Goal: Task Accomplishment & Management: Manage account settings

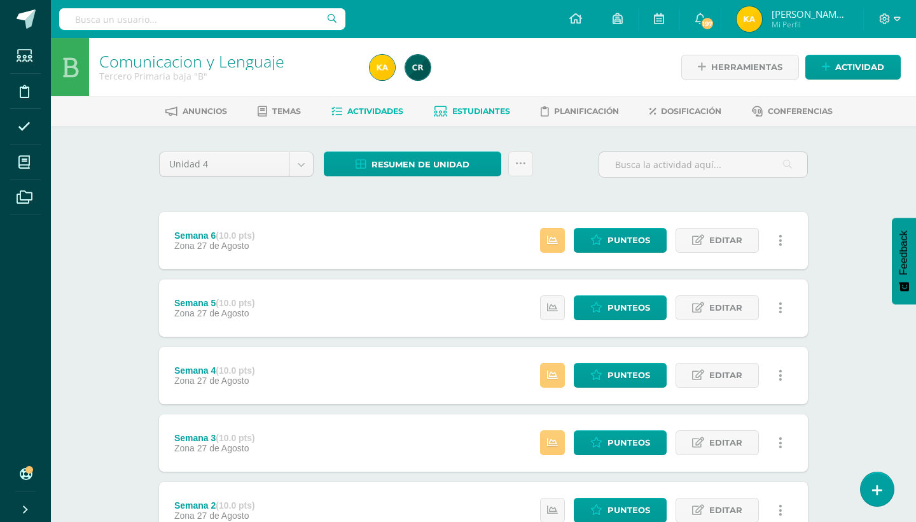
click at [482, 116] on link "Estudiantes" at bounding box center [472, 111] width 76 height 20
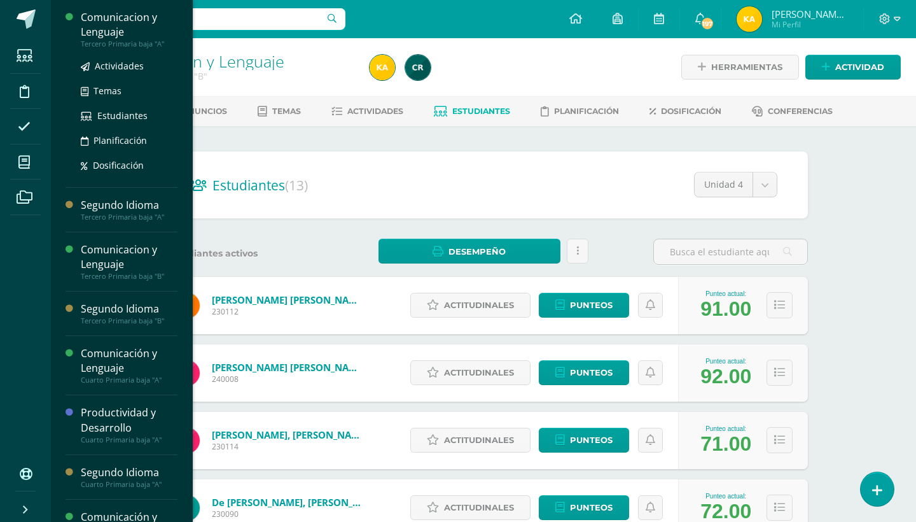
click at [139, 20] on div "Comunicacion y Lenguaje" at bounding box center [129, 24] width 97 height 29
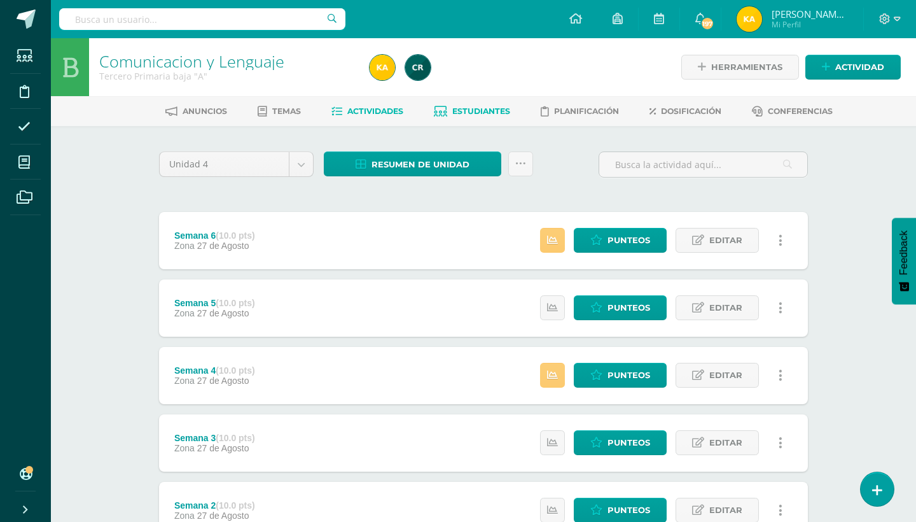
click at [487, 106] on span "Estudiantes" at bounding box center [481, 111] width 58 height 10
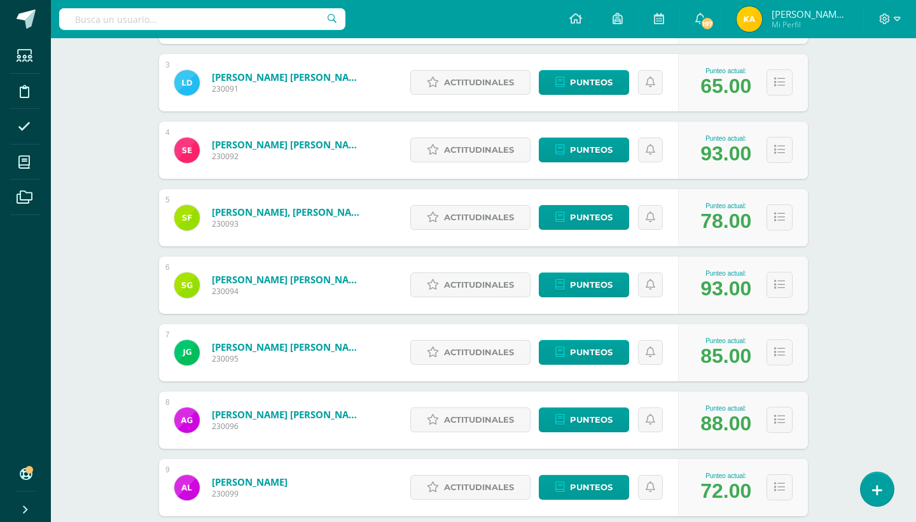
scroll to position [332, 0]
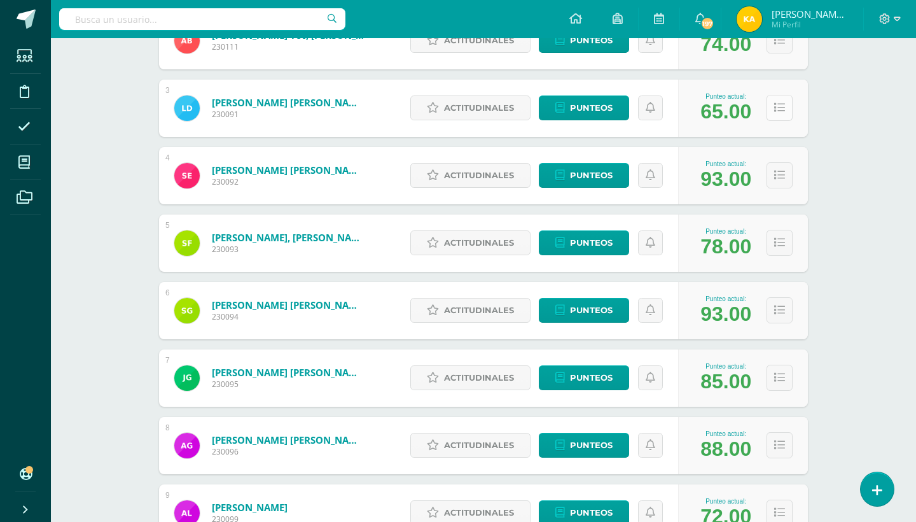
click at [778, 104] on icon at bounding box center [779, 107] width 11 height 11
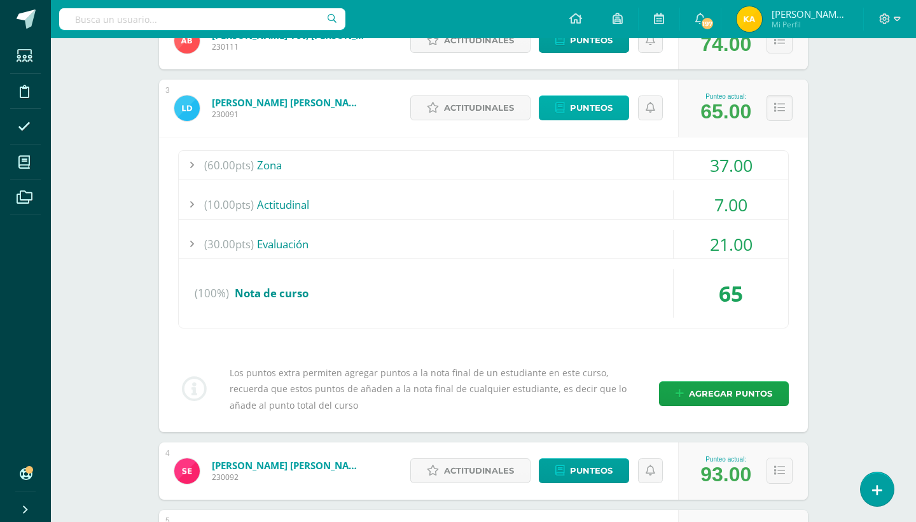
click at [573, 107] on span "Punteos" at bounding box center [591, 108] width 43 height 24
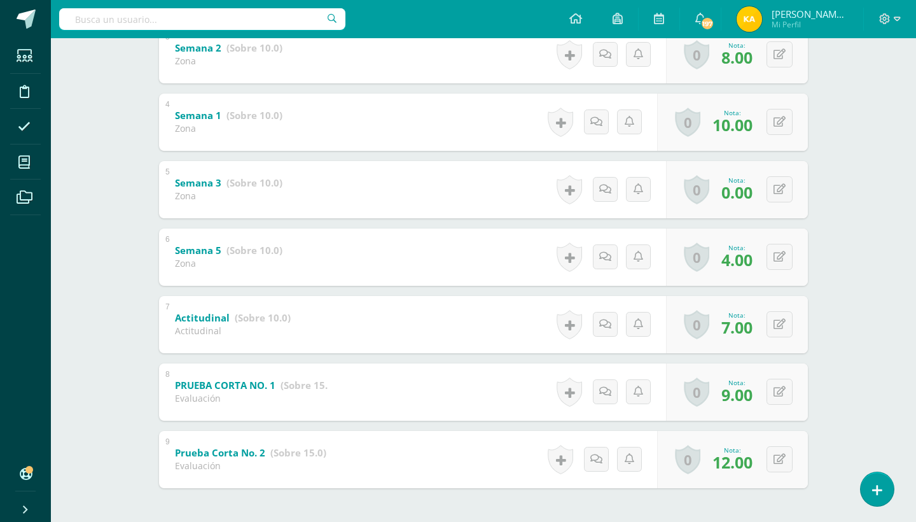
scroll to position [401, 0]
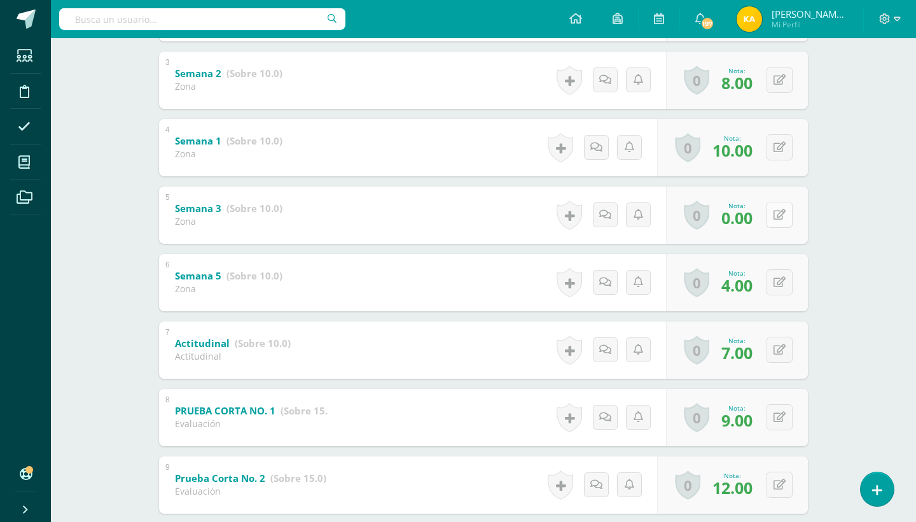
click at [776, 220] on button at bounding box center [780, 215] width 26 height 26
type input "10"
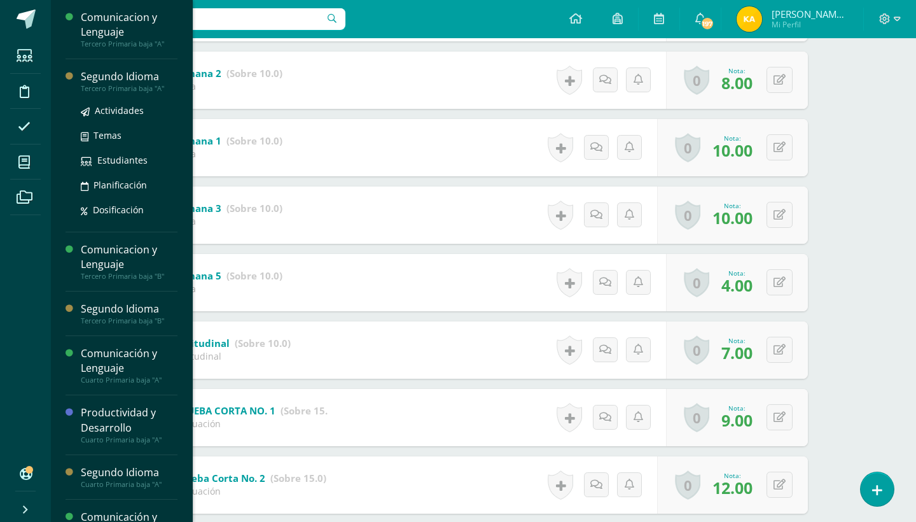
click at [90, 84] on div "Tercero Primaria baja "A"" at bounding box center [129, 88] width 97 height 9
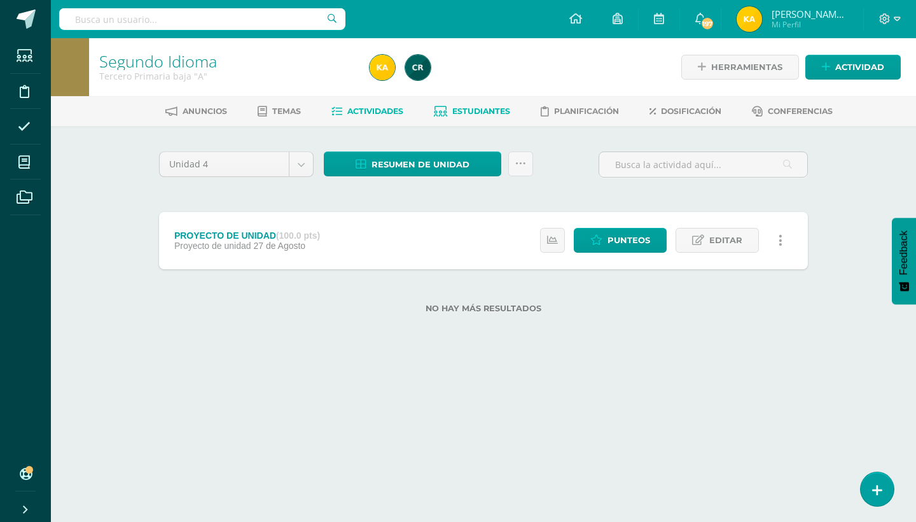
click at [463, 113] on span "Estudiantes" at bounding box center [481, 111] width 58 height 10
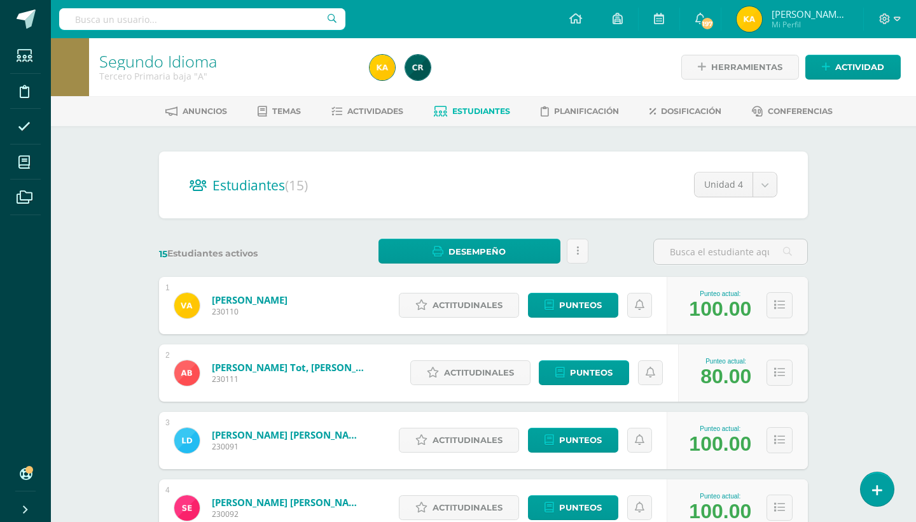
click at [883, 235] on div "Segundo Idioma Tercero Primaria baja "A" Herramientas Detalle de asistencias Ac…" at bounding box center [483, 529] width 865 height 983
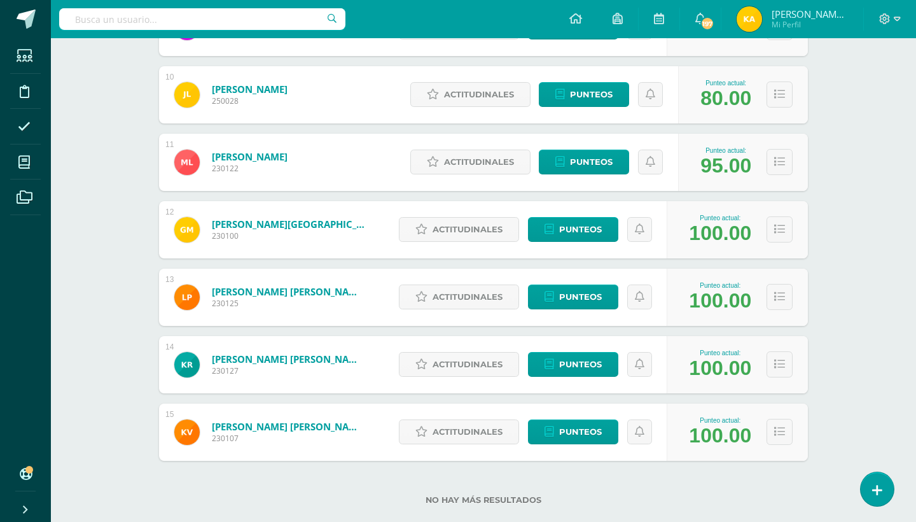
scroll to position [841, 0]
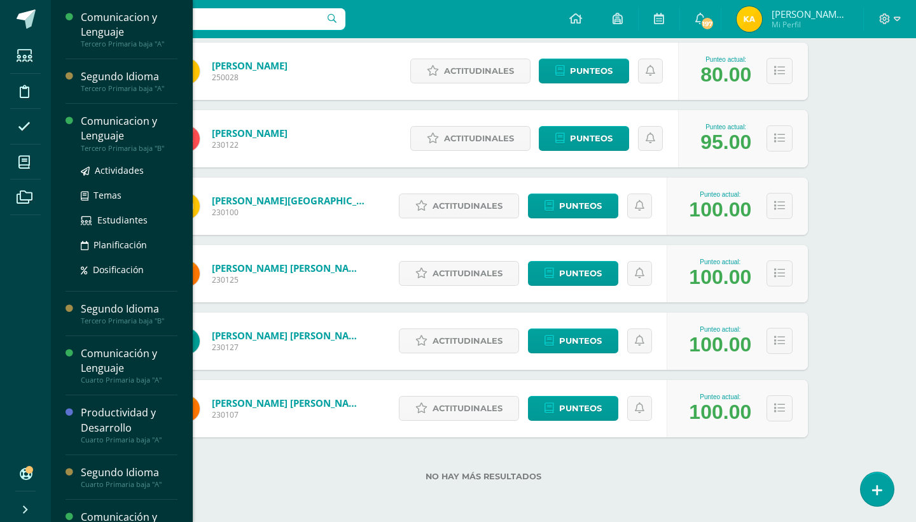
click at [130, 138] on div "Comunicacion y Lenguaje" at bounding box center [129, 128] width 97 height 29
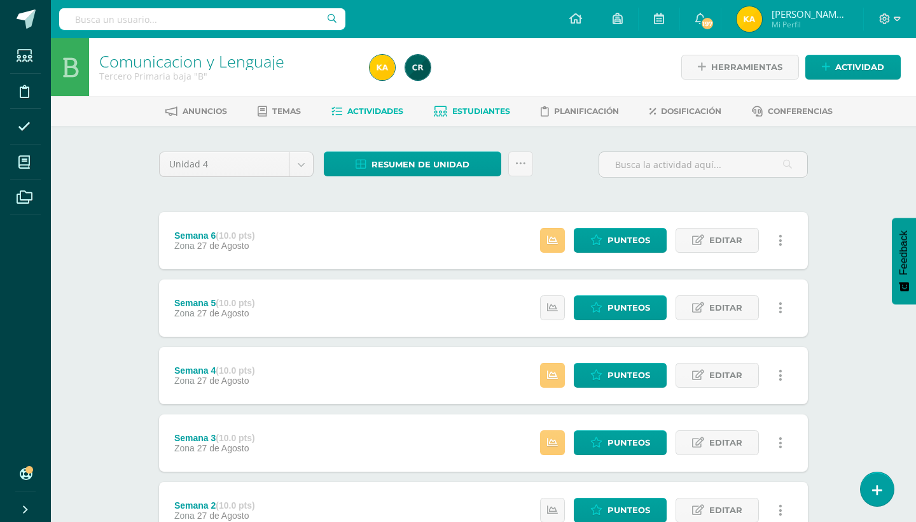
click at [461, 102] on link "Estudiantes" at bounding box center [472, 111] width 76 height 20
click at [463, 106] on span "Estudiantes" at bounding box center [481, 111] width 58 height 10
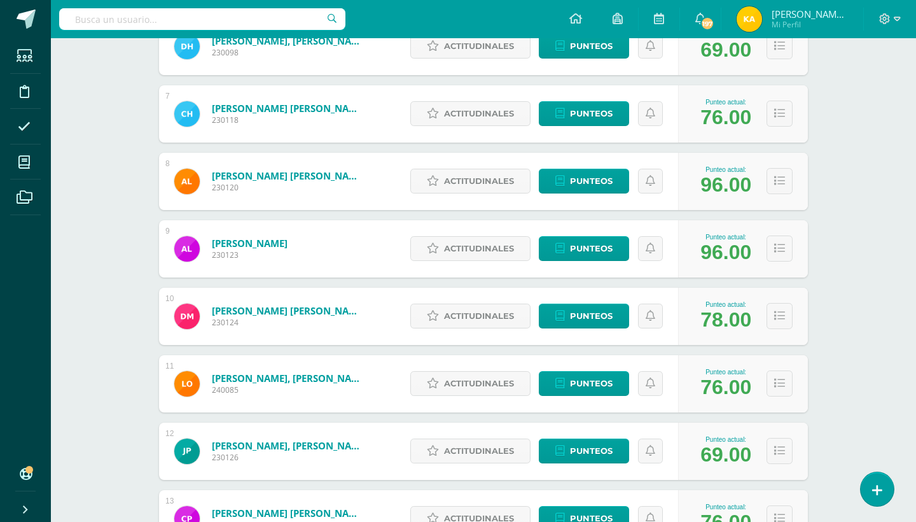
scroll to position [571, 0]
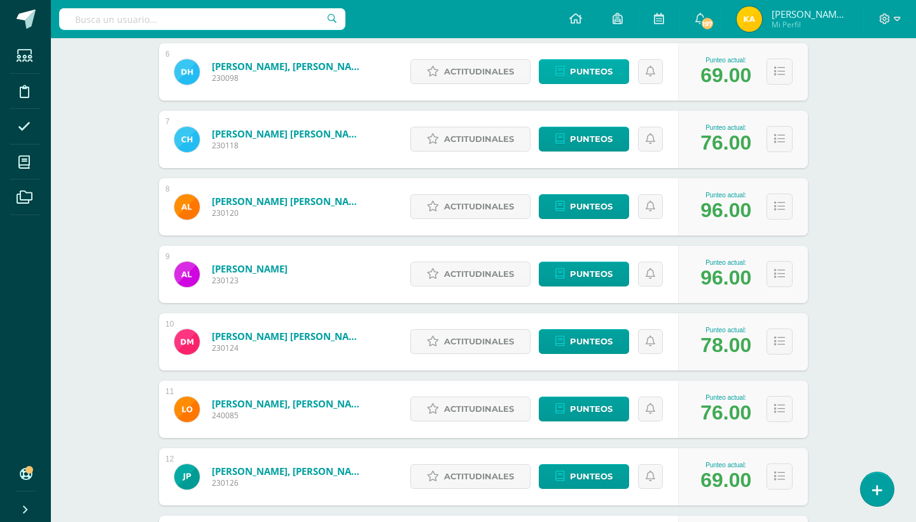
click at [598, 69] on span "Punteos" at bounding box center [591, 72] width 43 height 24
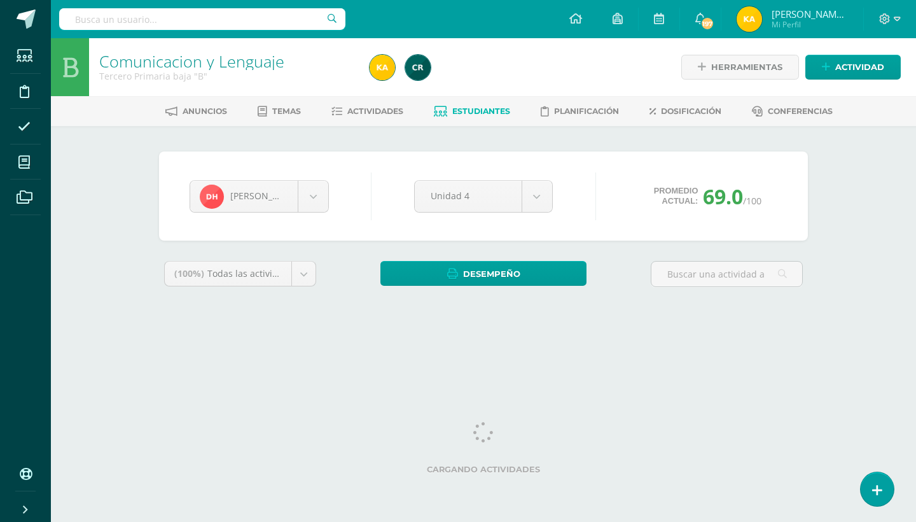
click at [859, 306] on div "Comunicacion y Lenguaje Tercero Primaria baja "B" Herramientas Detalle de asist…" at bounding box center [483, 190] width 865 height 305
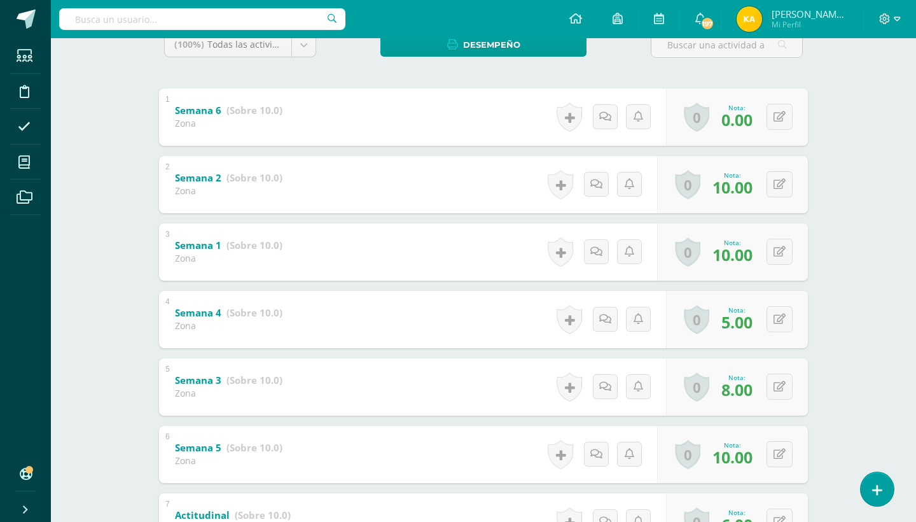
scroll to position [255, 0]
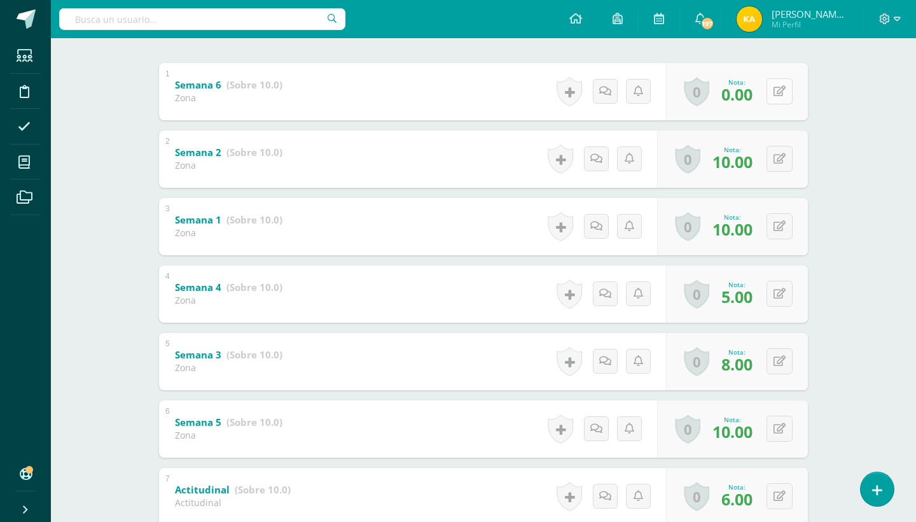
click at [773, 93] on button at bounding box center [780, 91] width 26 height 26
type input "5"
click at [751, 98] on icon at bounding box center [754, 95] width 11 height 11
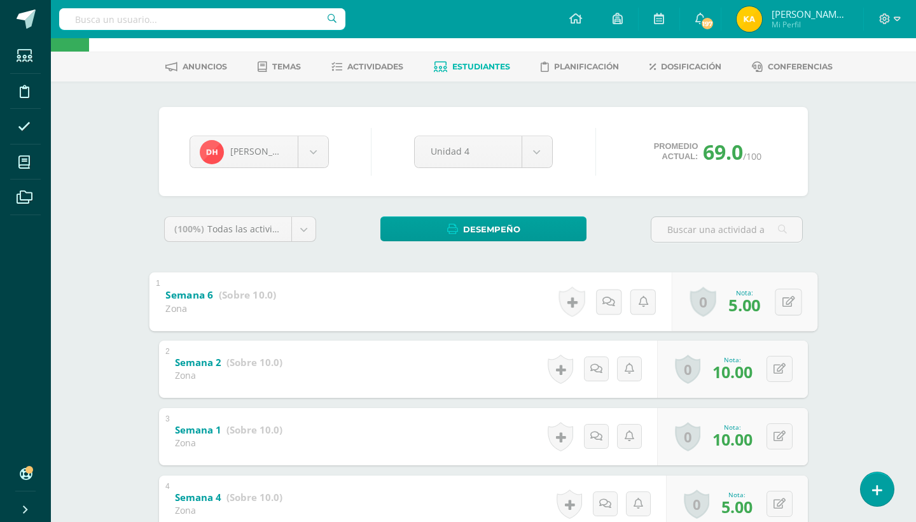
scroll to position [0, 0]
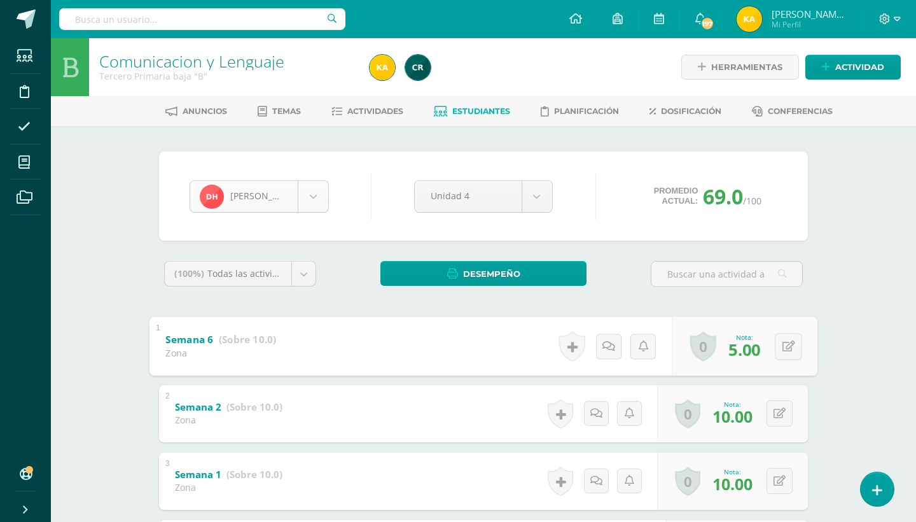
click at [275, 200] on body "Estudiantes Disciplina Asistencia Mis cursos Archivos Soporte Ayuda Reportar un…" at bounding box center [458, 499] width 916 height 999
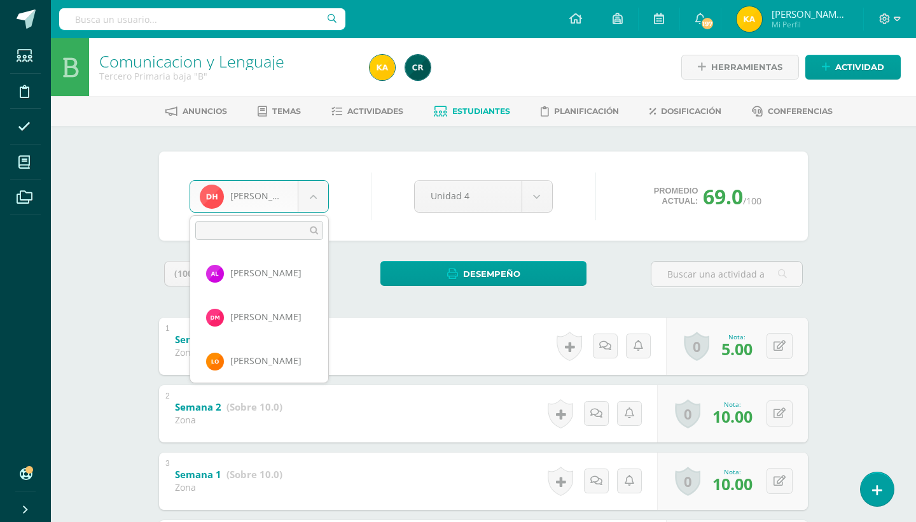
scroll to position [438, 0]
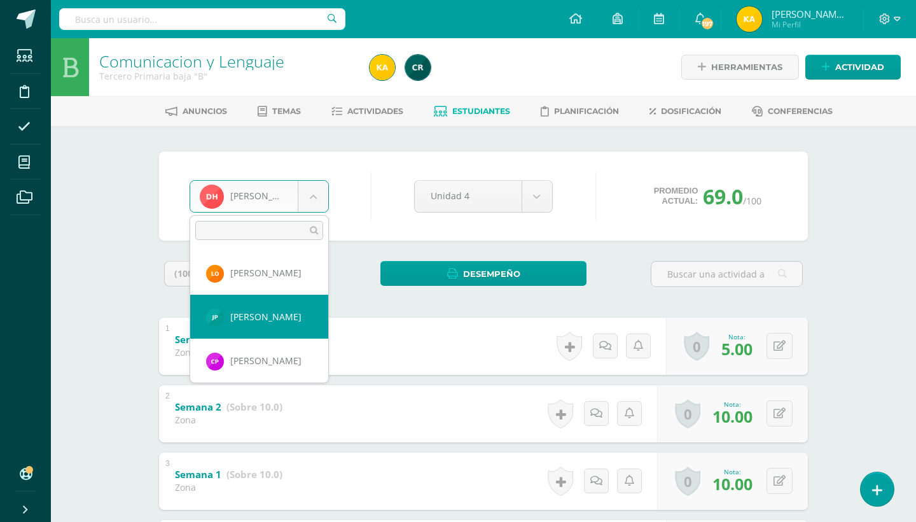
select select "749"
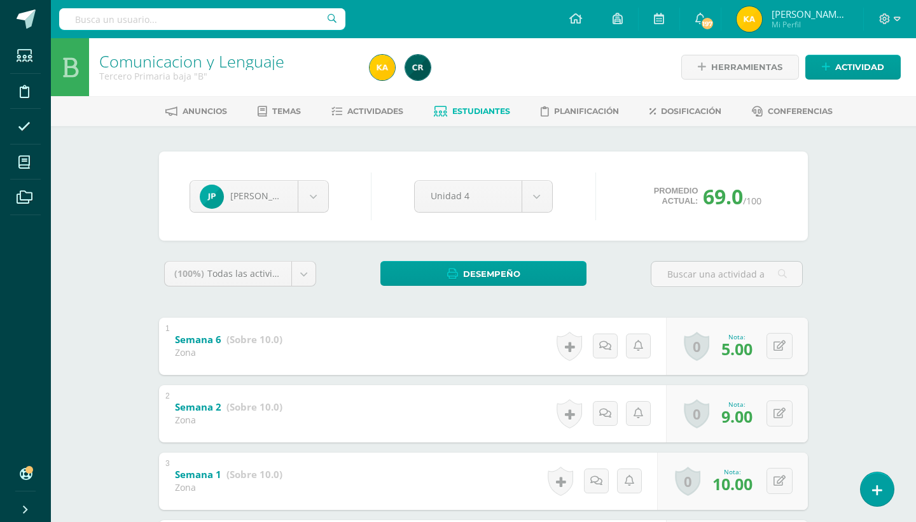
click at [860, 305] on div "Comunicacion y Lenguaje Tercero Primaria baja "B" Herramientas Detalle de asist…" at bounding box center [483, 518] width 865 height 961
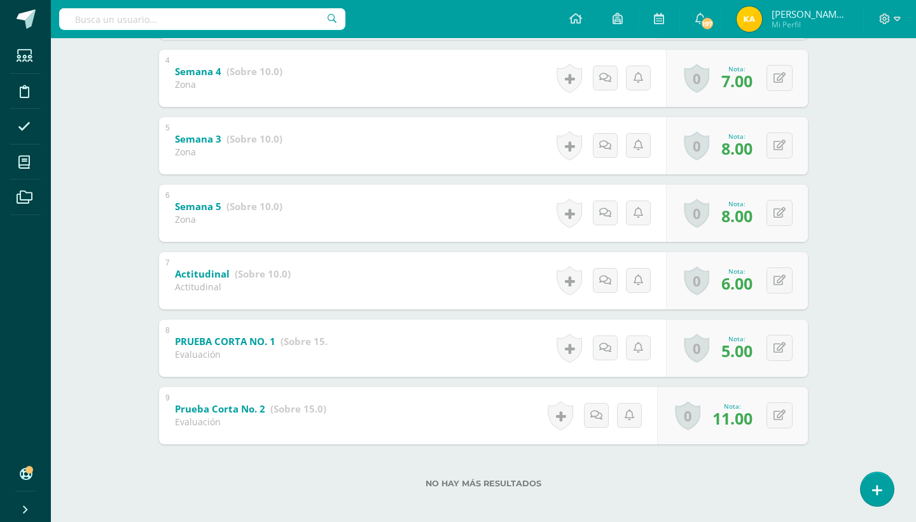
scroll to position [477, 0]
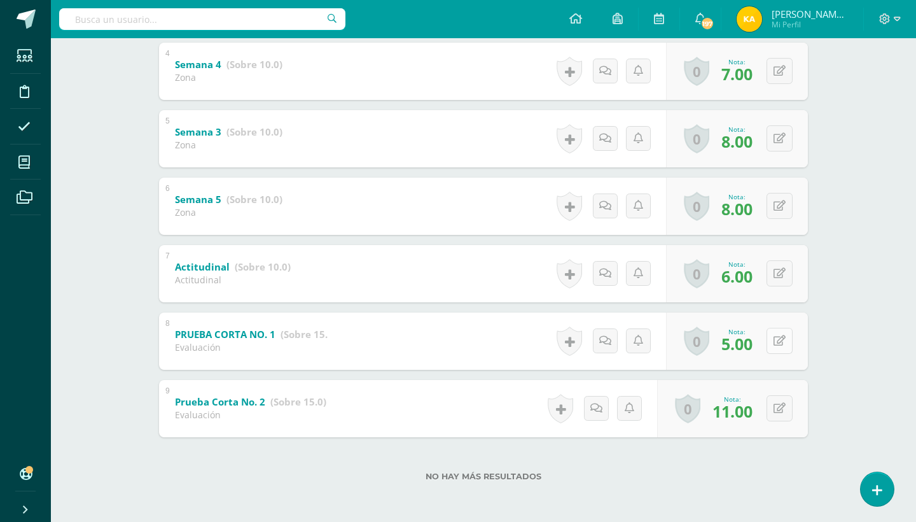
click at [776, 339] on icon at bounding box center [780, 340] width 12 height 11
type input "1"
type input "8"
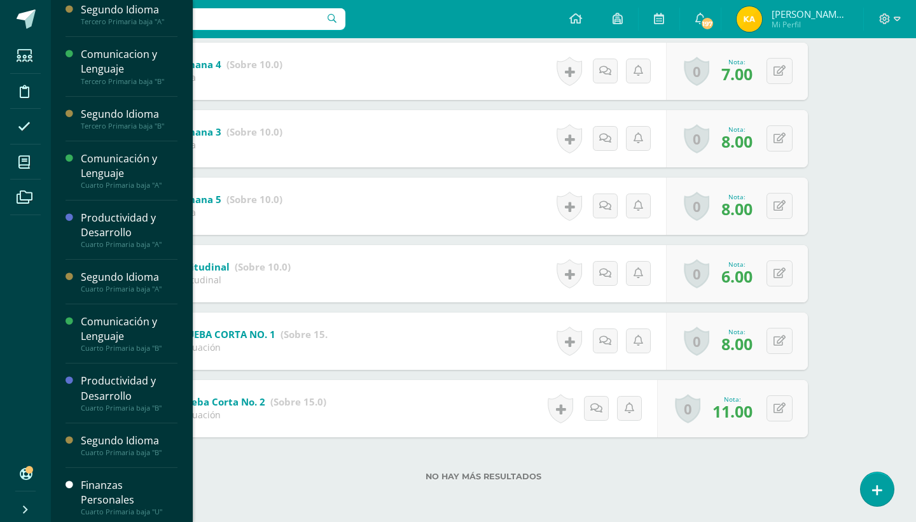
scroll to position [69, 0]
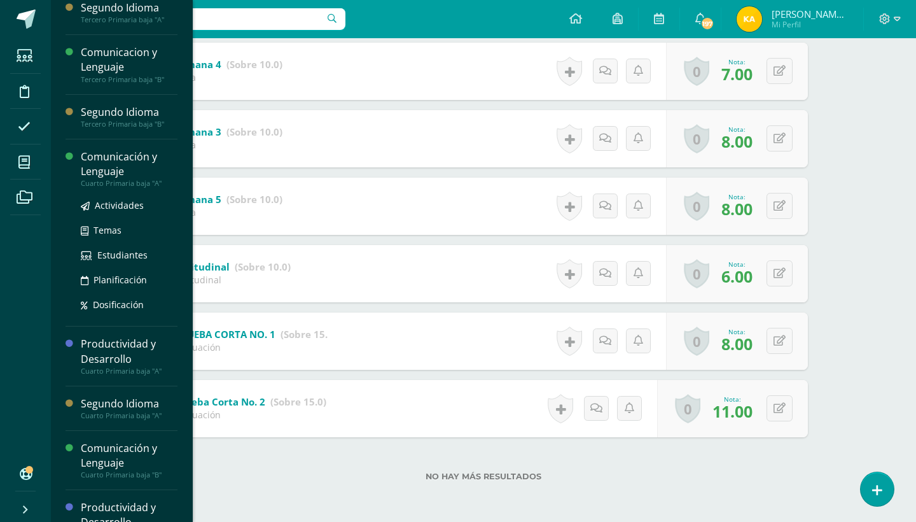
click at [132, 170] on div "Comunicación y Lenguaje" at bounding box center [129, 164] width 97 height 29
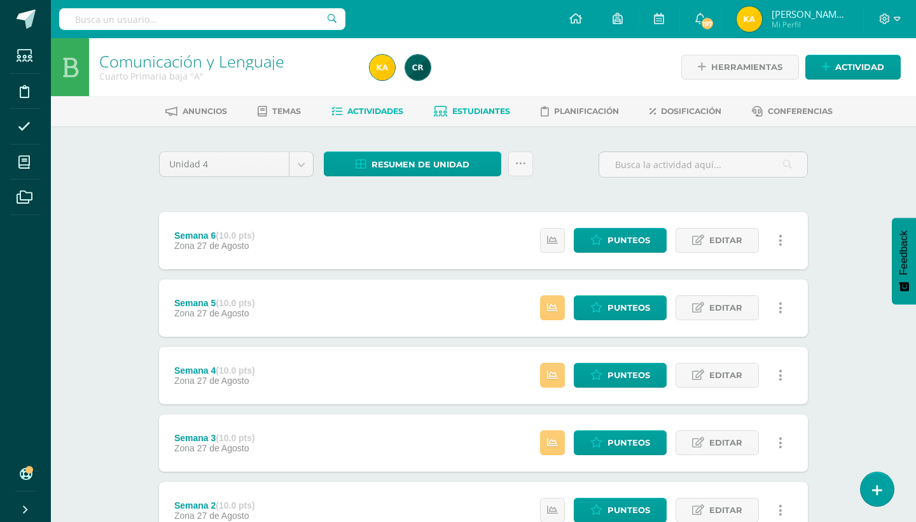
click at [496, 110] on span "Estudiantes" at bounding box center [481, 111] width 58 height 10
click at [493, 106] on span "Estudiantes" at bounding box center [481, 111] width 58 height 10
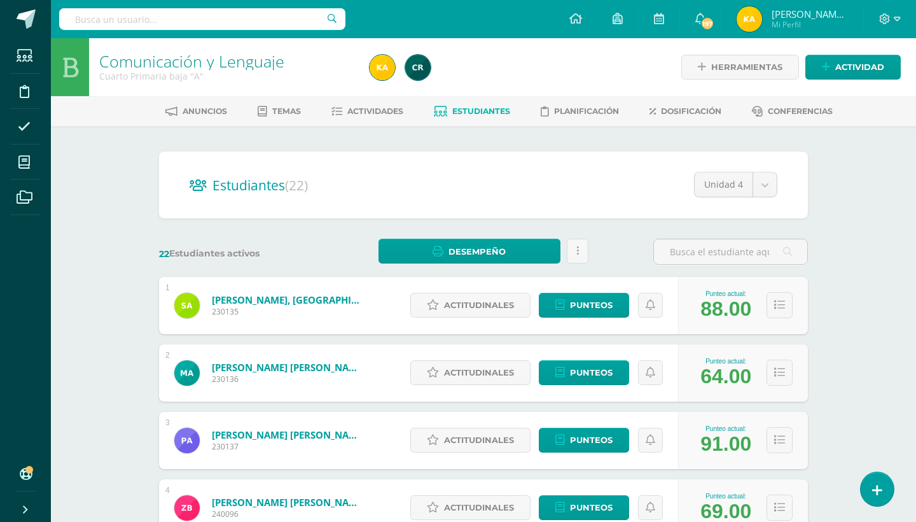
click at [892, 337] on div "Comunicación y Lenguaje Cuarto Primaria baja "A" Herramientas Detalle de asiste…" at bounding box center [483, 529] width 865 height 983
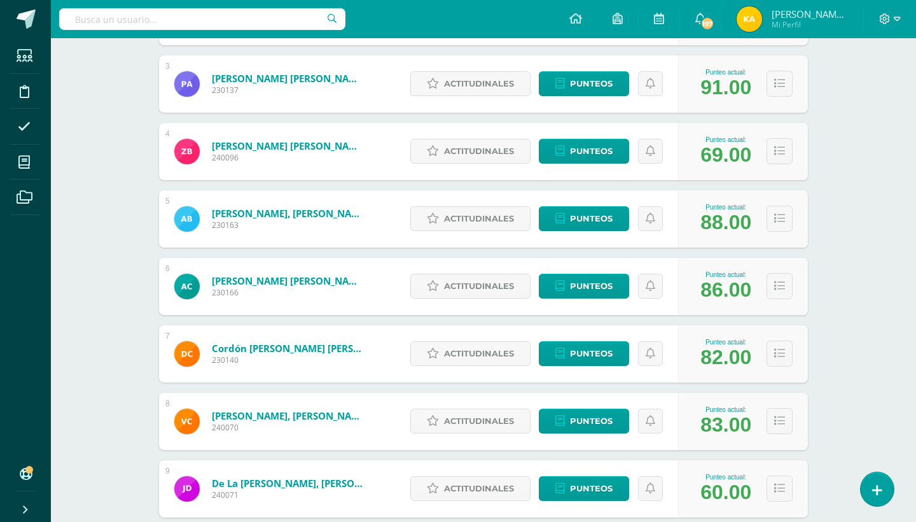
scroll to position [407, 0]
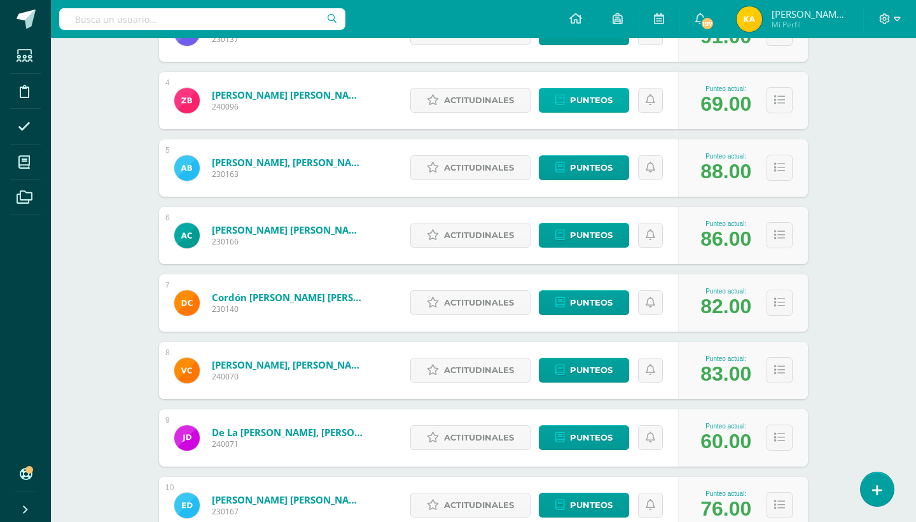
click at [551, 107] on link "Punteos" at bounding box center [584, 100] width 90 height 25
click at [585, 101] on span "Punteos" at bounding box center [591, 100] width 43 height 24
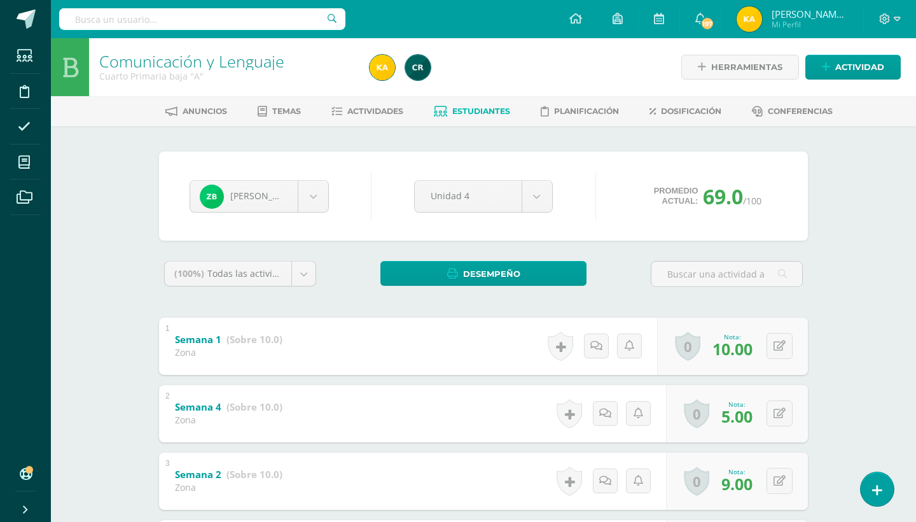
click at [902, 312] on div "Comunicación y Lenguaje Cuarto Primaria baja "A" Herramientas Detalle de asiste…" at bounding box center [483, 518] width 865 height 961
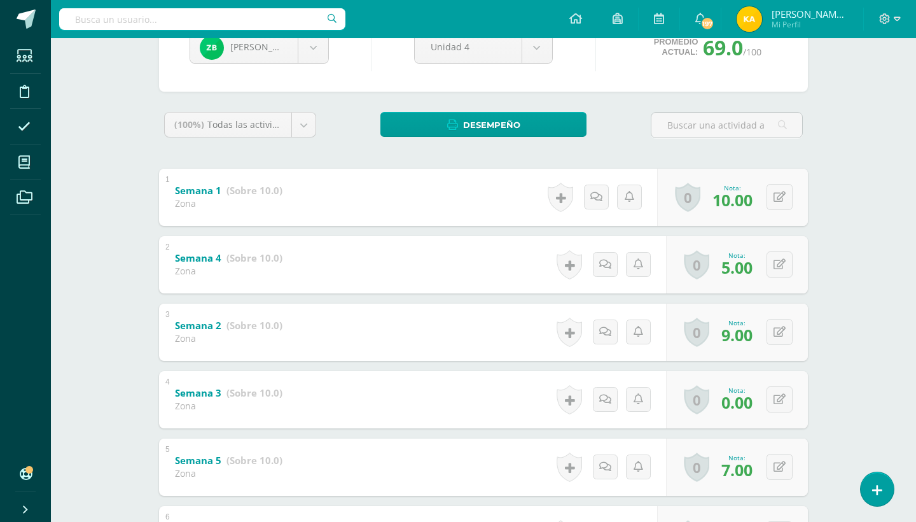
scroll to position [204, 0]
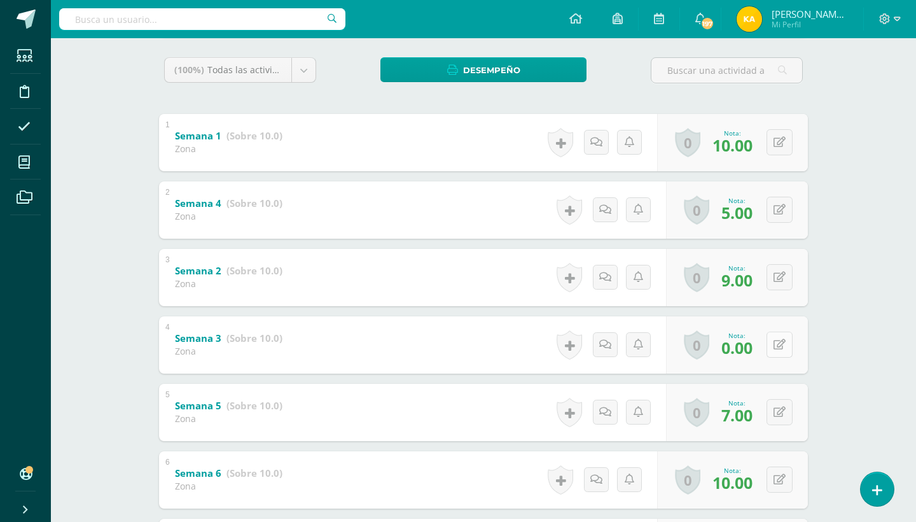
click at [778, 349] on icon at bounding box center [780, 344] width 12 height 11
type input "5"
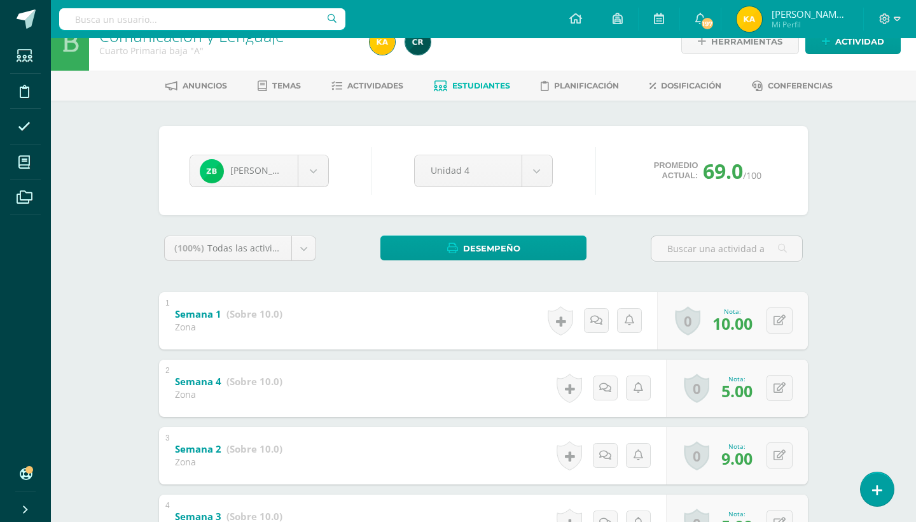
scroll to position [0, 0]
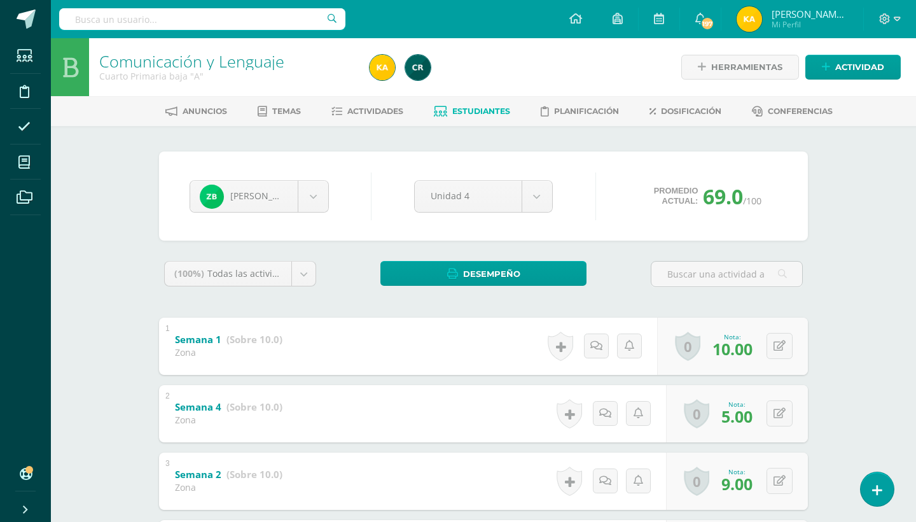
click at [491, 108] on span "Estudiantes" at bounding box center [481, 111] width 58 height 10
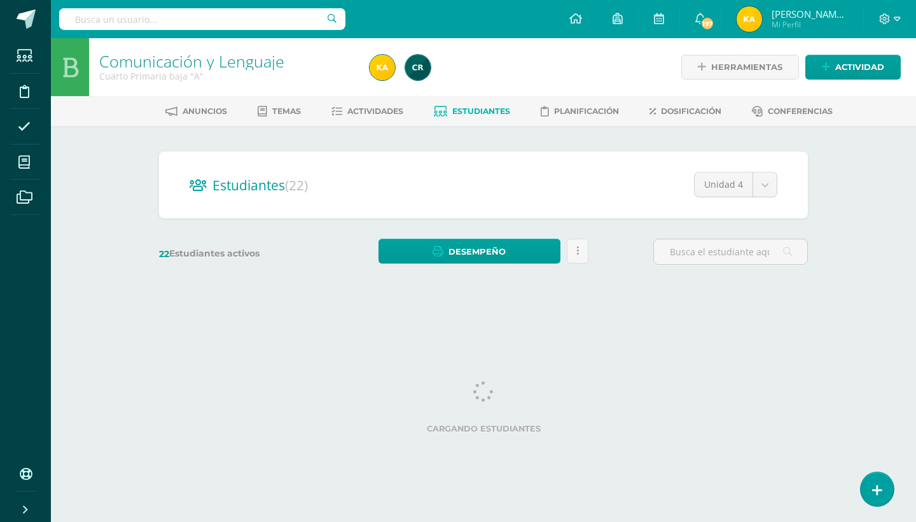
click at [856, 294] on div "Comunicación y Lenguaje Cuarto Primaria baja "A" Herramientas Detalle de asiste…" at bounding box center [483, 170] width 865 height 264
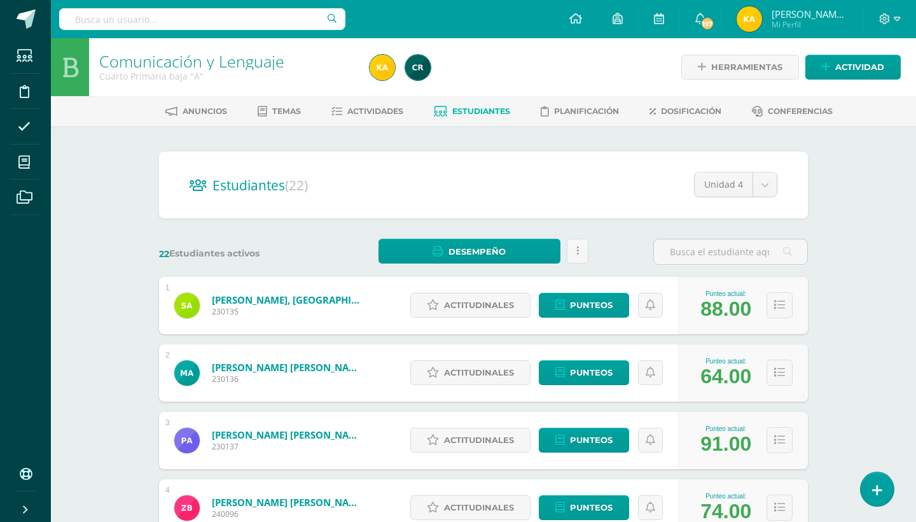
click at [856, 284] on div "Comunicación y Lenguaje Cuarto Primaria baja "A" Herramientas Detalle de asiste…" at bounding box center [483, 529] width 865 height 983
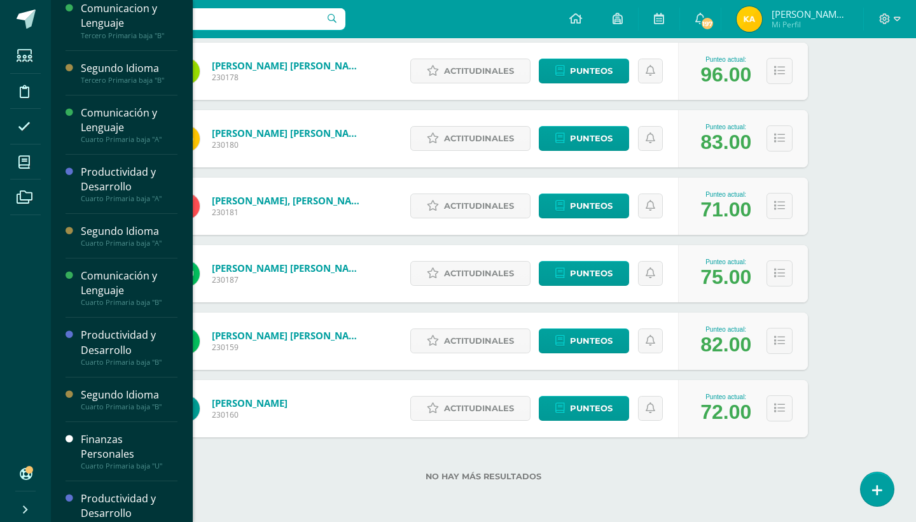
scroll to position [122, 0]
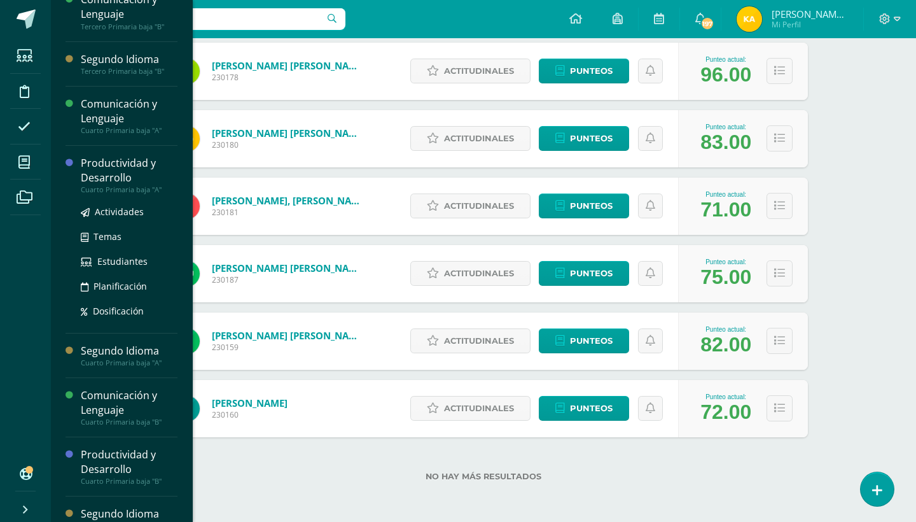
click at [129, 183] on div "Productividad y Desarrollo" at bounding box center [129, 170] width 97 height 29
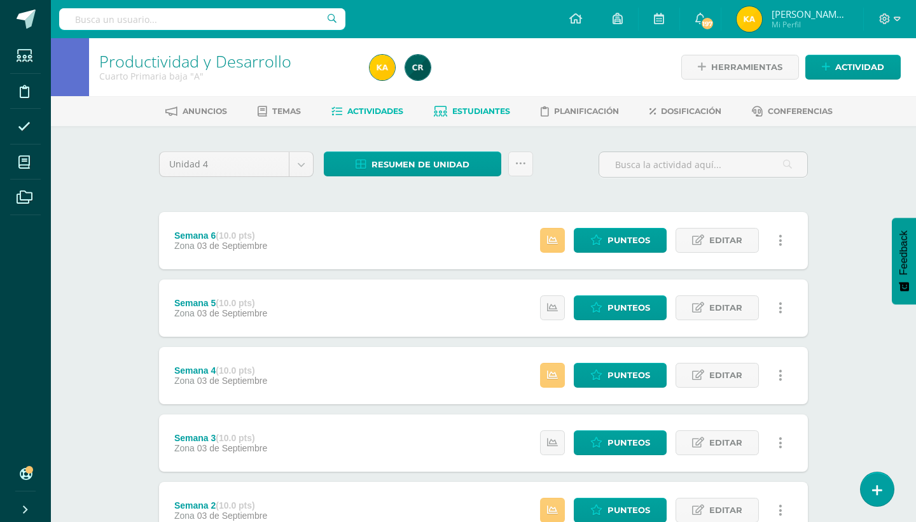
click at [470, 115] on span "Estudiantes" at bounding box center [481, 111] width 58 height 10
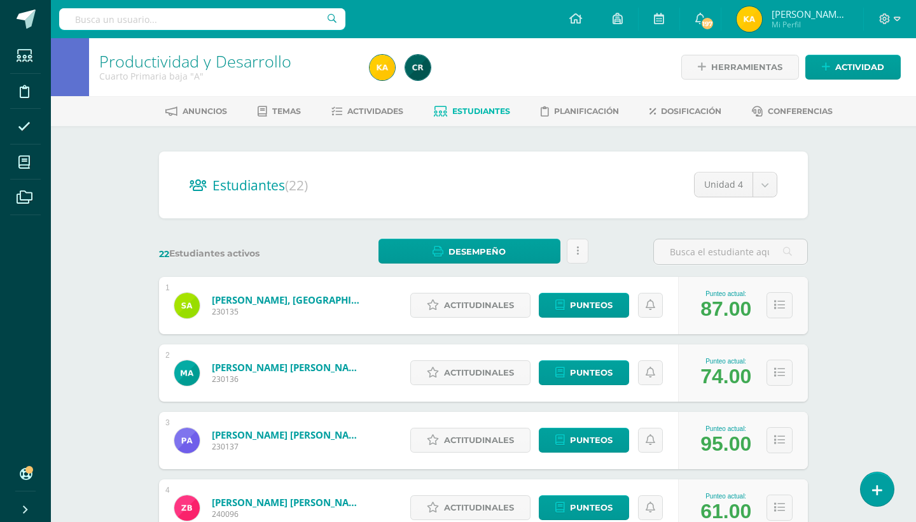
click at [872, 305] on div "Productividad y Desarrollo Cuarto Primaria baja "A" Herramientas Detalle de asi…" at bounding box center [483, 529] width 865 height 983
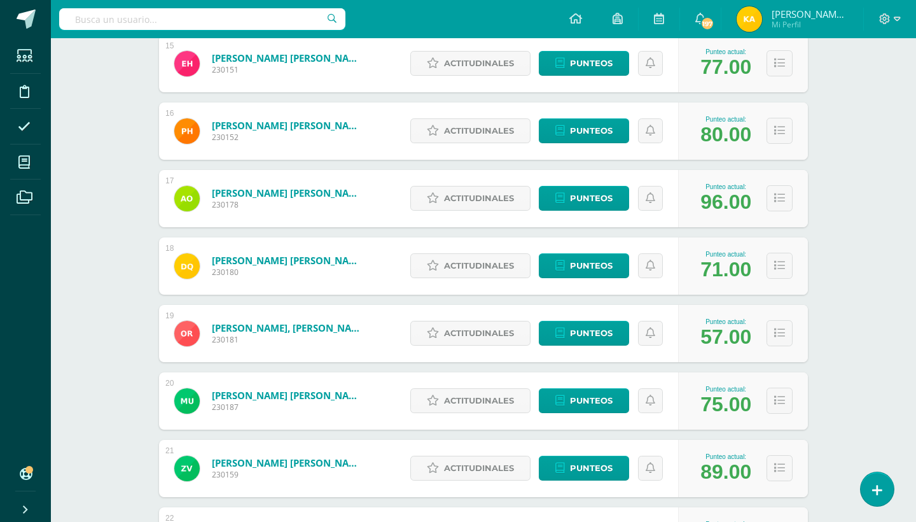
scroll to position [1212, 0]
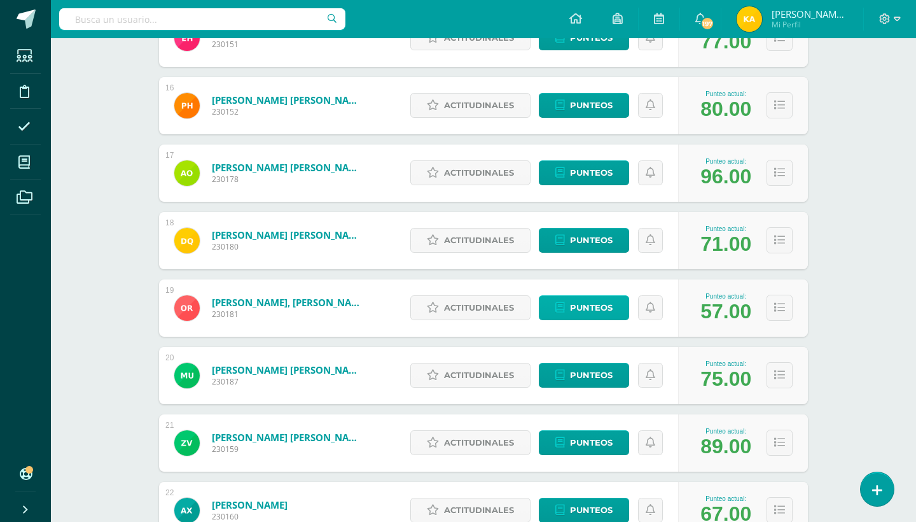
click at [605, 304] on span "Punteos" at bounding box center [591, 308] width 43 height 24
click at [591, 306] on span "Punteos" at bounding box center [591, 308] width 43 height 24
click at [591, 309] on span "Punteos" at bounding box center [591, 308] width 43 height 24
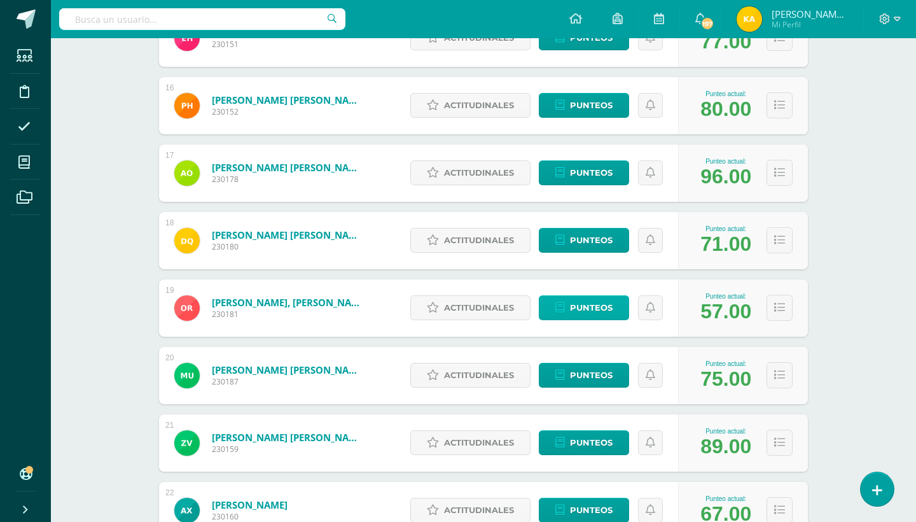
click at [591, 309] on span "Punteos" at bounding box center [591, 308] width 43 height 24
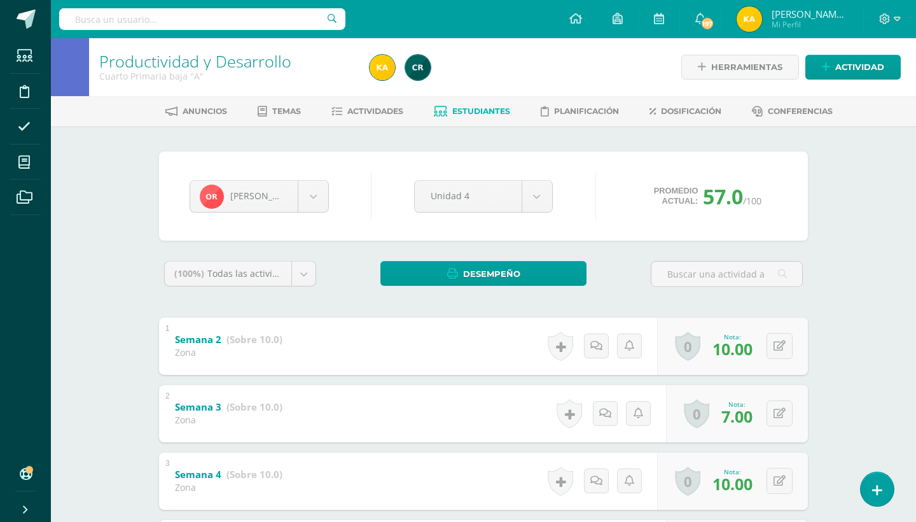
click at [897, 330] on div "Productividad y Desarrollo Cuarto Primaria baja "A" Herramientas Detalle de asi…" at bounding box center [483, 518] width 865 height 961
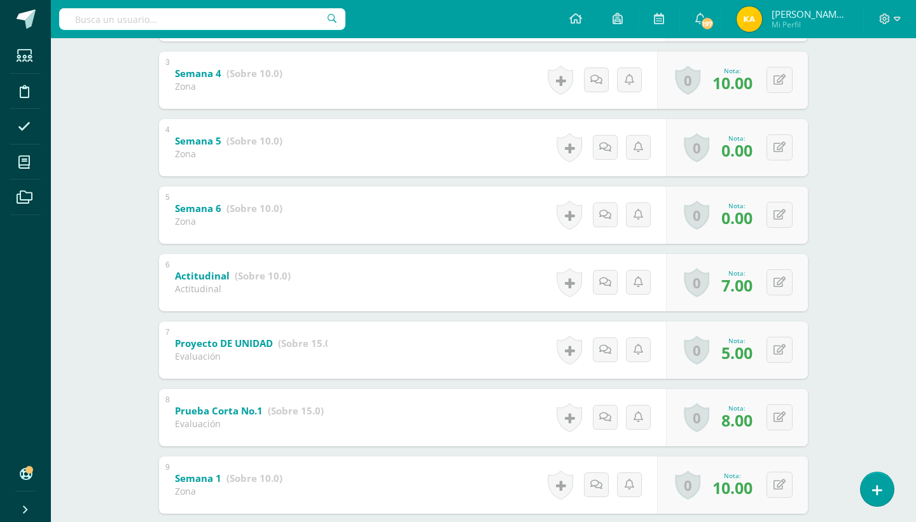
scroll to position [426, 0]
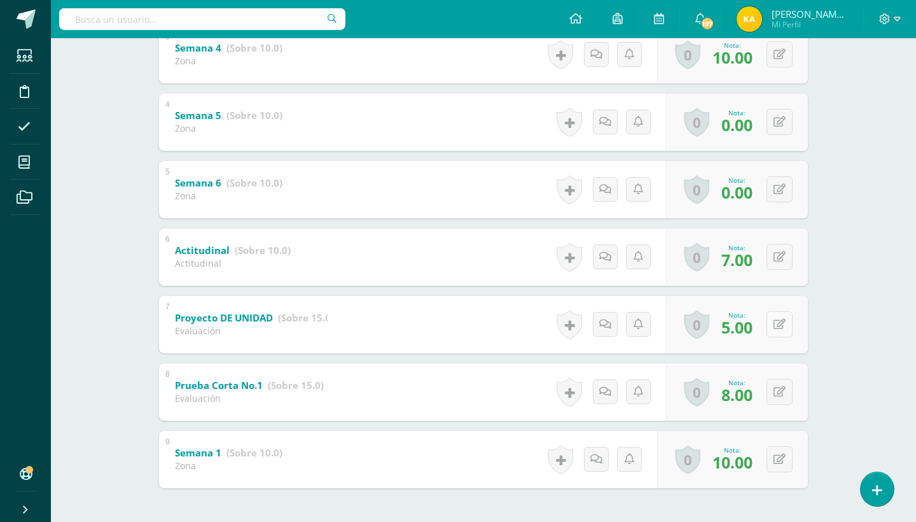
click at [774, 319] on icon at bounding box center [780, 324] width 12 height 11
type input "8"
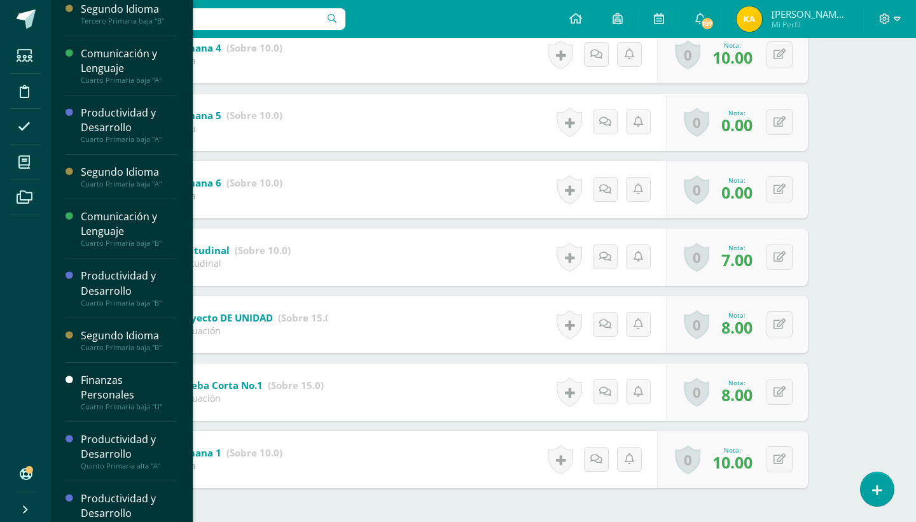
scroll to position [176, 0]
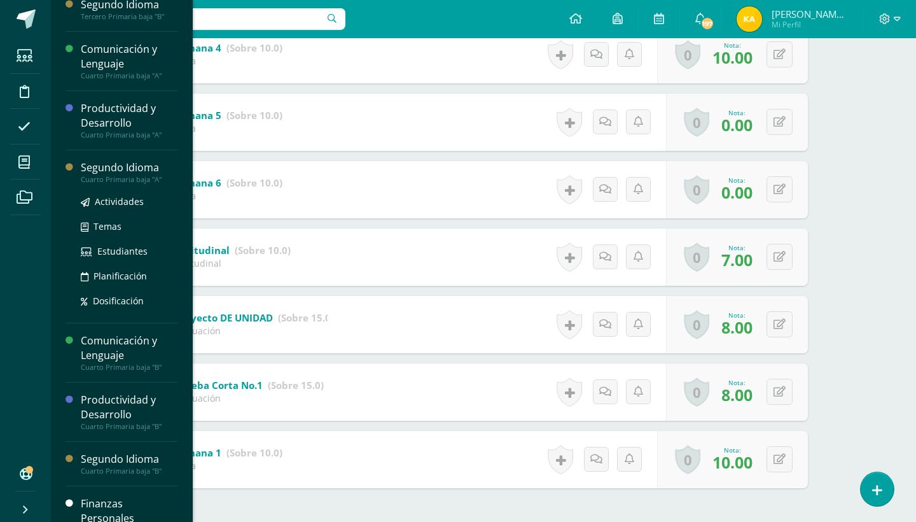
click at [144, 179] on div "Cuarto Primaria baja "A"" at bounding box center [129, 179] width 97 height 9
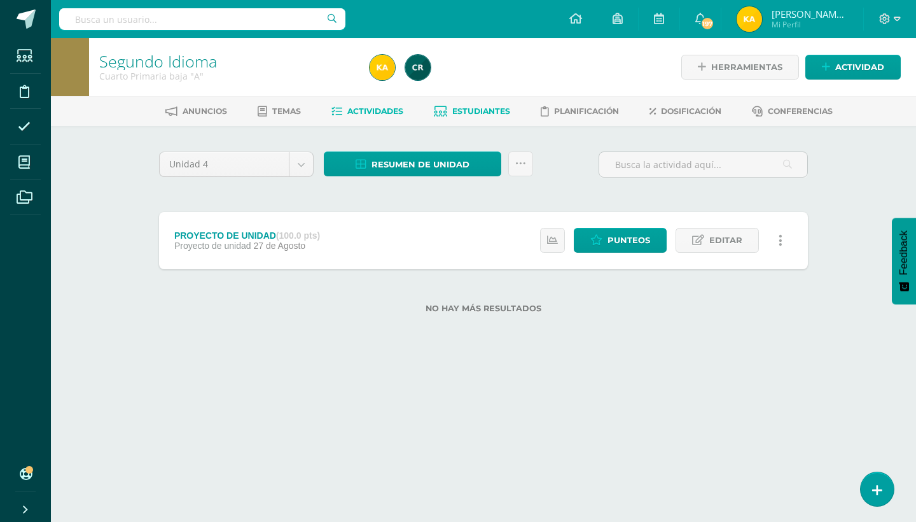
click at [473, 102] on link "Estudiantes" at bounding box center [472, 111] width 76 height 20
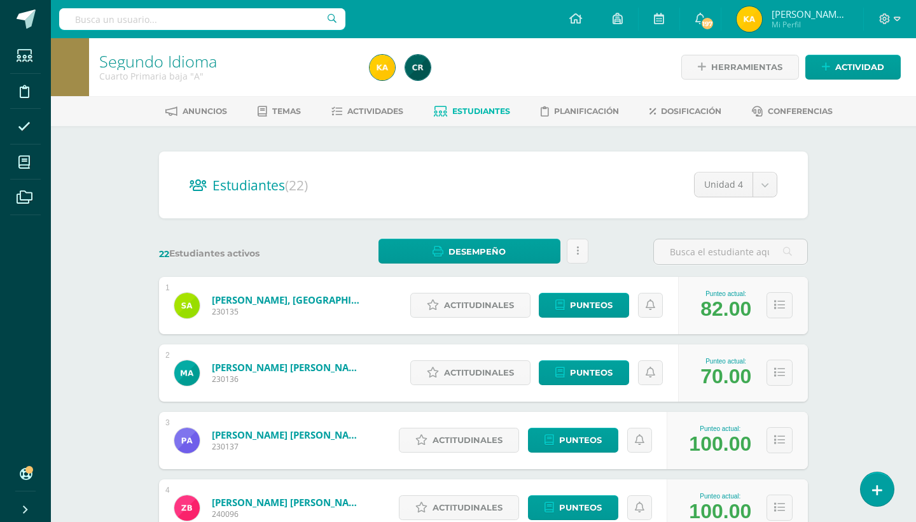
click at [903, 235] on div "Segundo Idioma Cuarto Primaria baja "A" Herramientas Detalle de asistencias Act…" at bounding box center [483, 529] width 865 height 983
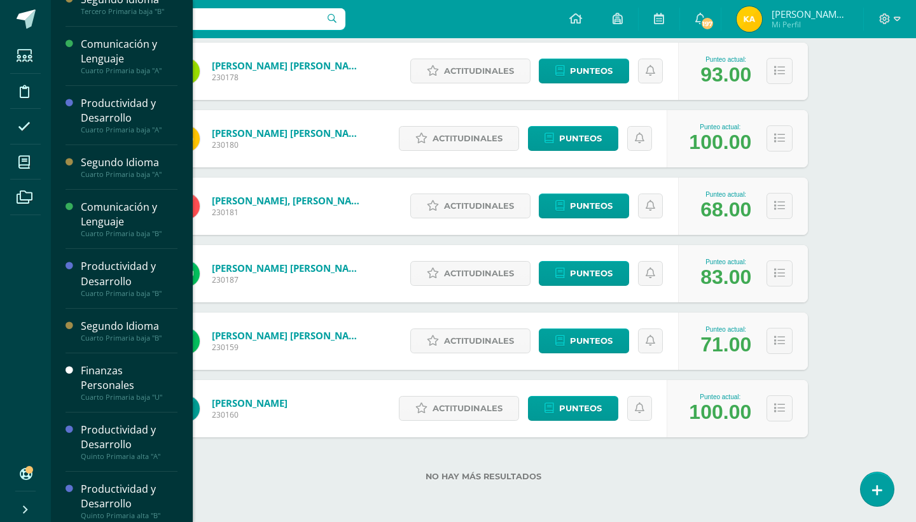
scroll to position [189, 0]
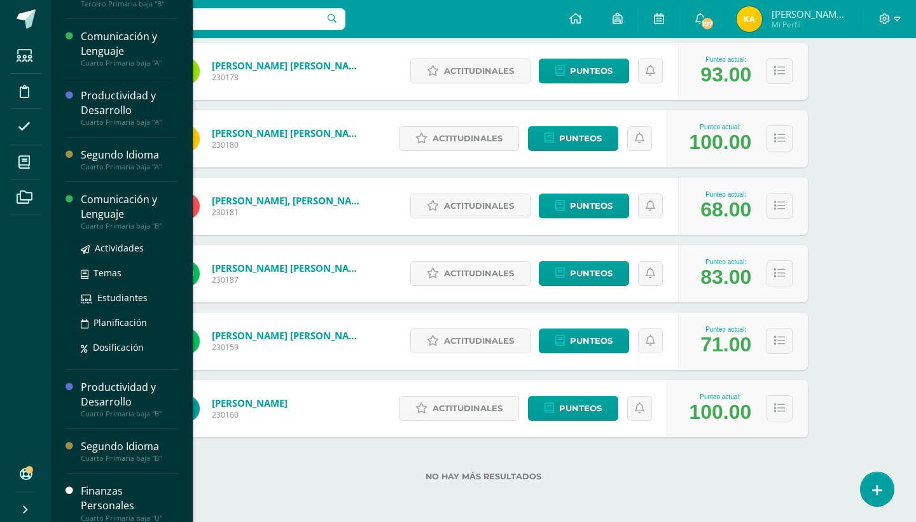
click at [131, 208] on div "Comunicación y Lenguaje" at bounding box center [129, 206] width 97 height 29
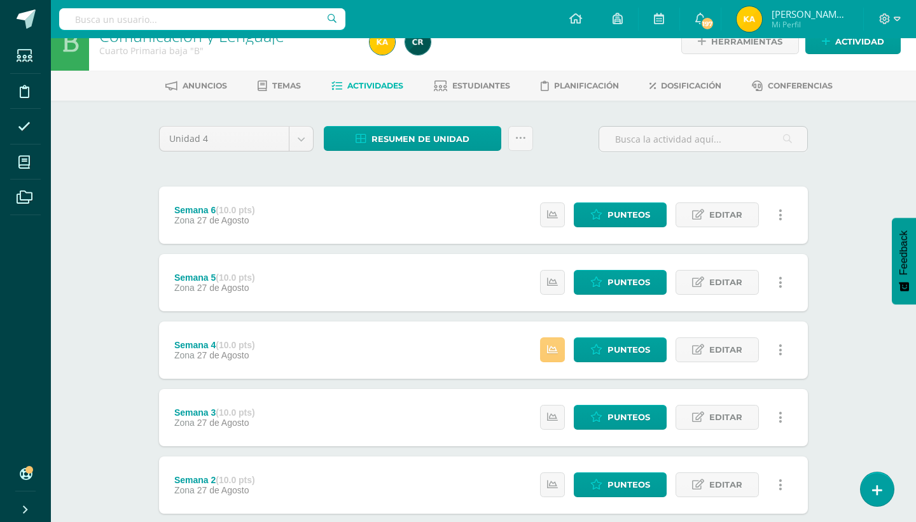
scroll to position [51, 0]
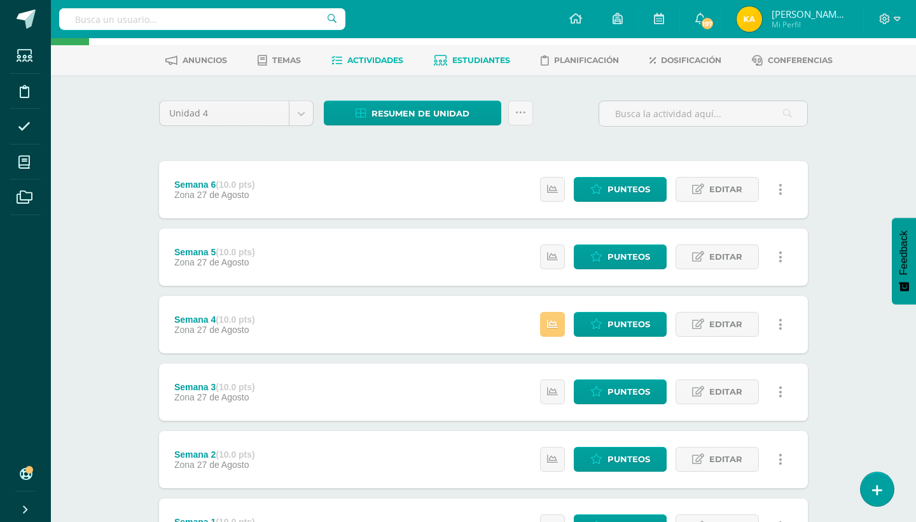
click at [452, 60] on link "Estudiantes" at bounding box center [472, 60] width 76 height 20
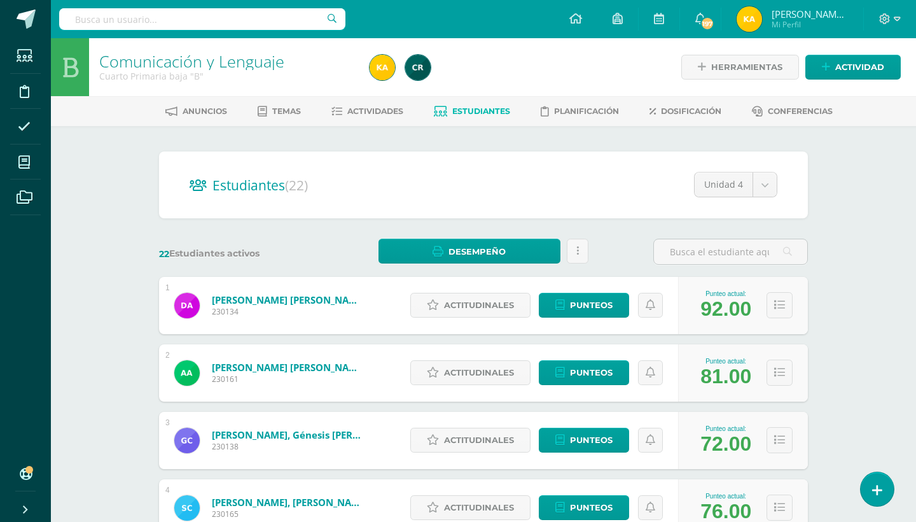
click at [842, 249] on div "Comunicación y Lenguaje Cuarto Primaria baja "B" Herramientas Detalle de asiste…" at bounding box center [483, 529] width 865 height 983
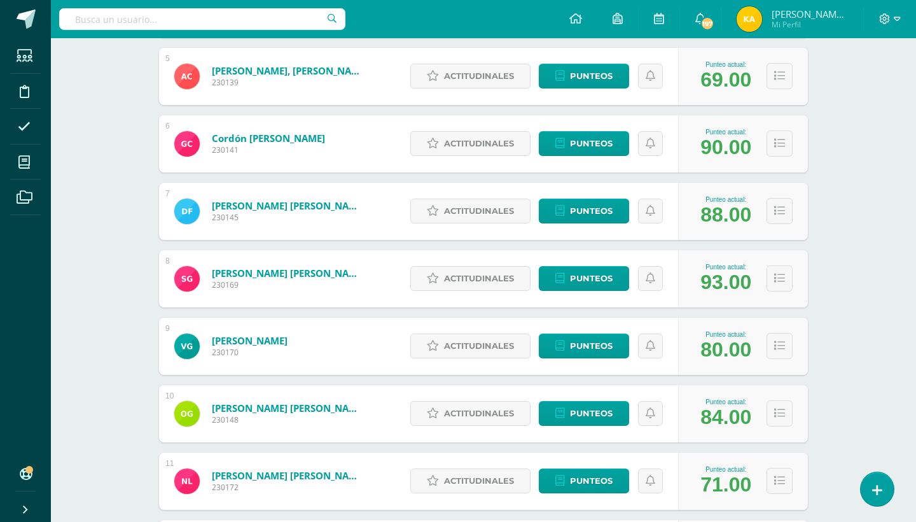
scroll to position [473, 0]
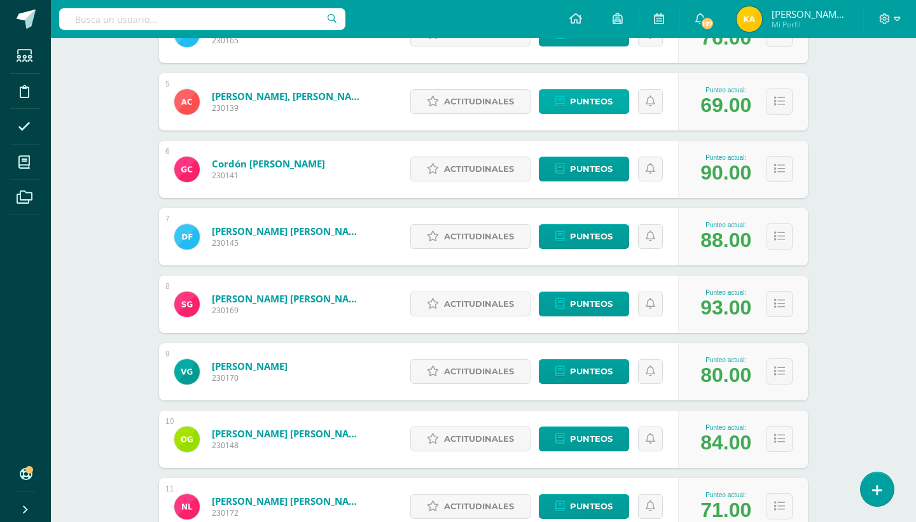
click at [568, 101] on link "Punteos" at bounding box center [584, 101] width 90 height 25
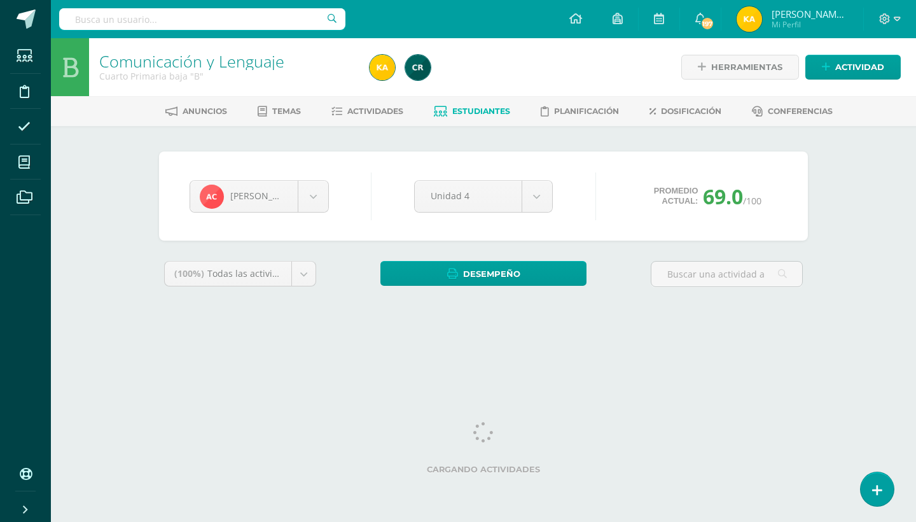
click at [801, 314] on div "Alejandra Chalí Diana Alvarez Ariana Alvarez Génesis Campos Santiago Castro Ale…" at bounding box center [483, 234] width 659 height 166
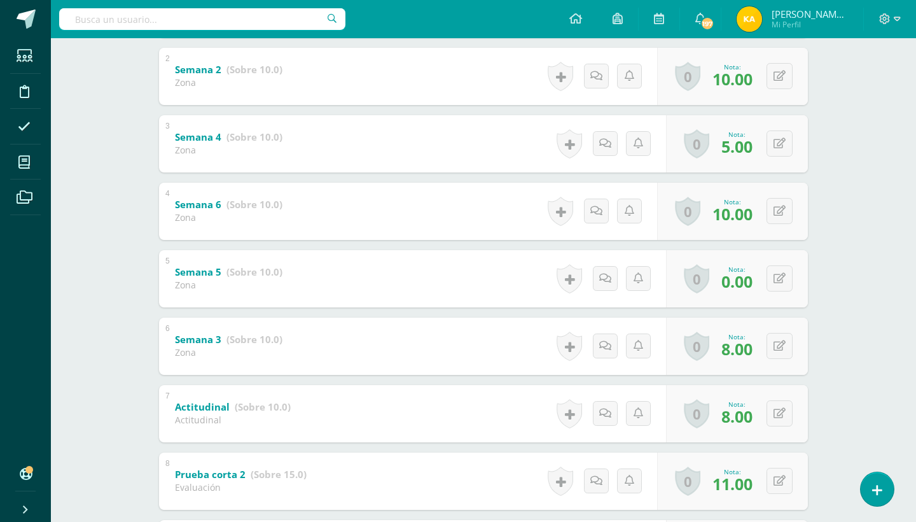
scroll to position [363, 0]
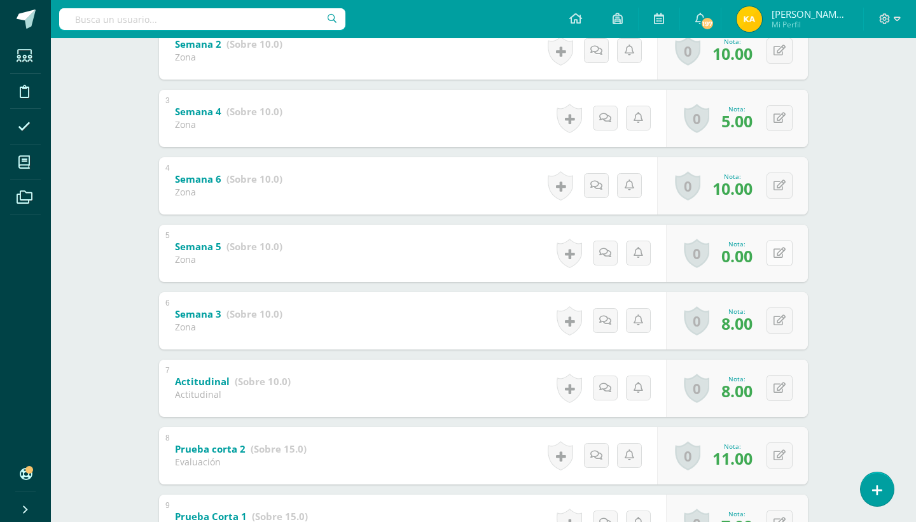
click at [785, 249] on icon at bounding box center [780, 253] width 12 height 11
type input "5"
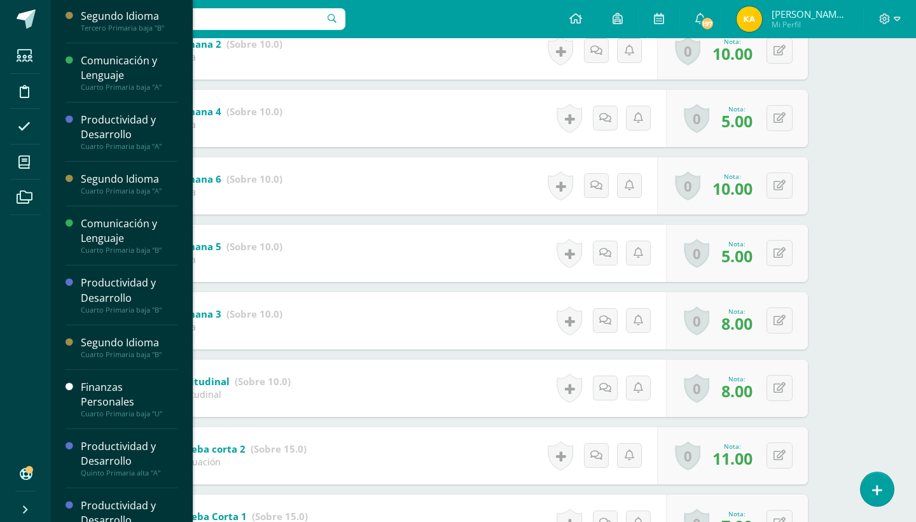
scroll to position [189, 0]
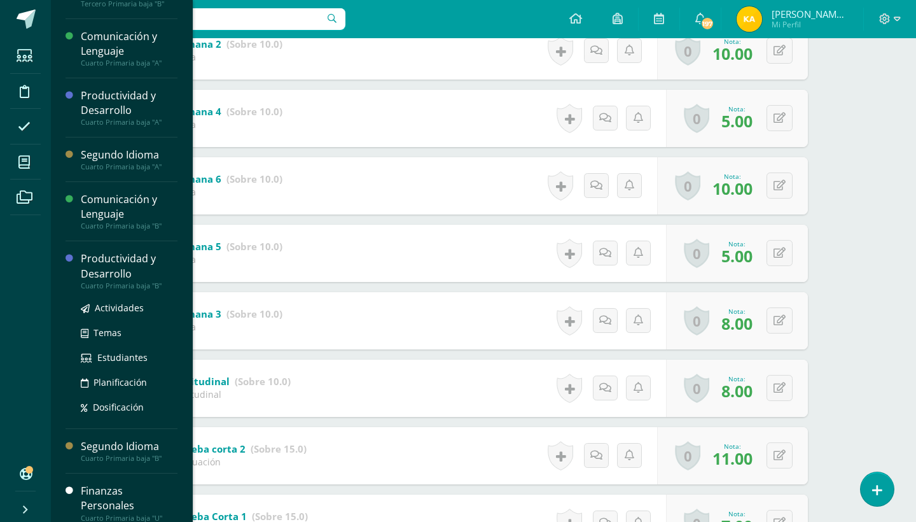
click at [145, 267] on div "Productividad y Desarrollo" at bounding box center [129, 265] width 97 height 29
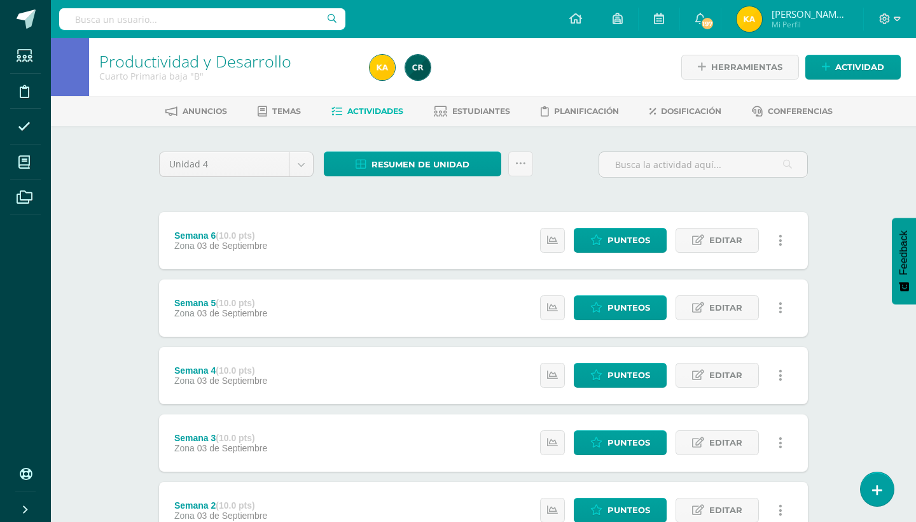
click at [840, 247] on div "Productividad y Desarrollo Cuarto Primaria baja "B" Herramientas Detalle de asi…" at bounding box center [483, 465] width 865 height 855
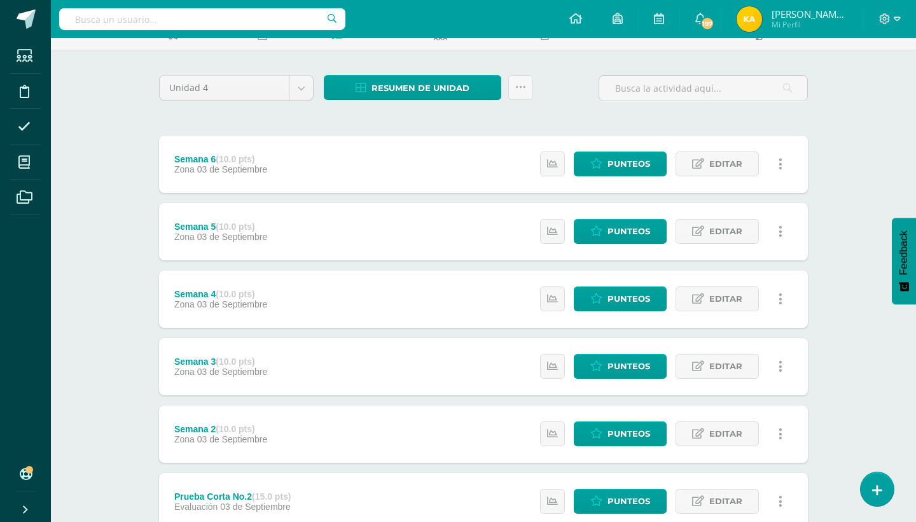
scroll to position [51, 0]
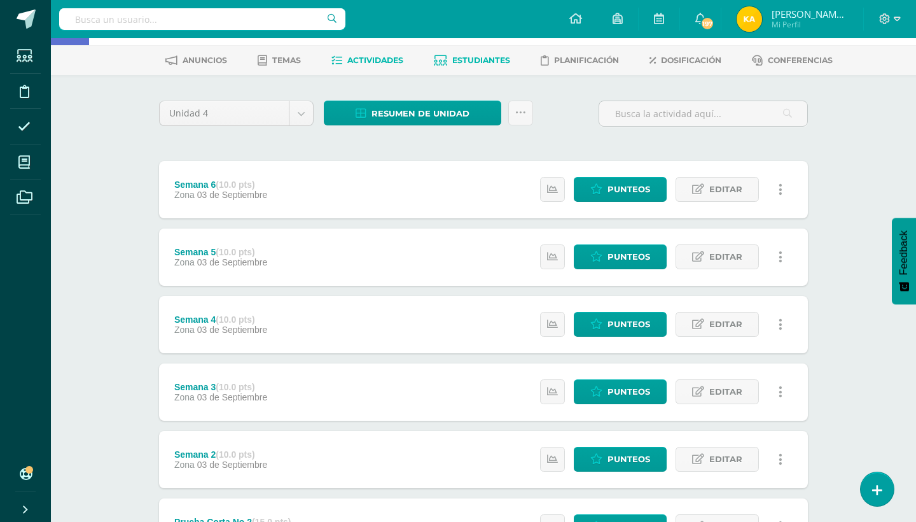
click at [486, 56] on span "Estudiantes" at bounding box center [481, 60] width 58 height 10
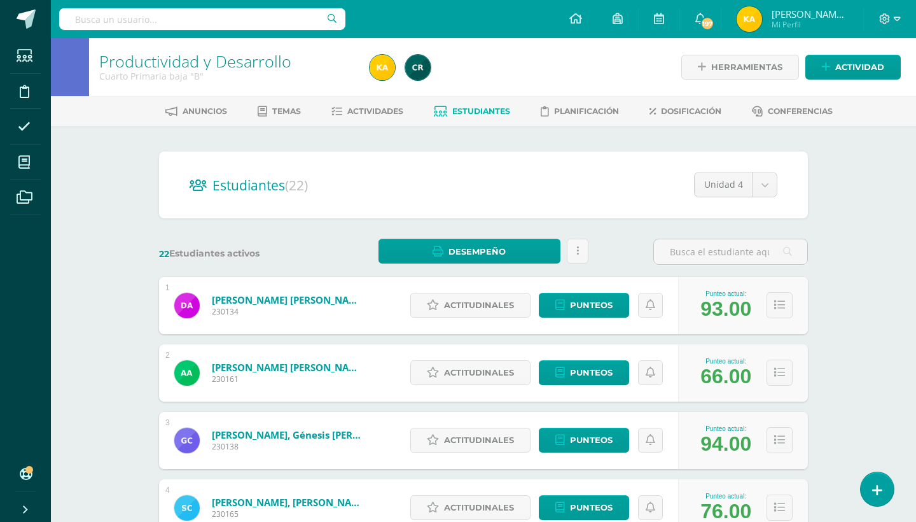
click at [865, 349] on div "Productividad y Desarrollo Cuarto Primaria baja "B" Herramientas Detalle de asi…" at bounding box center [483, 529] width 865 height 983
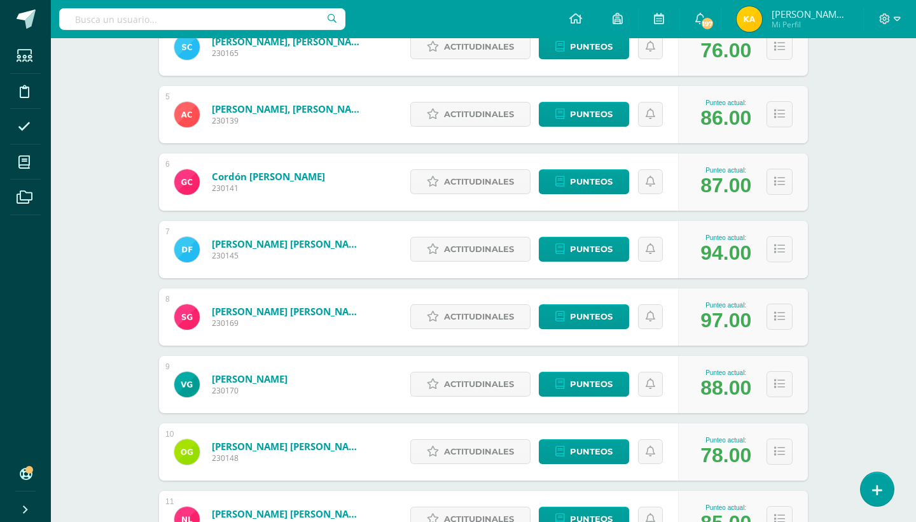
scroll to position [486, 0]
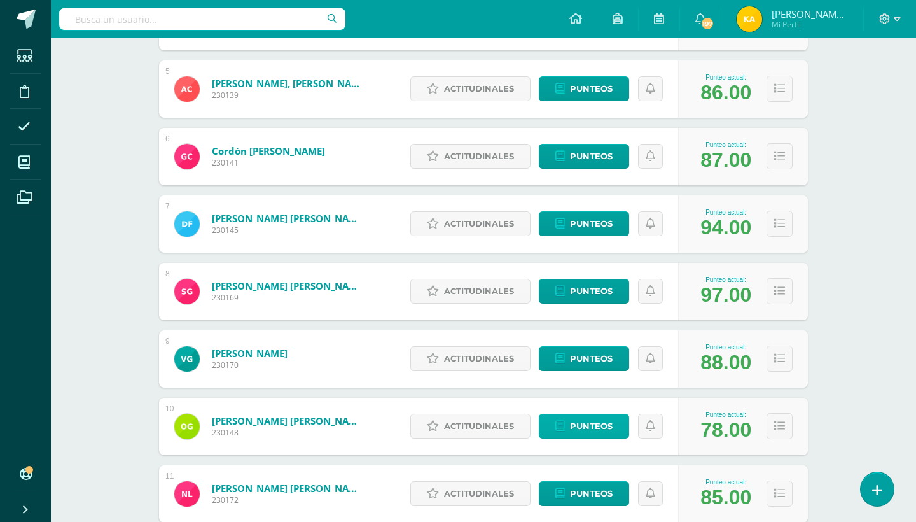
click at [588, 417] on span "Punteos" at bounding box center [591, 426] width 43 height 24
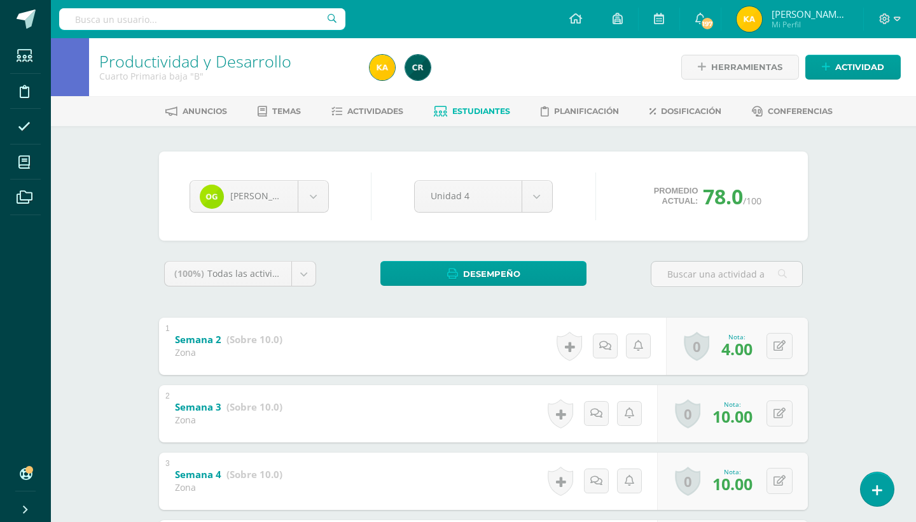
click at [882, 305] on div "Productividad y Desarrollo Cuarto Primaria baja "B" Herramientas Detalle de asi…" at bounding box center [483, 518] width 865 height 961
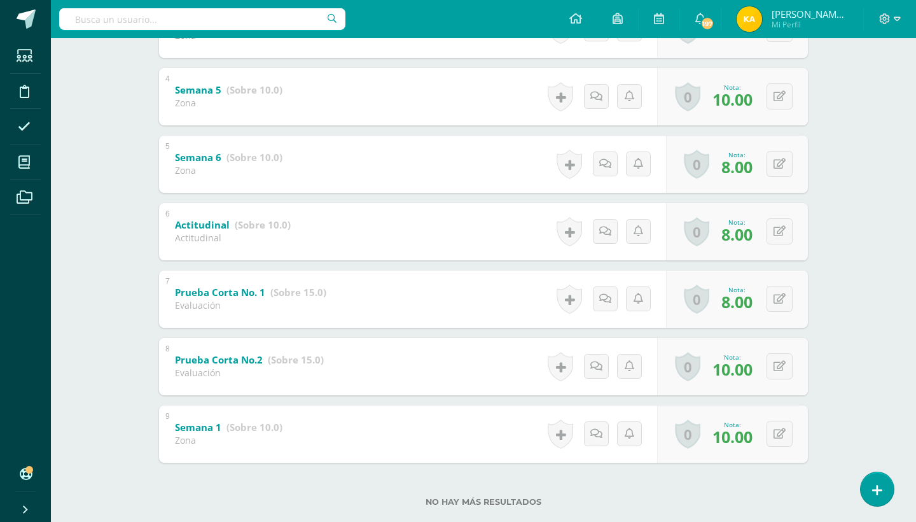
scroll to position [477, 0]
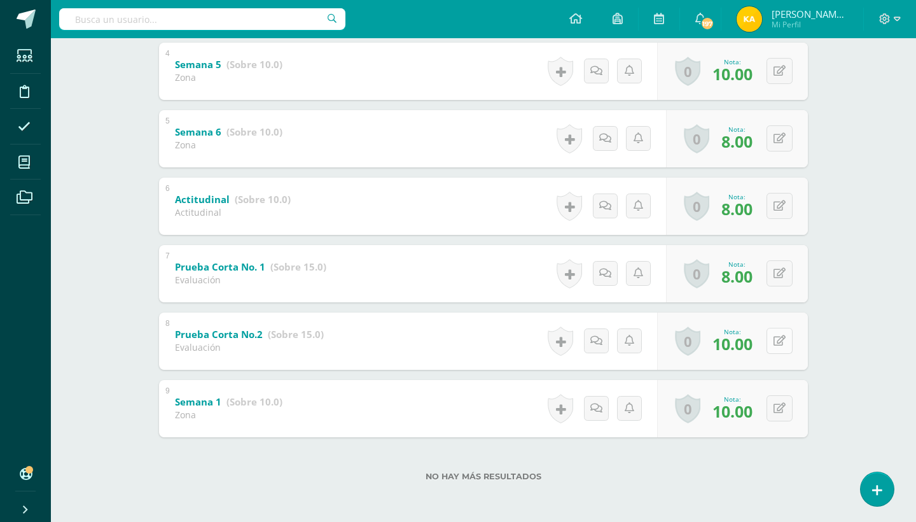
click at [787, 335] on button at bounding box center [780, 341] width 26 height 26
type input "12"
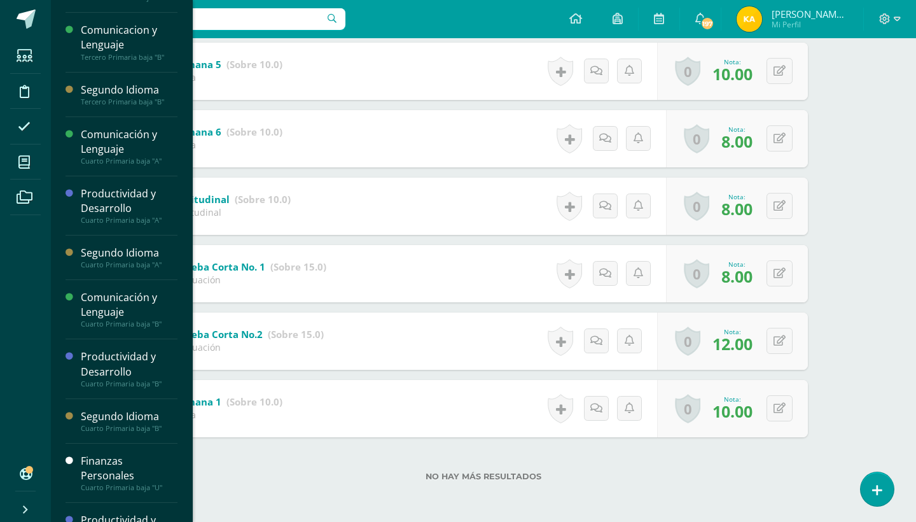
scroll to position [189, 0]
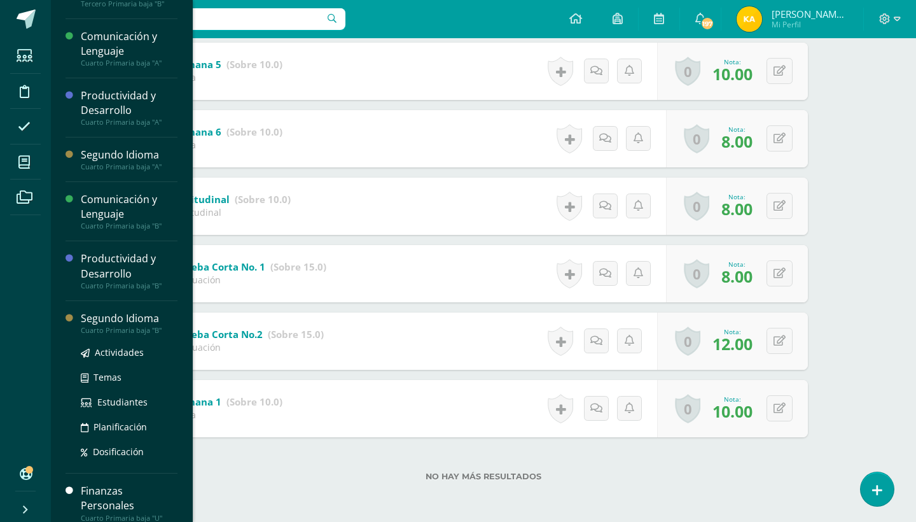
click at [121, 318] on div "Segundo Idioma" at bounding box center [129, 318] width 97 height 15
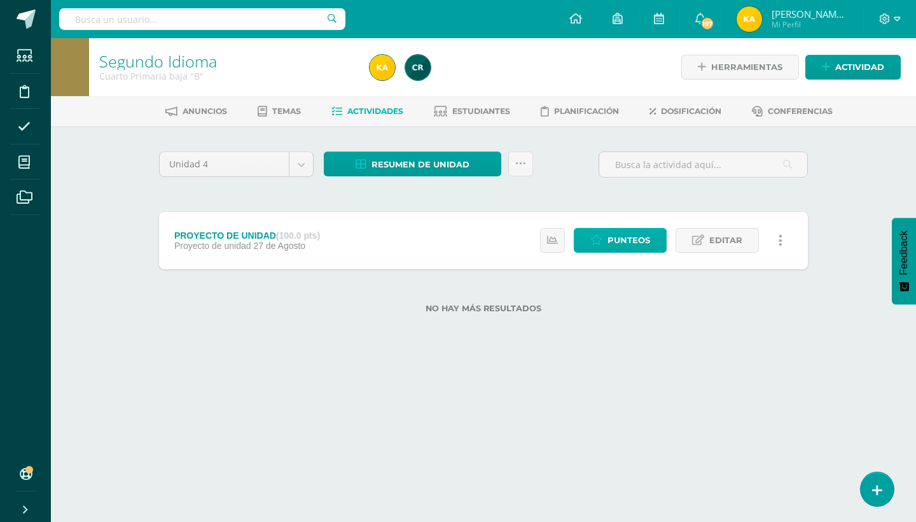
click at [598, 243] on icon at bounding box center [597, 240] width 12 height 11
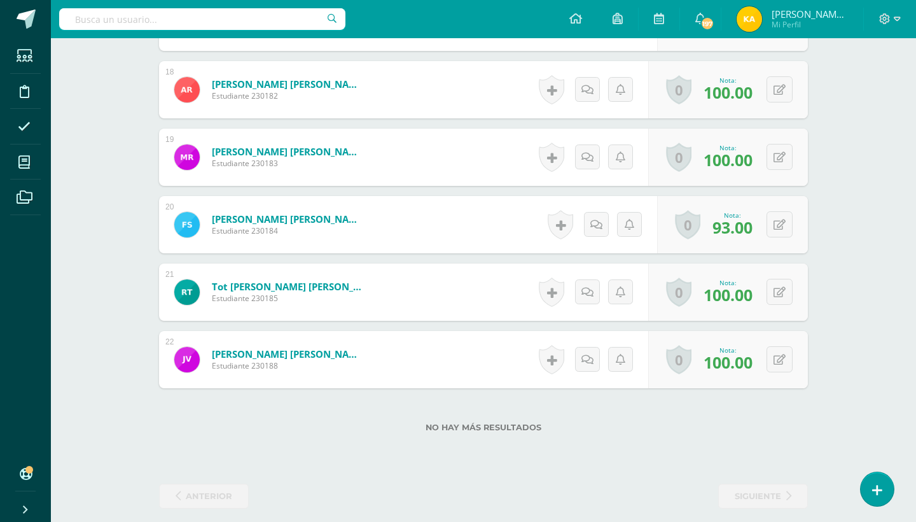
scroll to position [1540, 0]
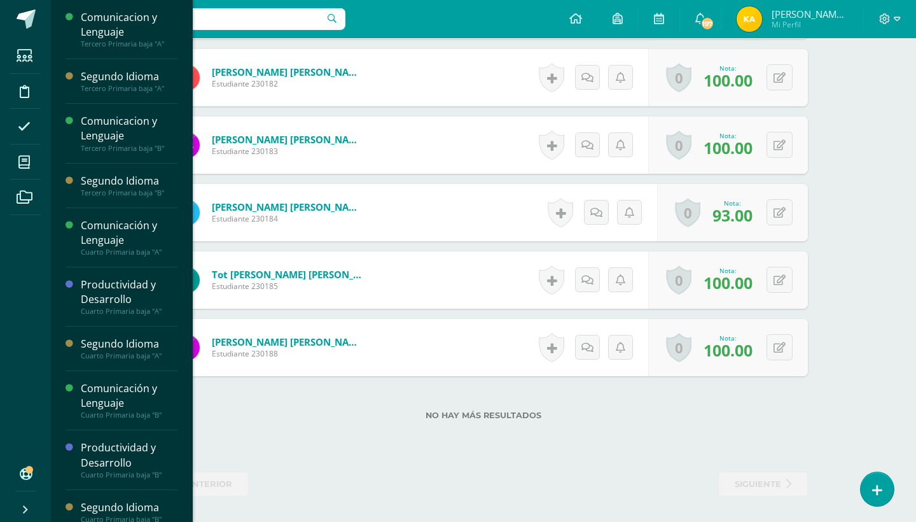
click at [190, 157] on div "Comunicacion y Lenguaje Tercero Primaria baja "A" Actividades Temas Estudiantes…" at bounding box center [121, 261] width 143 height 522
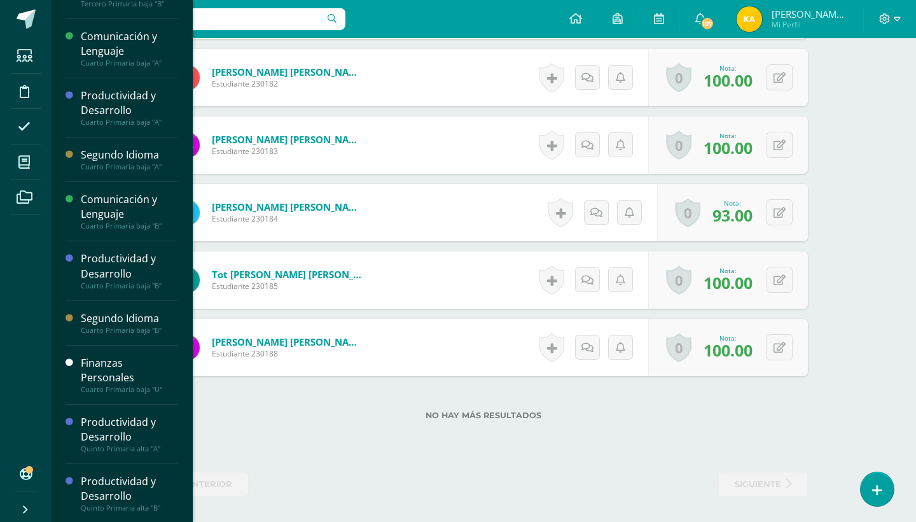
scroll to position [189, 0]
click at [111, 428] on div "Productividad y Desarrollo" at bounding box center [129, 429] width 97 height 29
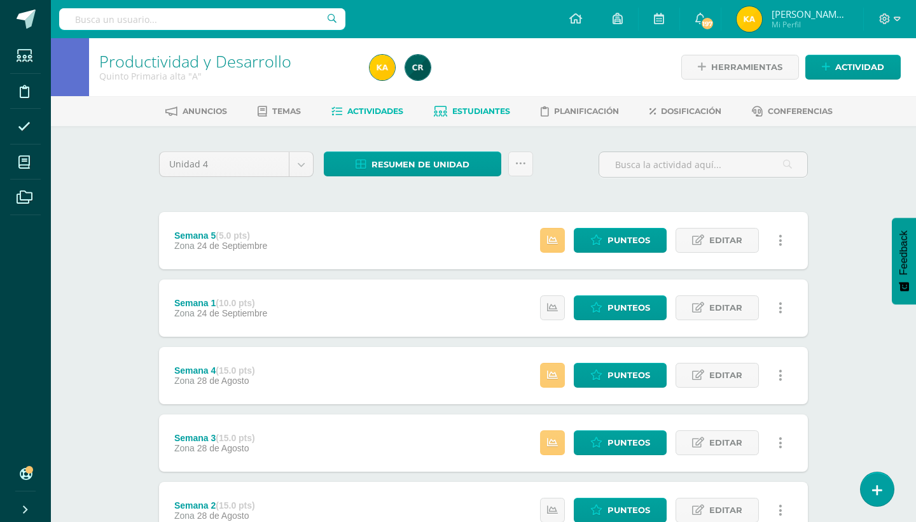
click at [456, 111] on span "Estudiantes" at bounding box center [481, 111] width 58 height 10
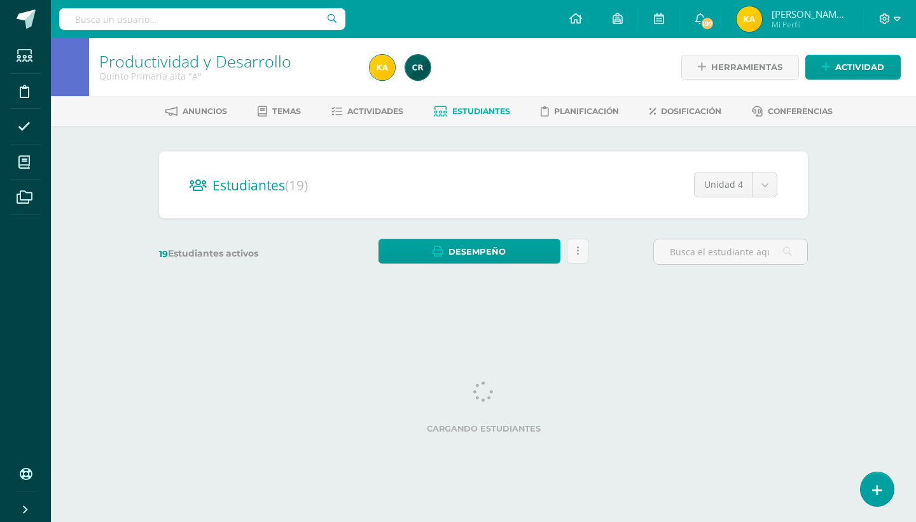
click at [869, 280] on div "Productividad y Desarrollo Quinto Primaria alta "A" Herramientas Detalle de asi…" at bounding box center [483, 170] width 865 height 264
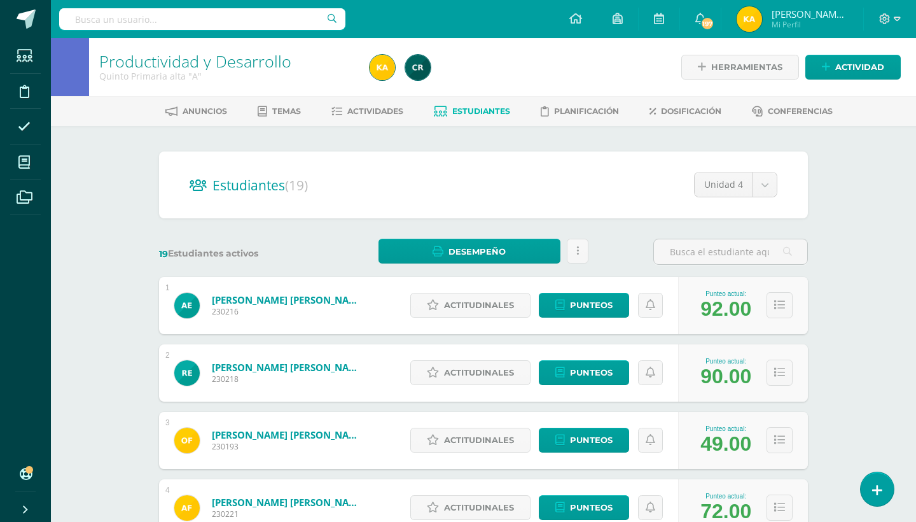
scroll to position [25, 0]
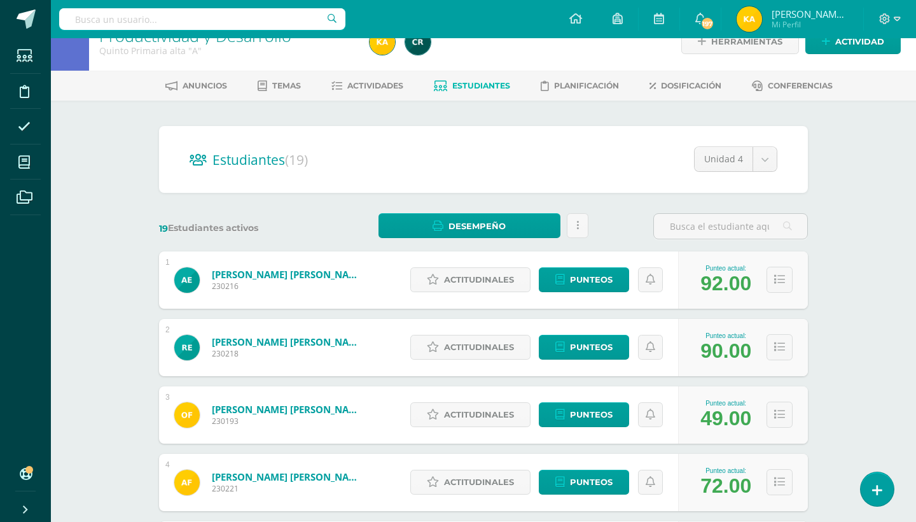
click at [876, 332] on div "Productividad y Desarrollo Quinto Primaria alta "A" Herramientas Detalle de asi…" at bounding box center [483, 504] width 865 height 983
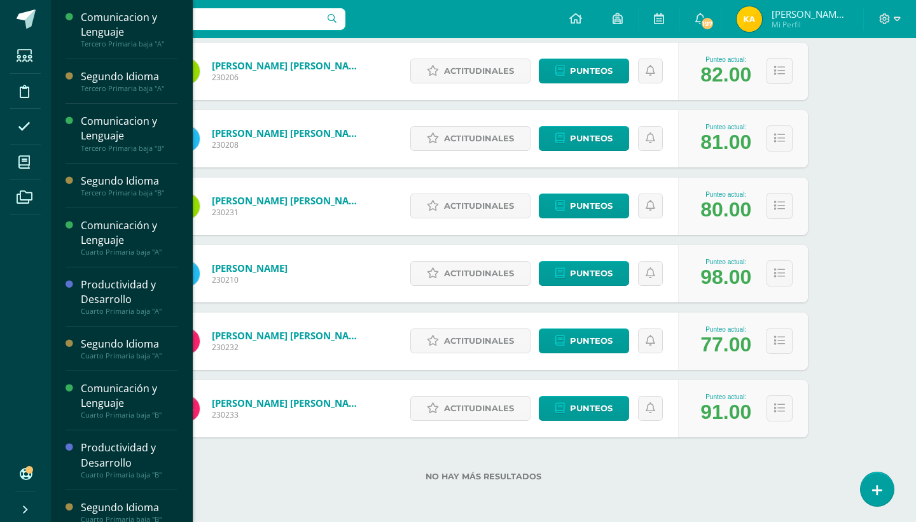
scroll to position [189, 0]
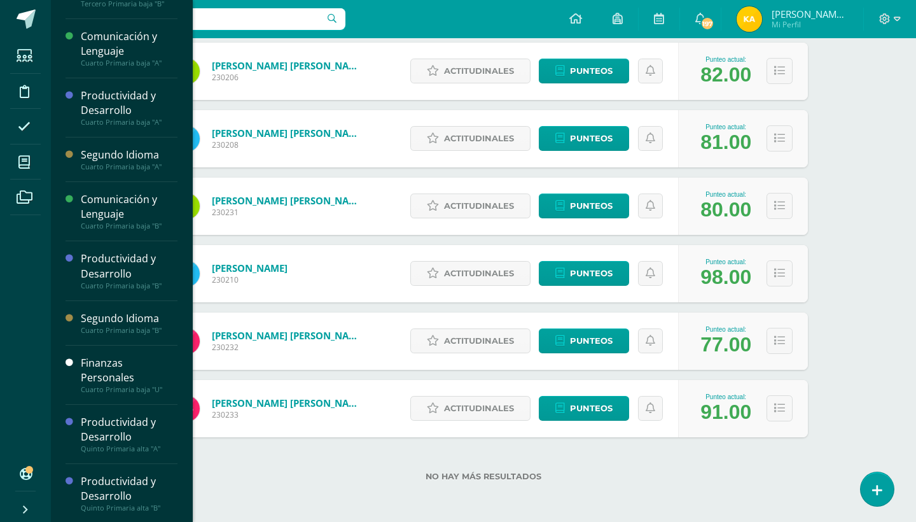
click at [142, 482] on div "Productividad y Desarrollo" at bounding box center [129, 488] width 97 height 29
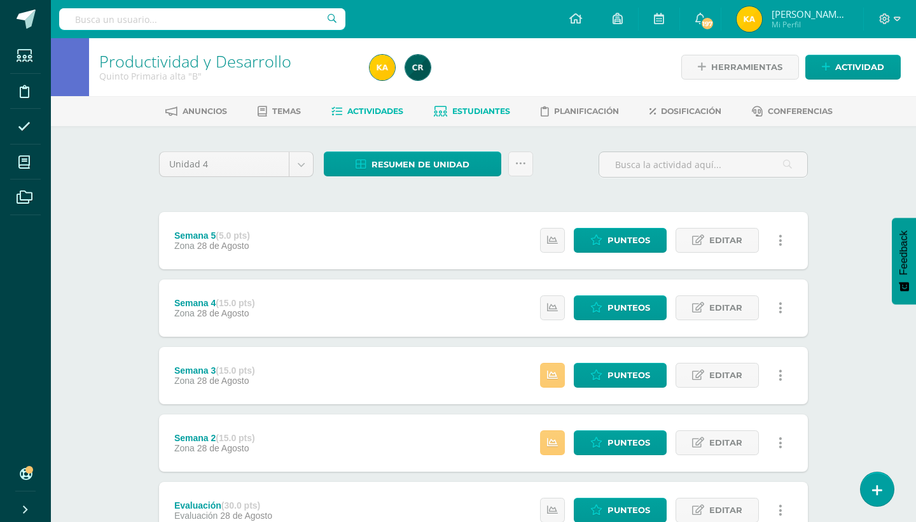
click at [483, 118] on link "Estudiantes" at bounding box center [472, 111] width 76 height 20
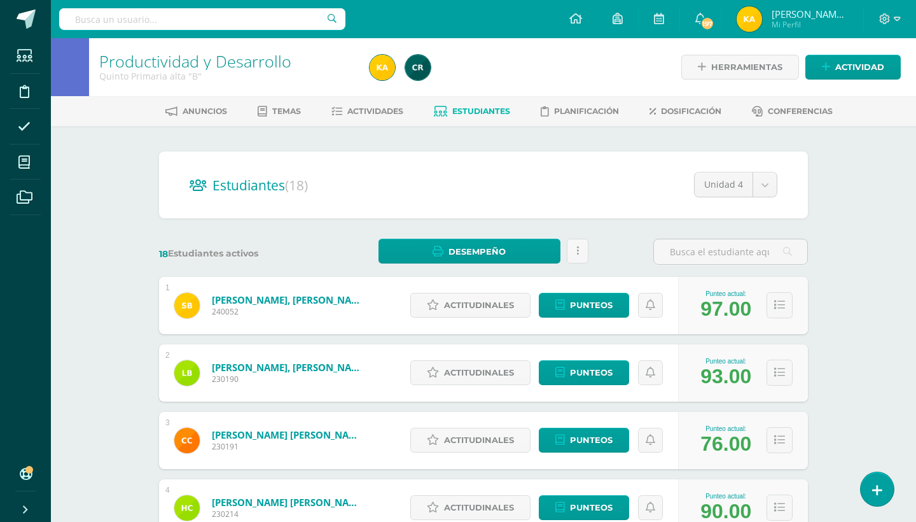
click at [893, 335] on div "Productividad y Desarrollo Quinto Primaria alta "B" Herramientas Detalle de asi…" at bounding box center [483, 529] width 865 height 983
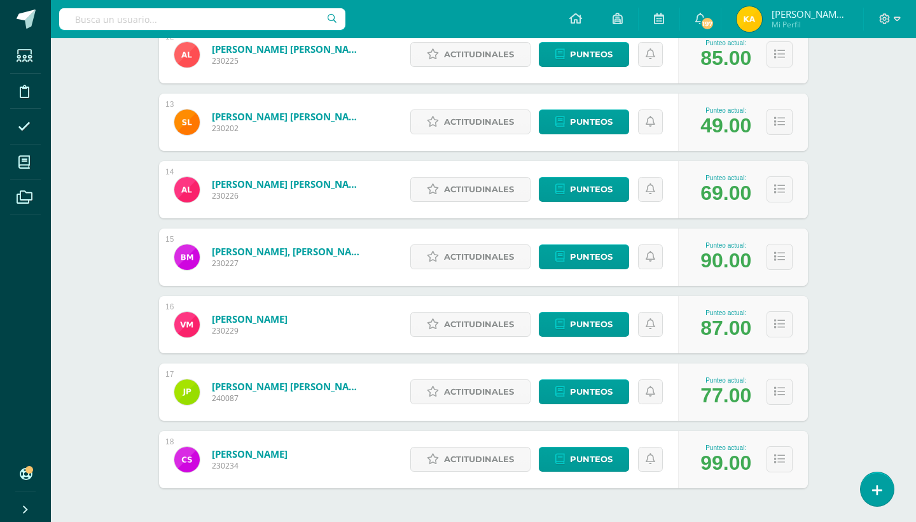
scroll to position [967, 0]
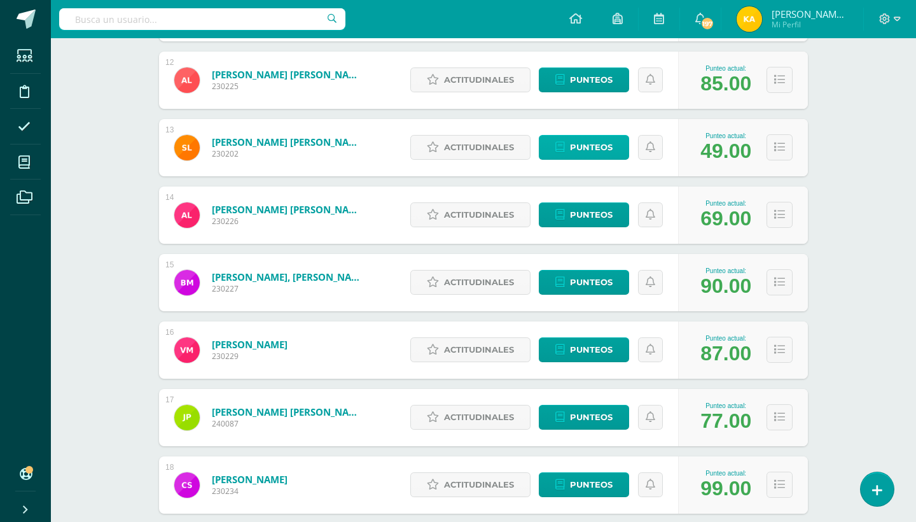
click at [611, 144] on span "Punteos" at bounding box center [591, 148] width 43 height 24
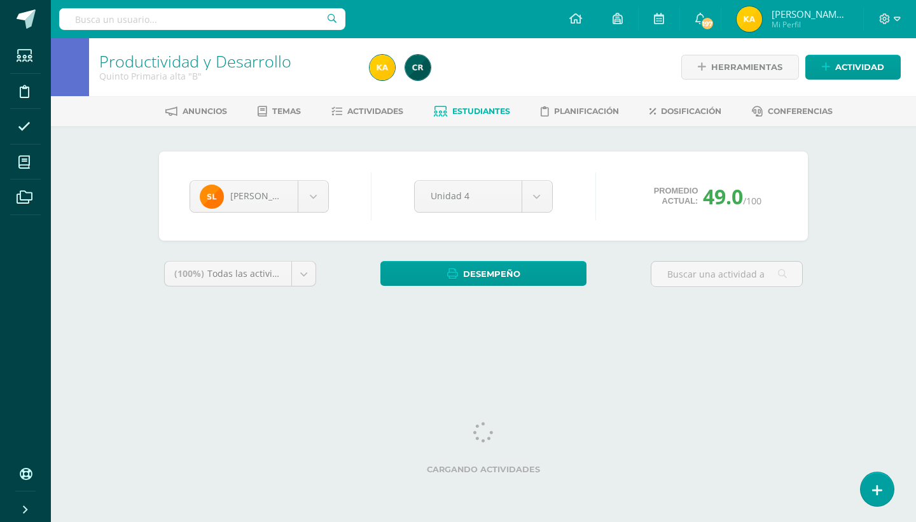
click at [867, 204] on div "Productividad y Desarrollo Quinto Primaria alta "B" Herramientas Detalle de asi…" at bounding box center [483, 190] width 865 height 305
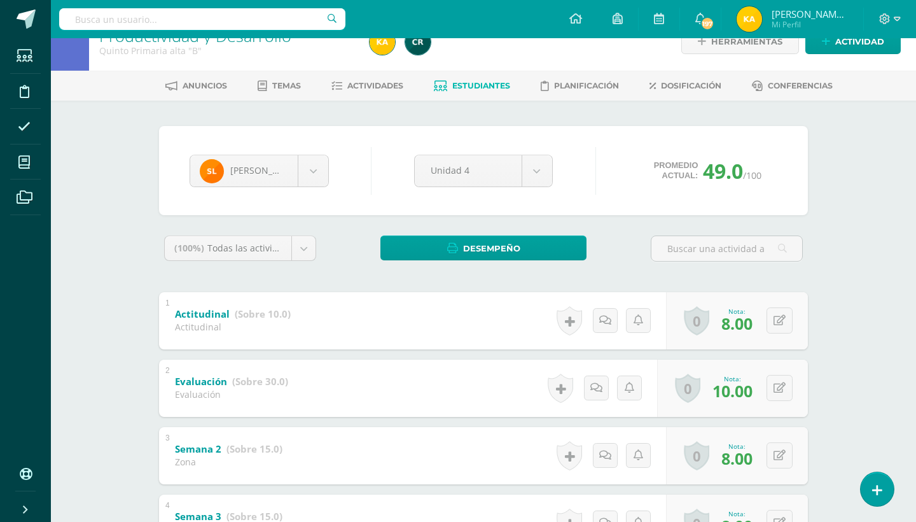
click at [867, 204] on div "Productividad y Desarrollo Quinto Primaria alta "B" Herramientas Detalle de asi…" at bounding box center [483, 426] width 865 height 826
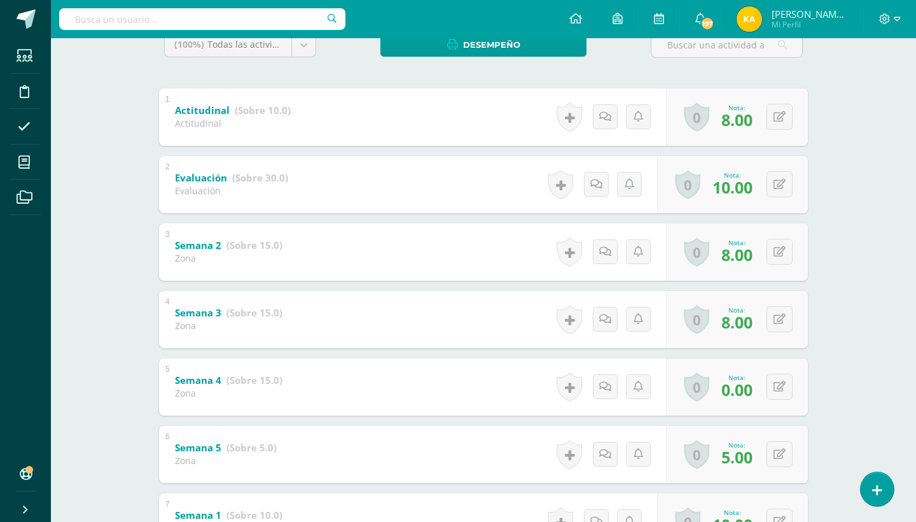
scroll to position [255, 0]
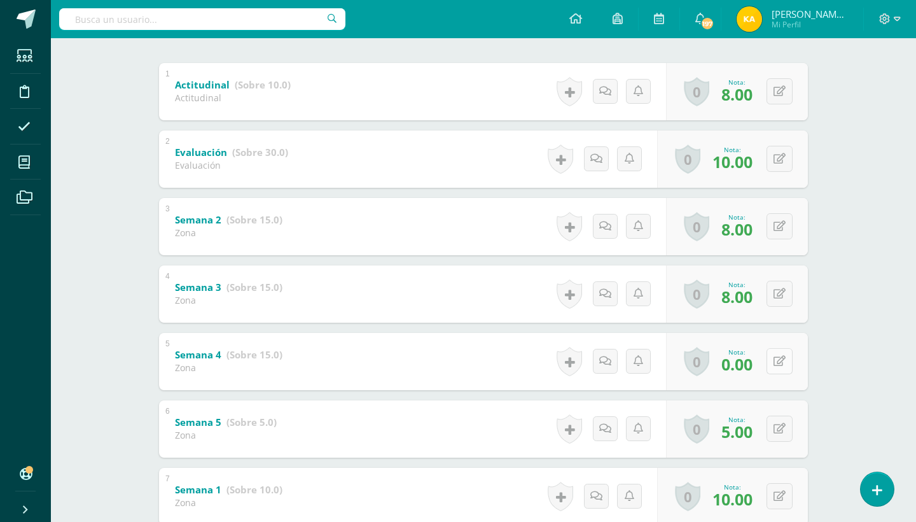
click at [783, 361] on icon at bounding box center [780, 361] width 12 height 11
click at [783, 361] on link at bounding box center [789, 361] width 25 height 25
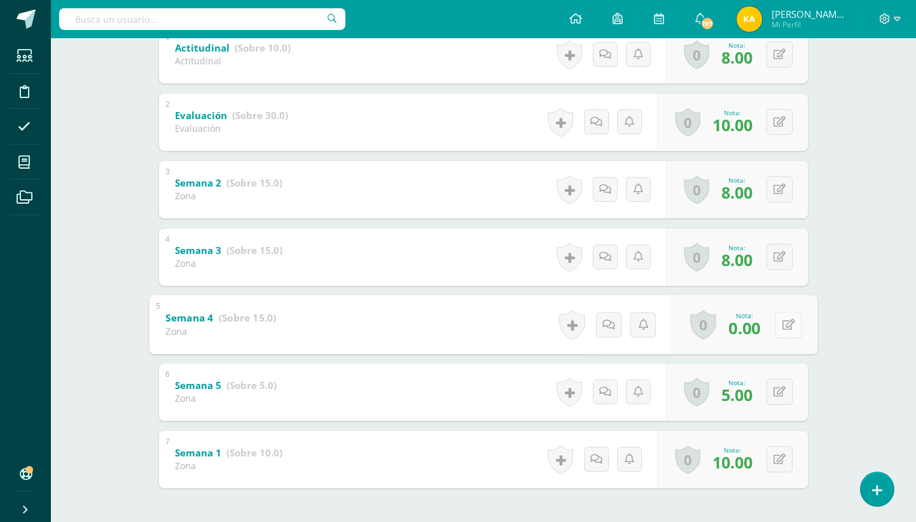
scroll to position [266, 0]
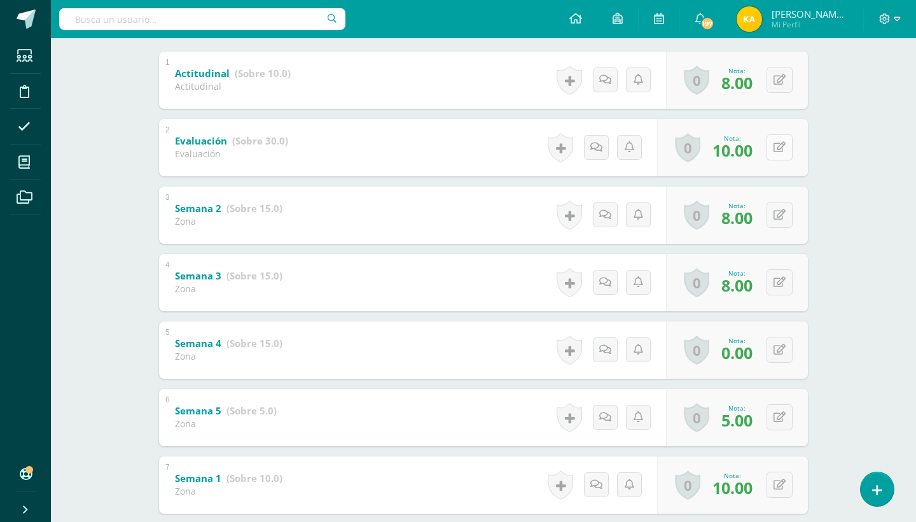
click at [781, 143] on icon at bounding box center [780, 147] width 12 height 11
click at [781, 143] on link at bounding box center [780, 147] width 25 height 25
click at [781, 143] on button at bounding box center [788, 147] width 27 height 27
type input "18"
click at [916, 218] on div "Productividad y Desarrollo Quinto Primaria alta "B" Herramientas Detalle de asi…" at bounding box center [483, 185] width 865 height 826
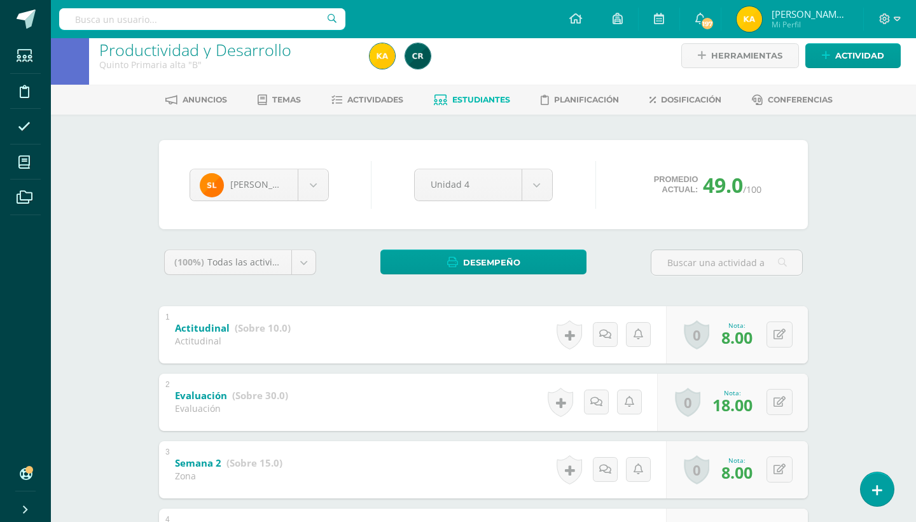
scroll to position [0, 0]
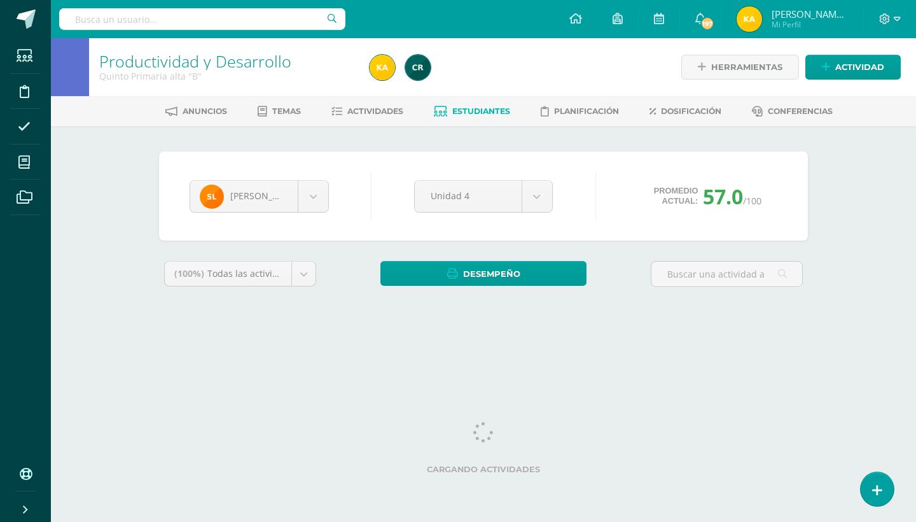
click at [865, 230] on div "Productividad y Desarrollo Quinto Primaria alta "B" Herramientas Detalle de asi…" at bounding box center [483, 190] width 865 height 305
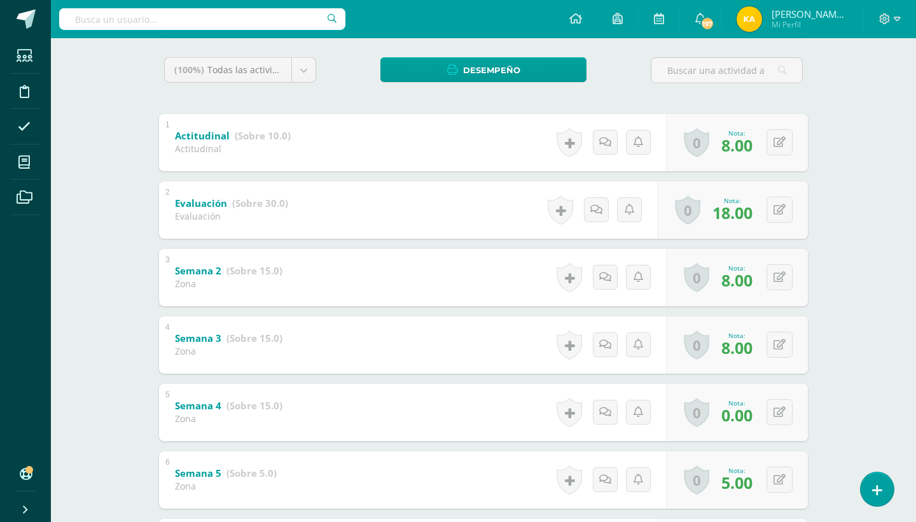
scroll to position [229, 0]
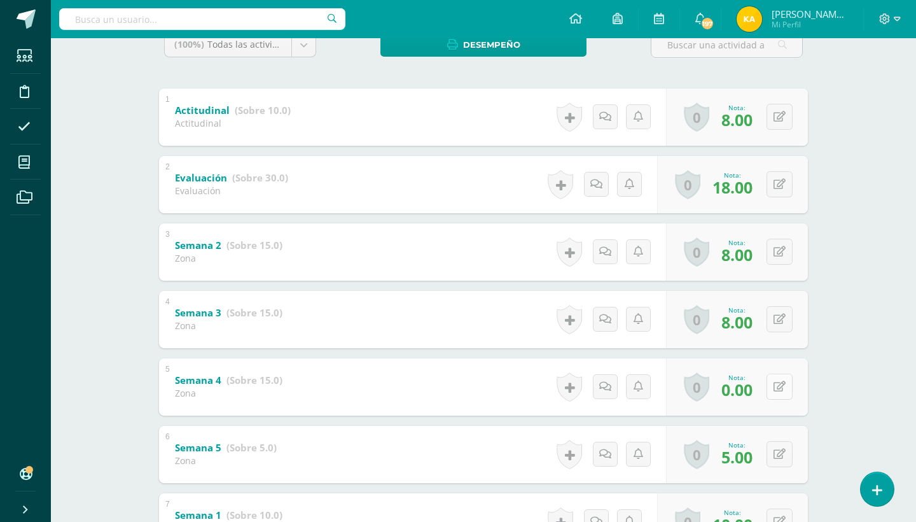
click at [784, 387] on icon at bounding box center [780, 386] width 12 height 11
type input "5"
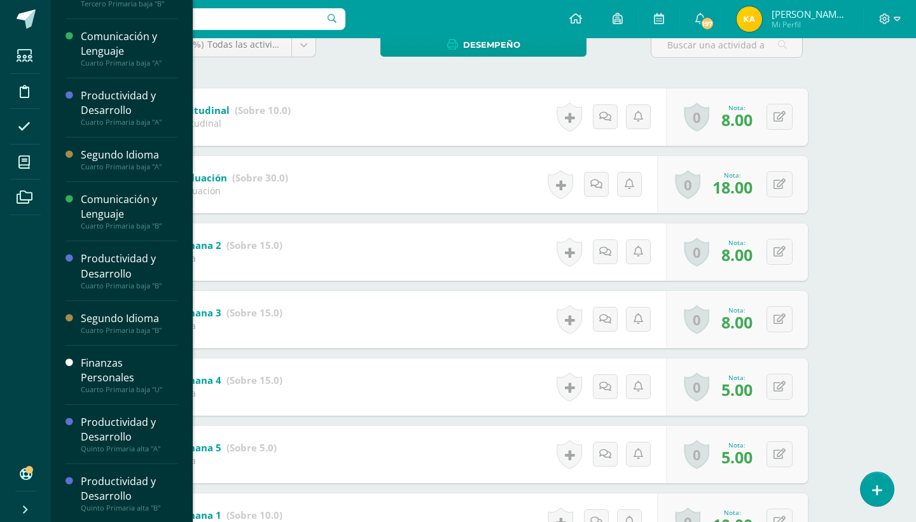
scroll to position [0, 0]
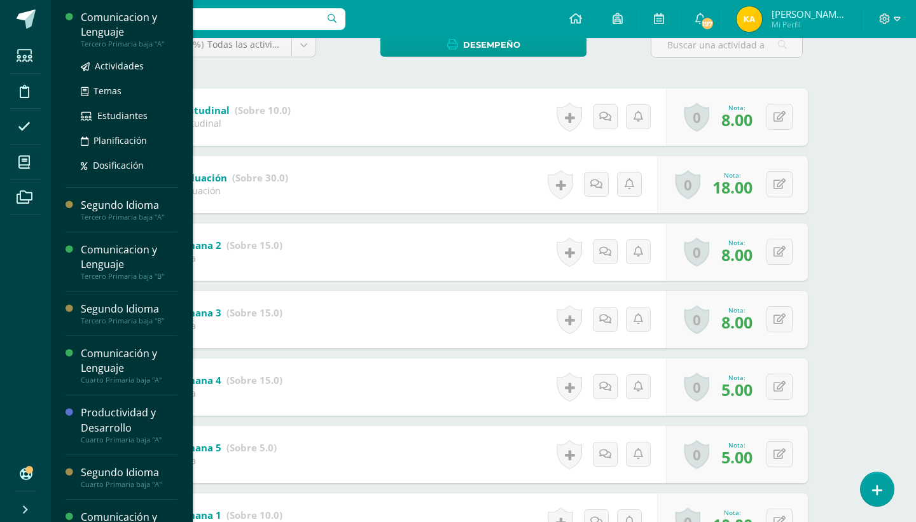
click at [121, 34] on div "Comunicacion y Lenguaje" at bounding box center [129, 24] width 97 height 29
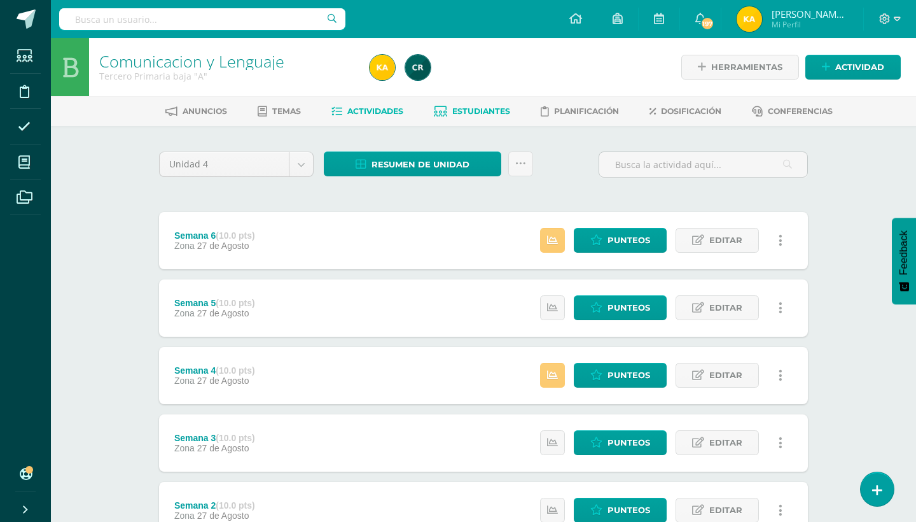
click at [488, 105] on link "Estudiantes" at bounding box center [472, 111] width 76 height 20
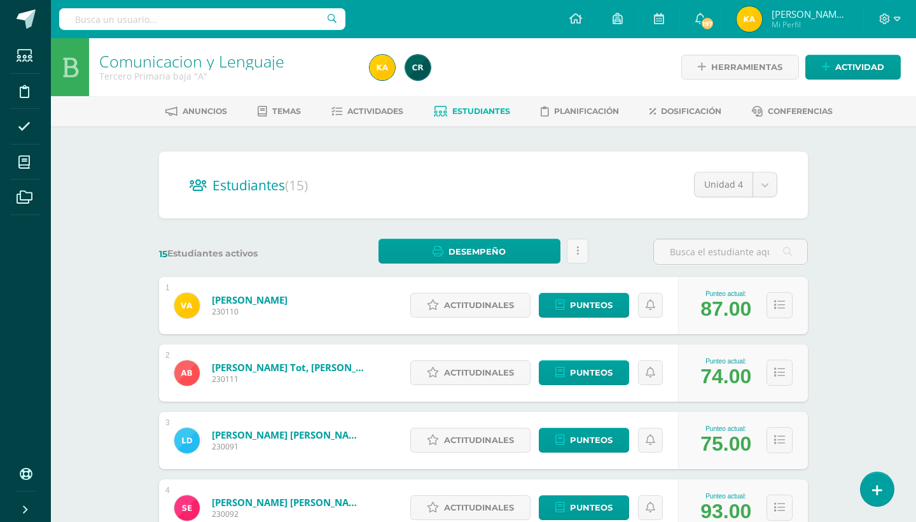
click at [890, 215] on div "Comunicacion y Lenguaje Tercero Primaria baja "A" Herramientas Detalle de asist…" at bounding box center [483, 529] width 865 height 983
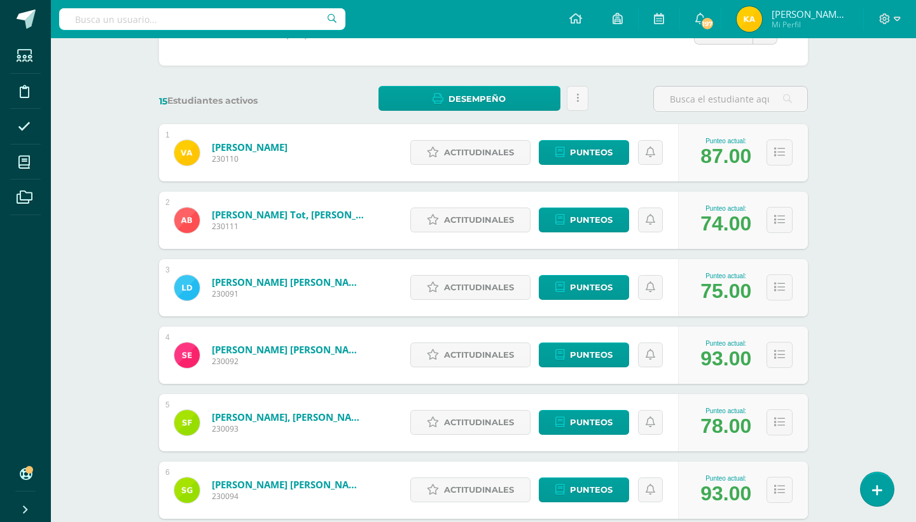
scroll to position [178, 0]
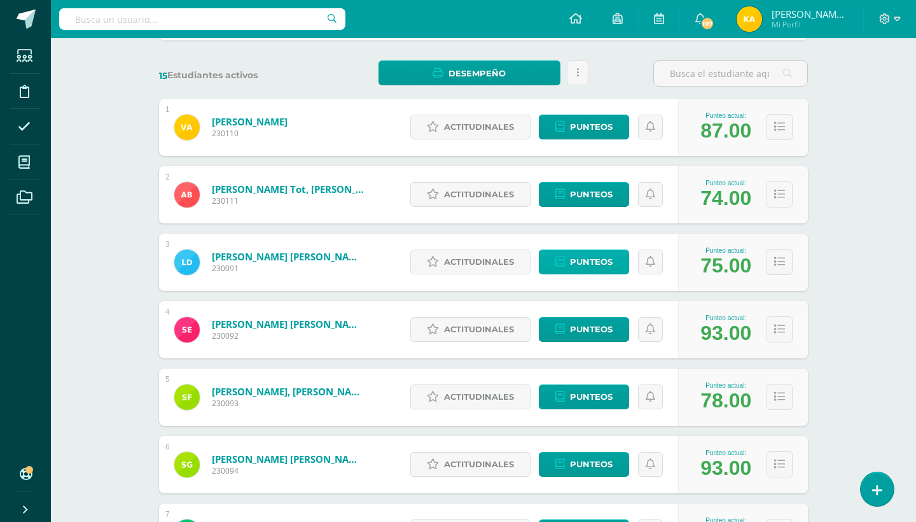
click at [598, 260] on span "Punteos" at bounding box center [591, 262] width 43 height 24
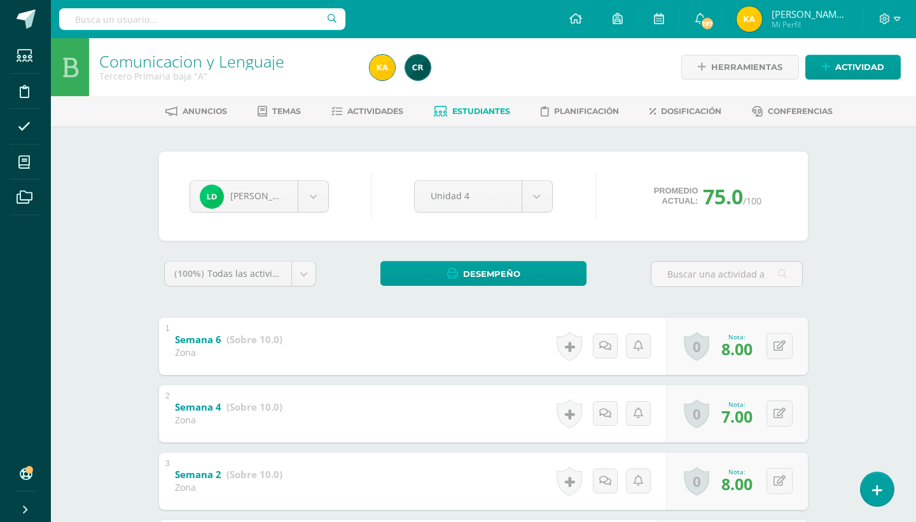
click at [487, 112] on span "Estudiantes" at bounding box center [481, 111] width 58 height 10
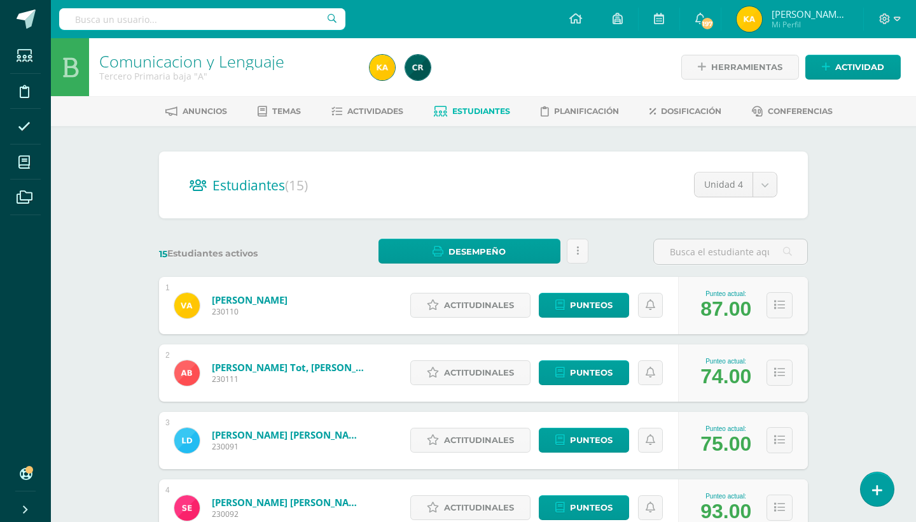
click at [916, 283] on div "Comunicacion y Lenguaje Tercero Primaria baja "A" Herramientas Detalle de asist…" at bounding box center [483, 529] width 865 height 983
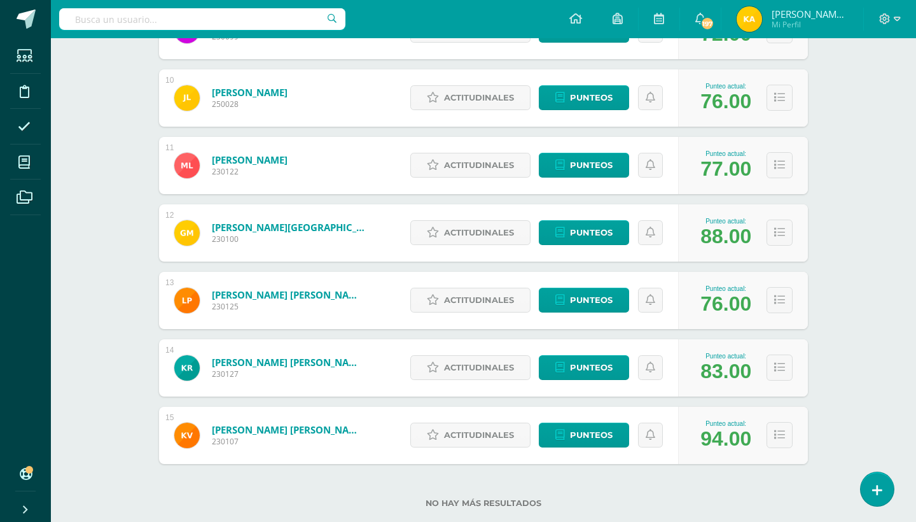
scroll to position [840, 0]
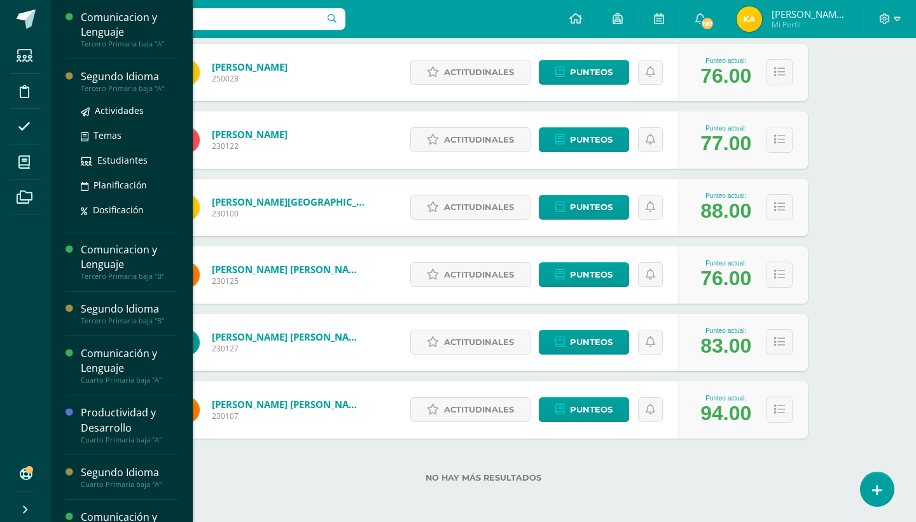
click at [111, 199] on ul "Actividades Temas Estudiantes Planificación Dosificación" at bounding box center [129, 160] width 97 height 114
click at [126, 71] on div "Segundo Idioma" at bounding box center [129, 76] width 97 height 15
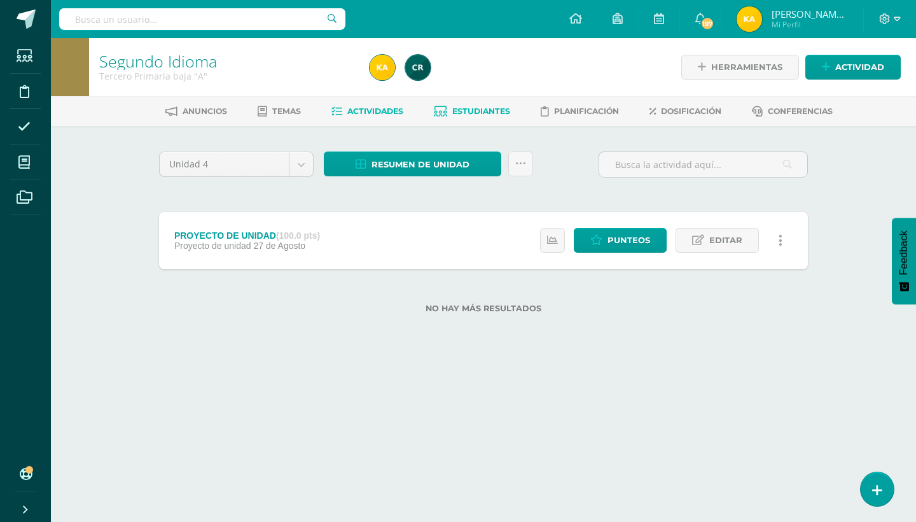
click at [479, 101] on link "Estudiantes" at bounding box center [472, 111] width 76 height 20
click at [483, 109] on span "Estudiantes" at bounding box center [481, 111] width 58 height 10
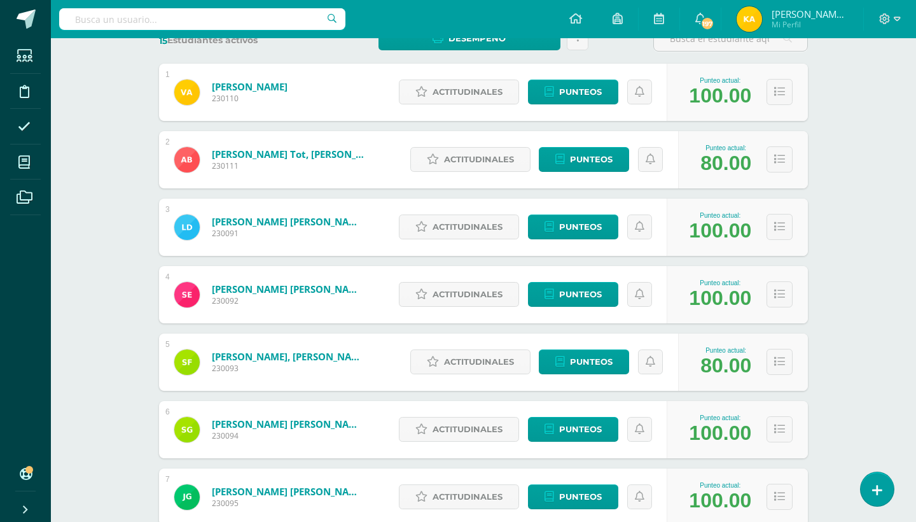
scroll to position [162, 0]
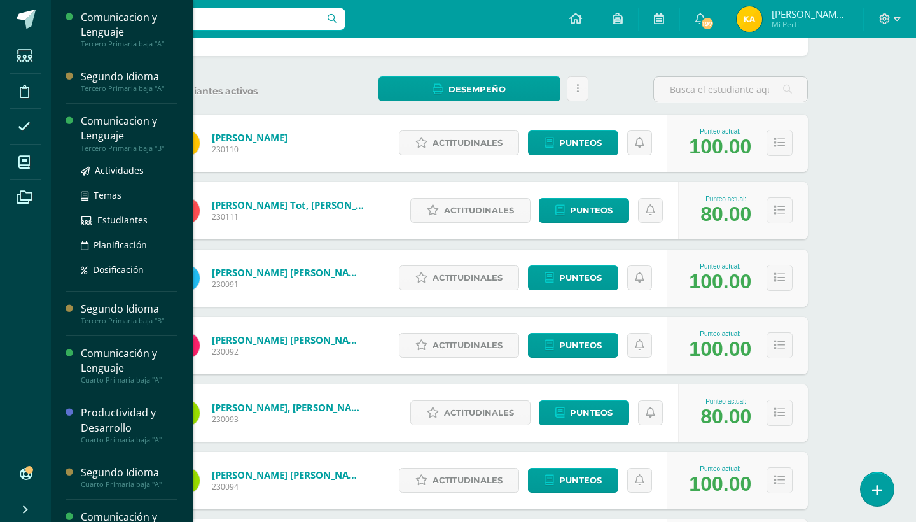
click at [144, 122] on div "Comunicacion y Lenguaje" at bounding box center [129, 128] width 97 height 29
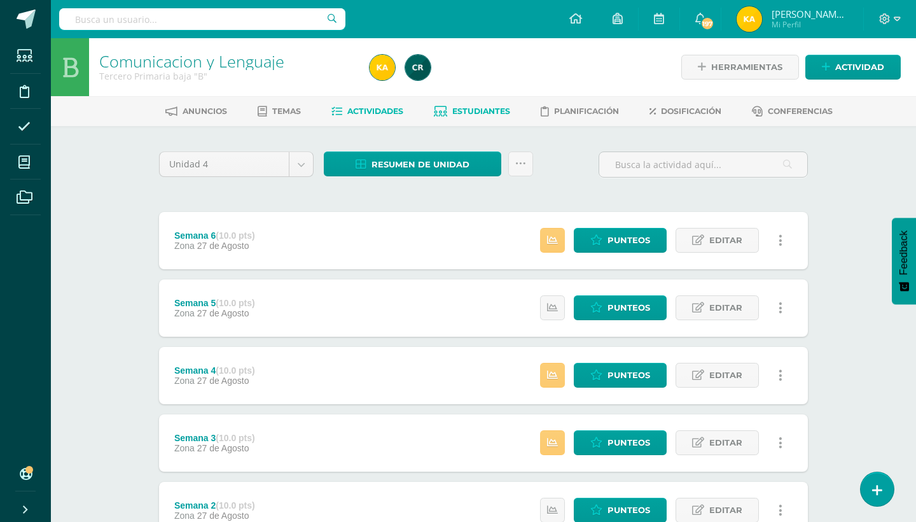
click at [493, 104] on link "Estudiantes" at bounding box center [472, 111] width 76 height 20
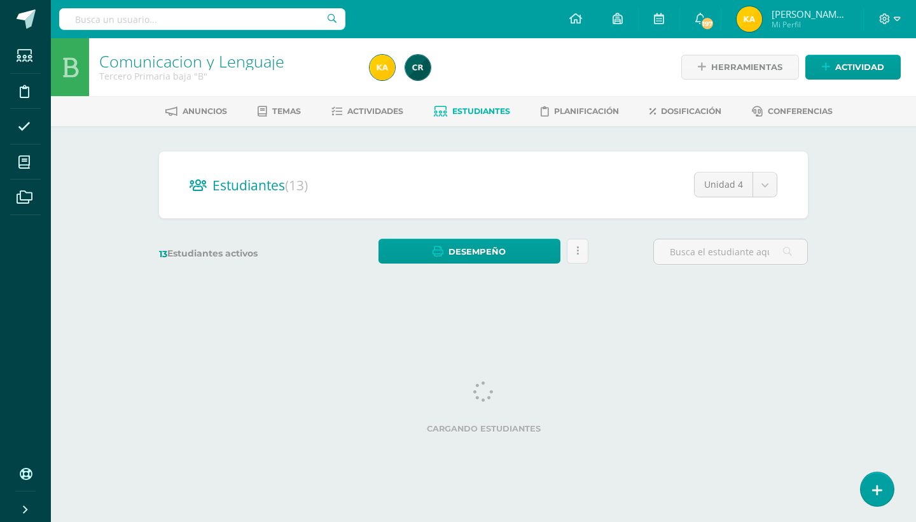
click at [860, 200] on div "Comunicacion y Lenguaje Tercero Primaria baja "B" Herramientas Detalle de asist…" at bounding box center [483, 170] width 865 height 264
click at [901, 216] on div "Comunicacion y Lenguaje Tercero Primaria baja "B" Herramientas Detalle de asist…" at bounding box center [483, 170] width 865 height 264
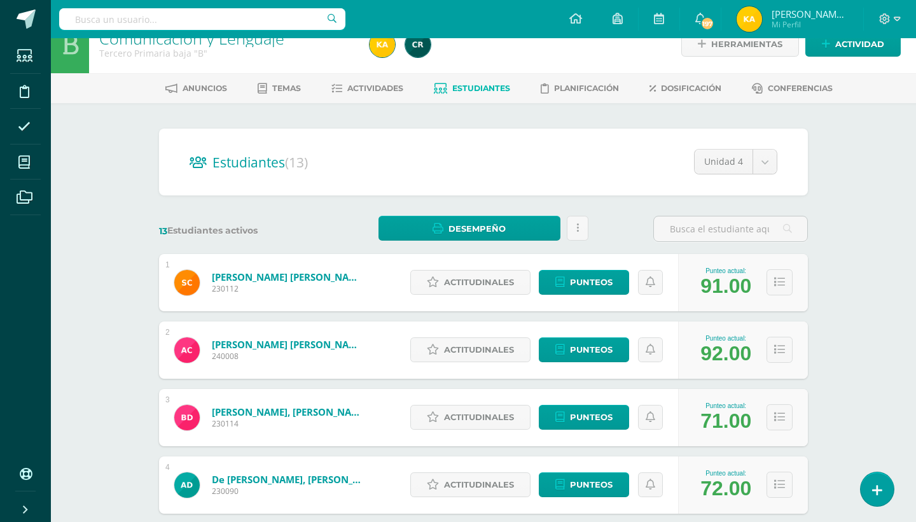
click at [908, 188] on div "Comunicacion y Lenguaje Tercero Primaria baja "B" Herramientas Detalle de asist…" at bounding box center [483, 506] width 865 height 983
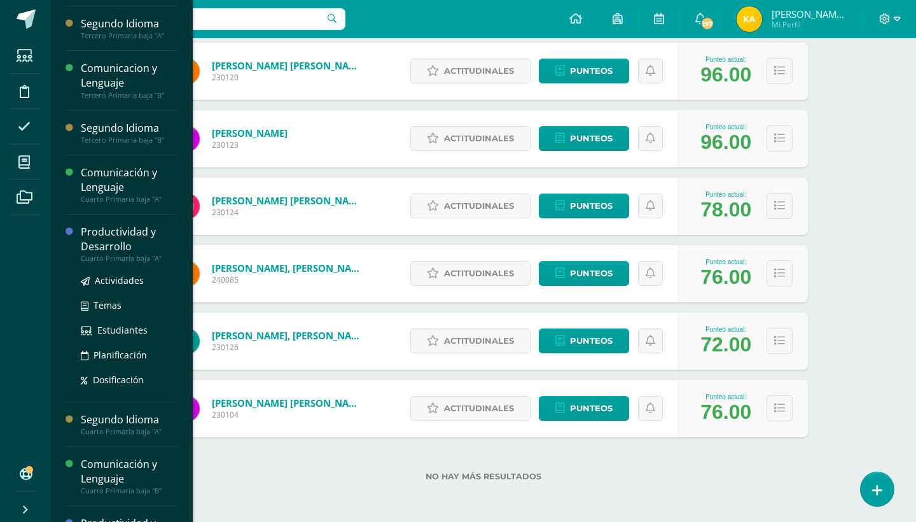
scroll to position [50, 0]
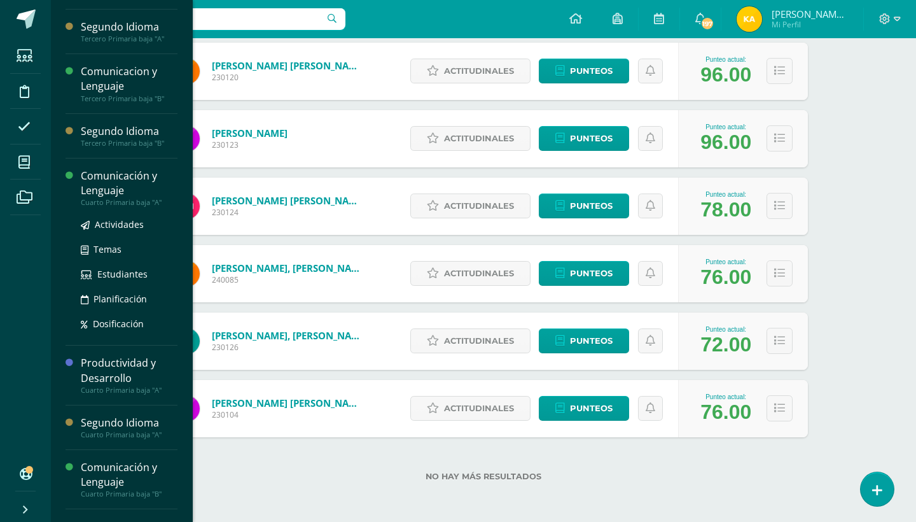
click at [138, 189] on div "Comunicación y Lenguaje" at bounding box center [129, 183] width 97 height 29
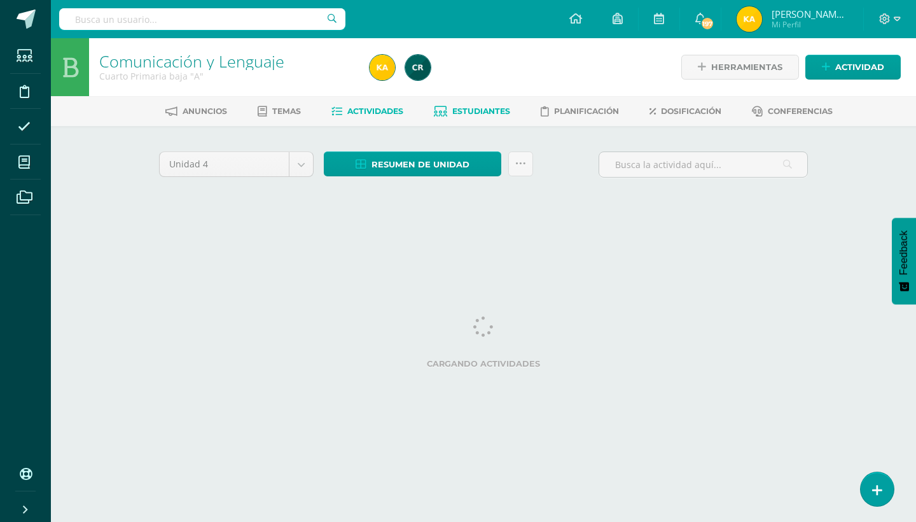
click at [470, 104] on link "Estudiantes" at bounding box center [472, 111] width 76 height 20
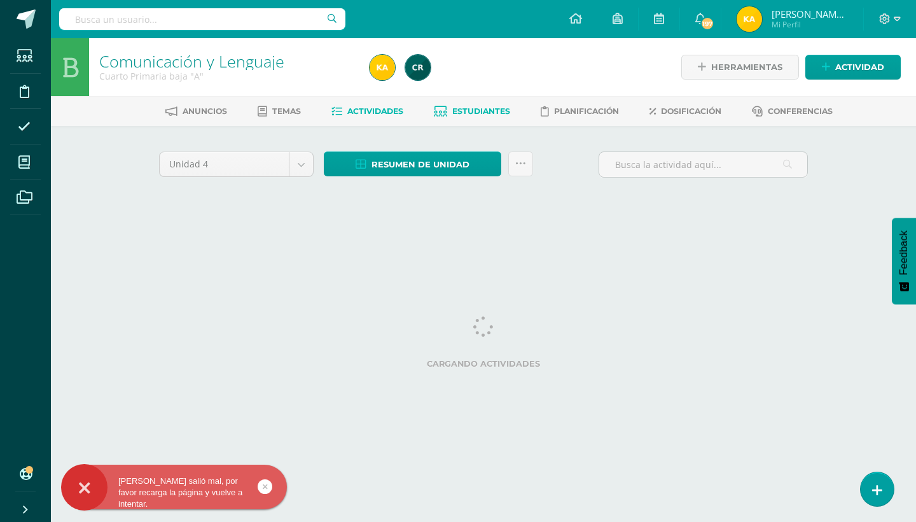
click at [470, 104] on link "Estudiantes" at bounding box center [472, 111] width 76 height 20
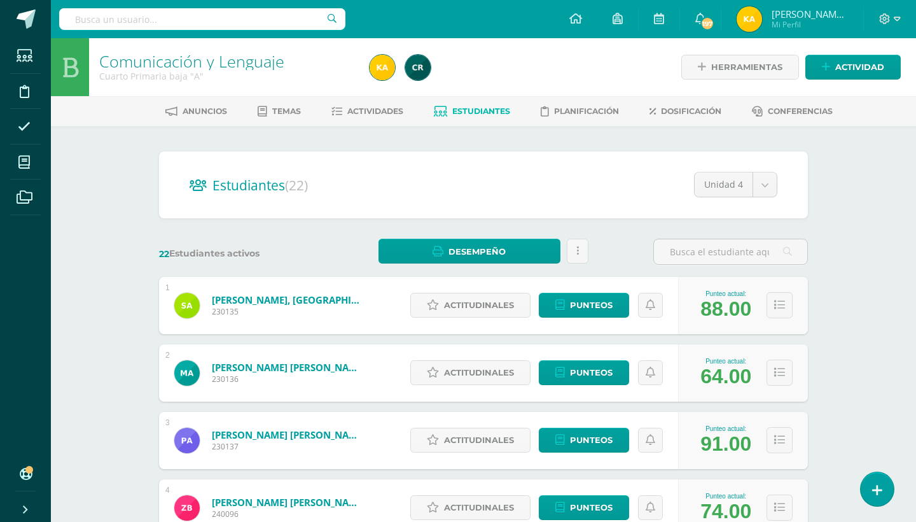
click at [860, 246] on div "Comunicación y Lenguaje Cuarto Primaria baja "A" Herramientas Detalle de asiste…" at bounding box center [483, 529] width 865 height 983
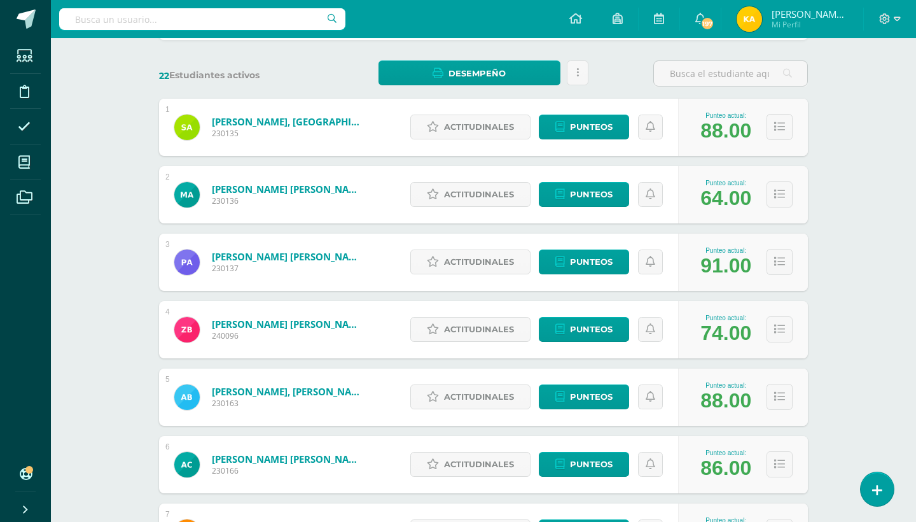
scroll to position [204, 0]
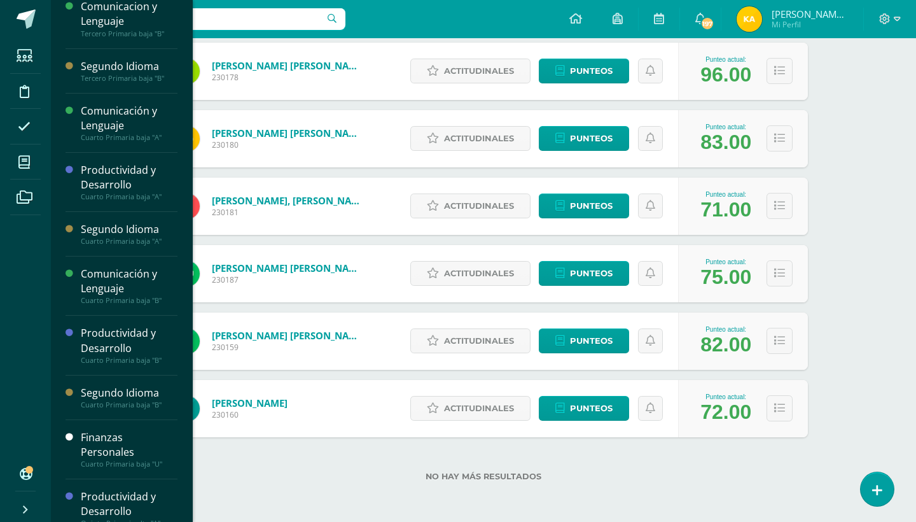
scroll to position [120, 0]
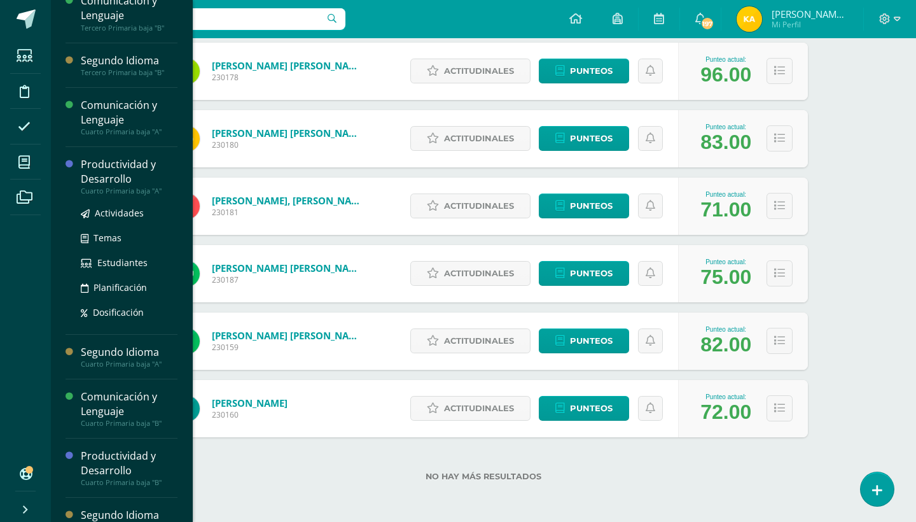
click at [143, 184] on div "Productividad y Desarrollo" at bounding box center [129, 171] width 97 height 29
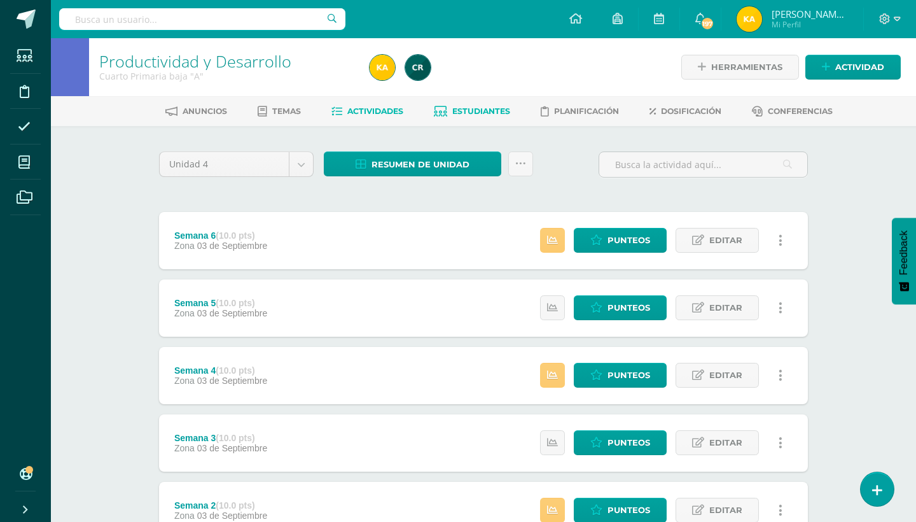
click at [478, 107] on span "Estudiantes" at bounding box center [481, 111] width 58 height 10
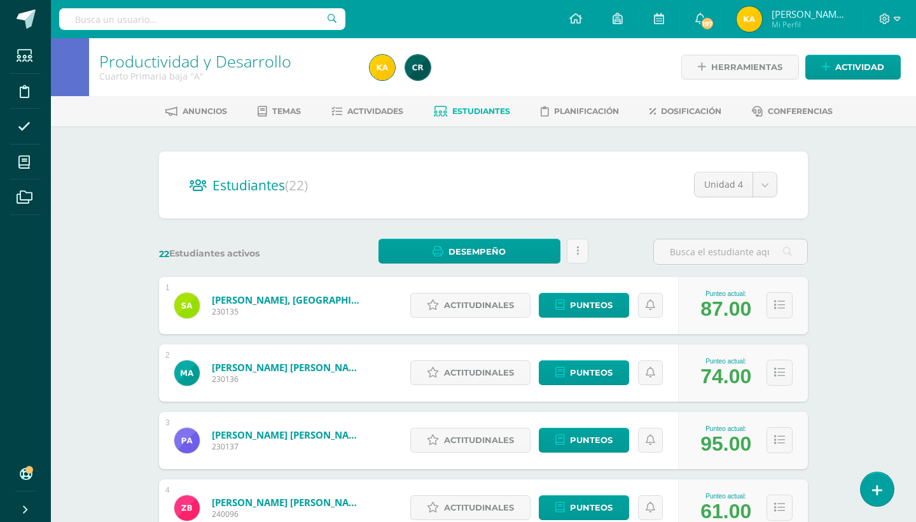
click at [906, 254] on div "Productividad y Desarrollo Cuarto Primaria baja "A" Herramientas Detalle de asi…" at bounding box center [483, 529] width 865 height 983
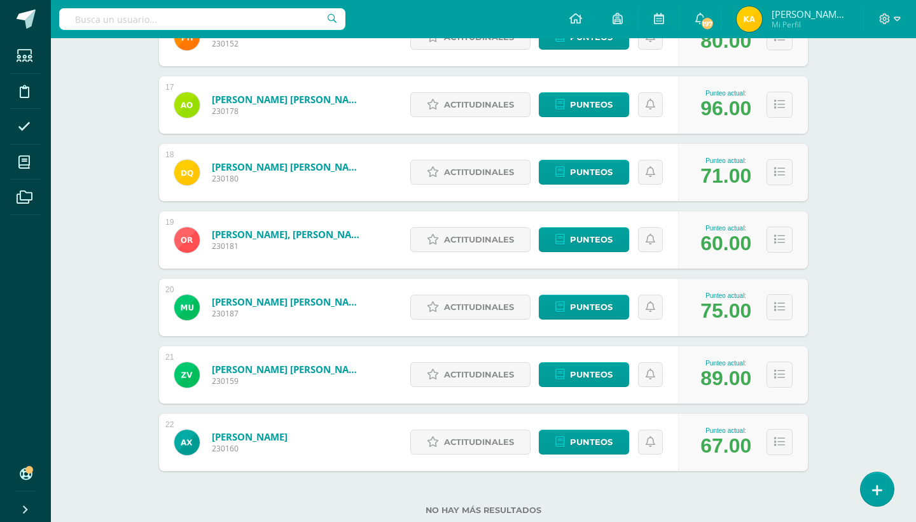
scroll to position [1313, 0]
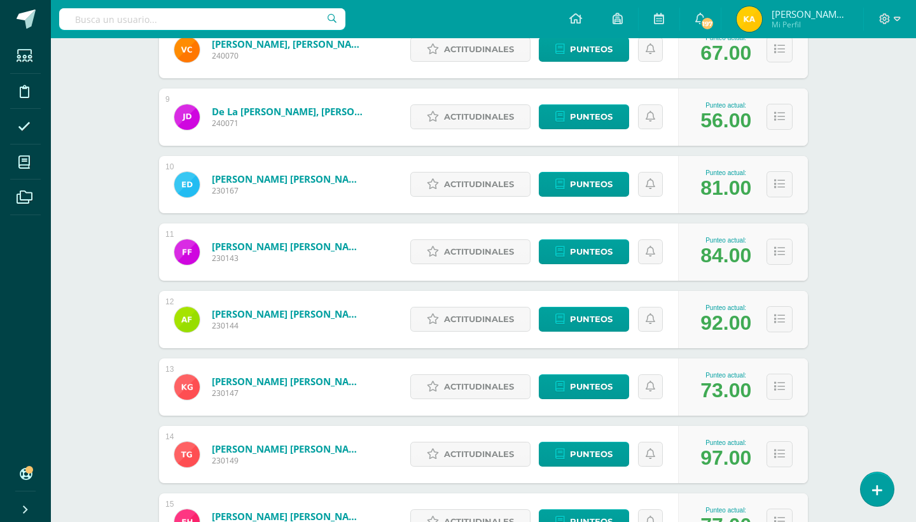
scroll to position [703, 0]
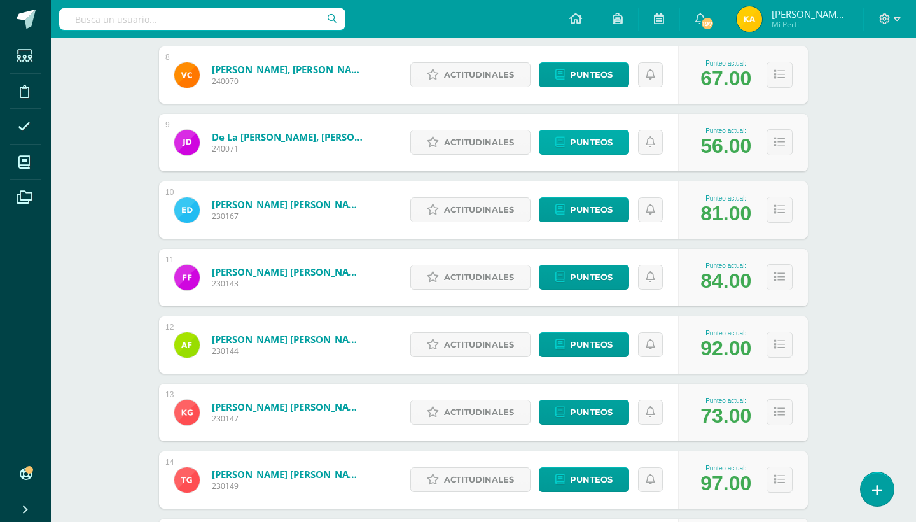
click at [578, 139] on span "Punteos" at bounding box center [591, 142] width 43 height 24
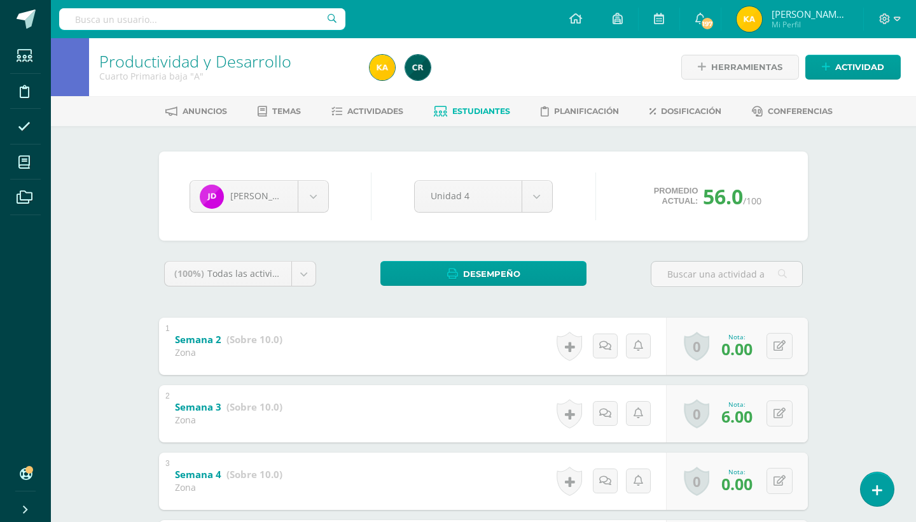
click at [872, 290] on div "Productividad y Desarrollo Cuarto Primaria baja "A" Herramientas Detalle de asi…" at bounding box center [483, 518] width 865 height 961
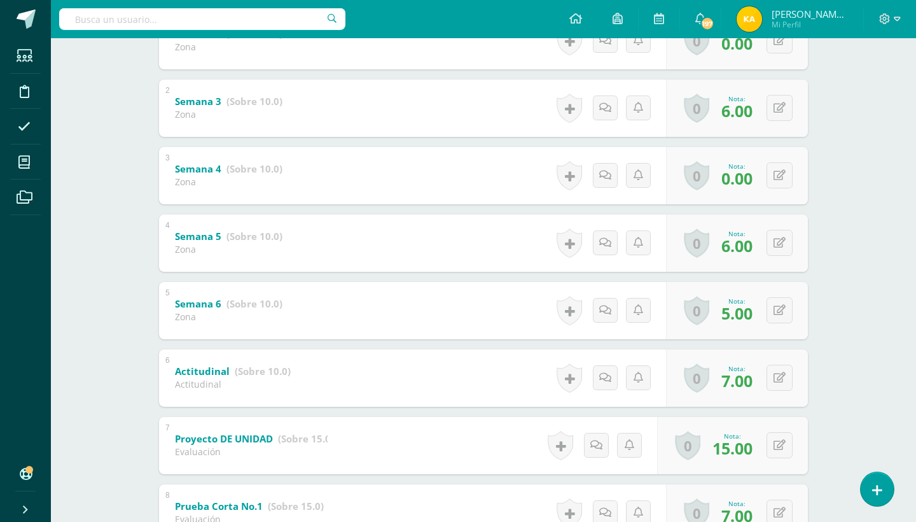
scroll to position [280, 0]
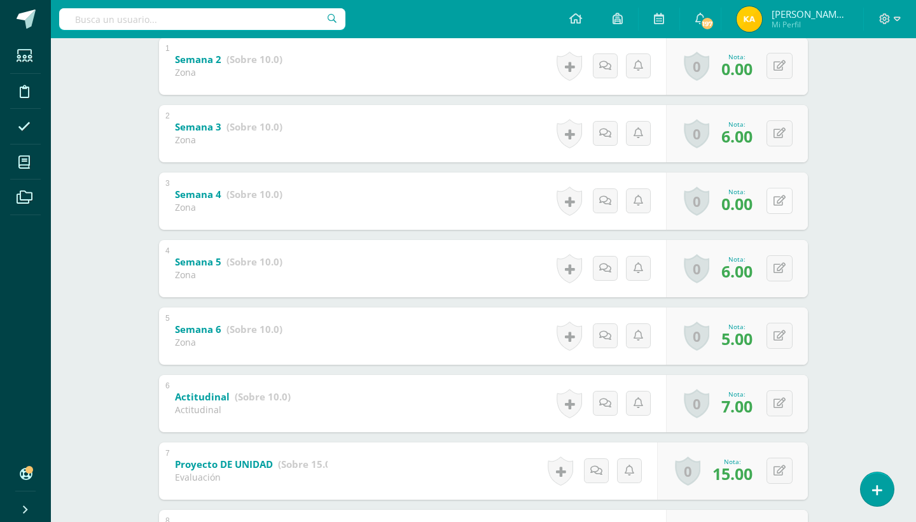
click at [774, 199] on icon at bounding box center [780, 200] width 12 height 11
click at [773, 205] on button at bounding box center [780, 201] width 26 height 26
type input "5"
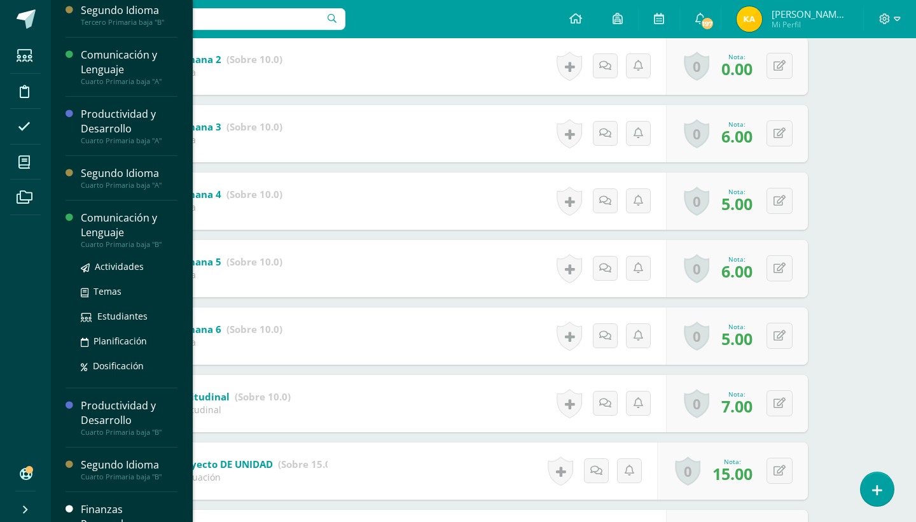
scroll to position [168, 0]
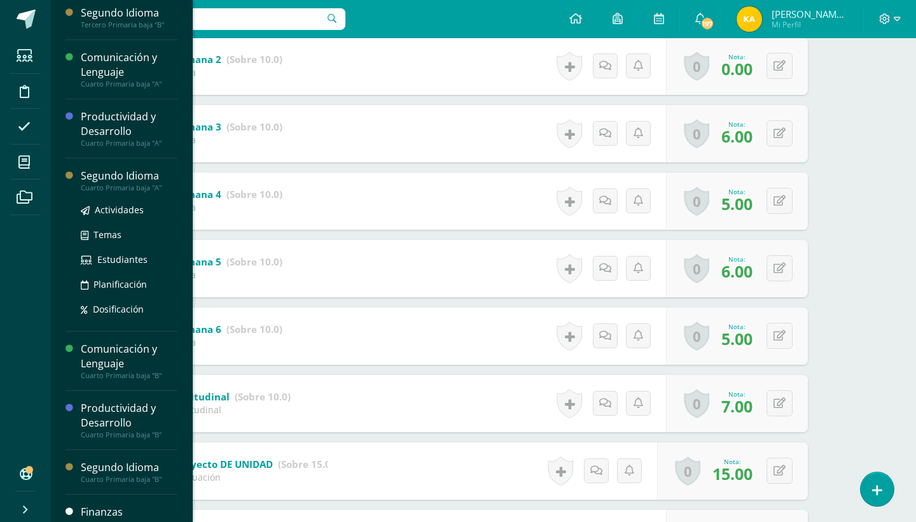
click at [157, 190] on div "Cuarto Primaria baja "A"" at bounding box center [129, 187] width 97 height 9
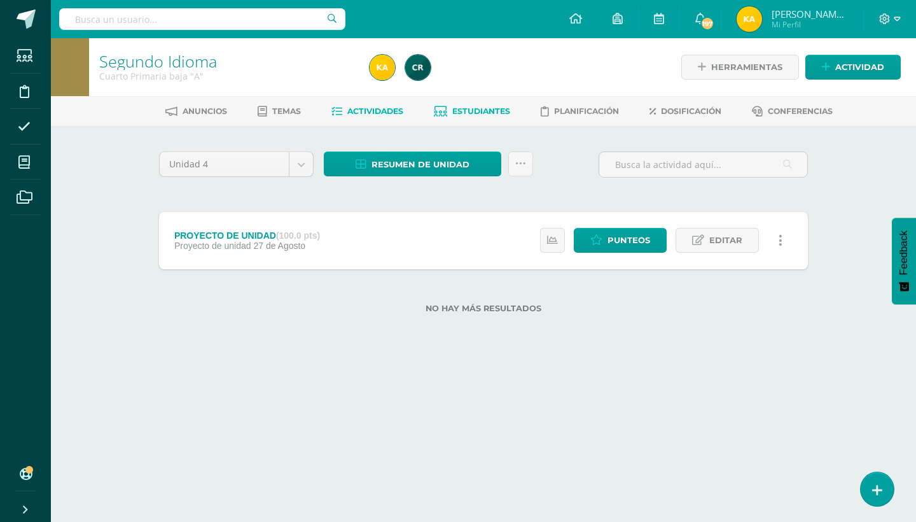
click at [458, 106] on span "Estudiantes" at bounding box center [481, 111] width 58 height 10
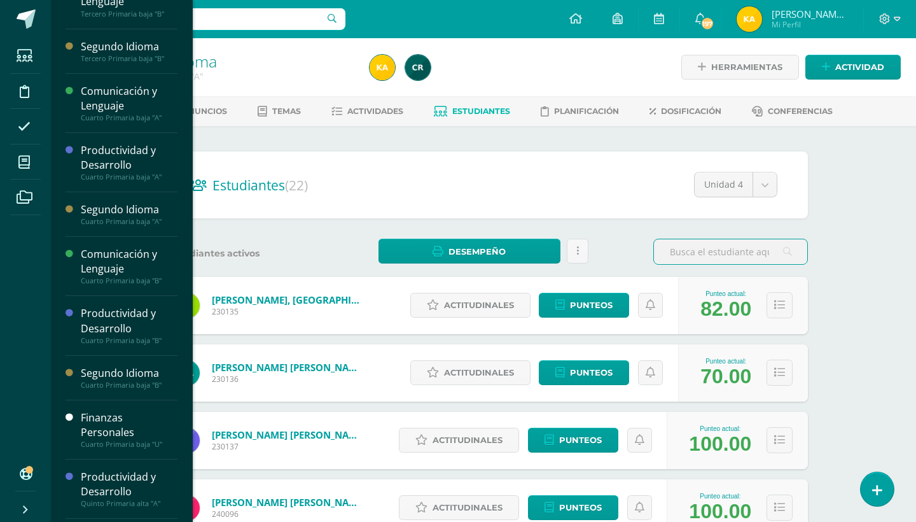
scroll to position [189, 0]
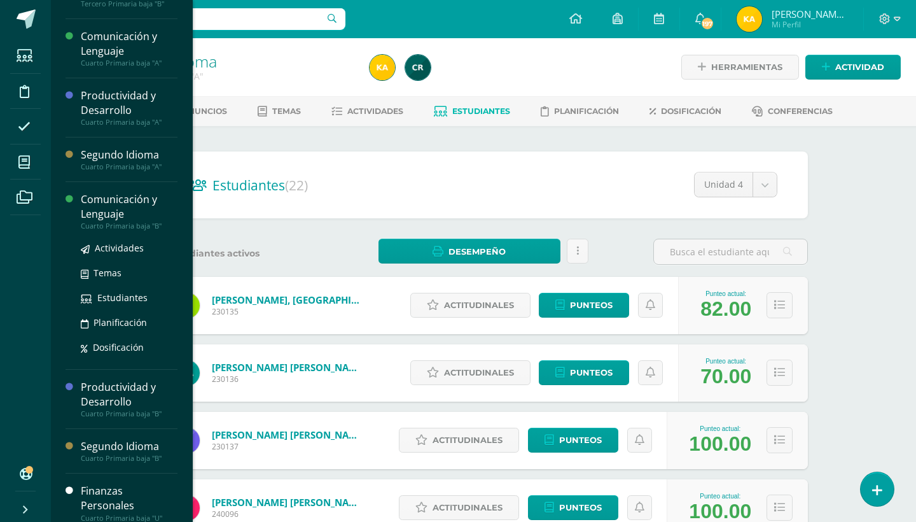
click at [133, 214] on div "Comunicación y Lenguaje" at bounding box center [129, 206] width 97 height 29
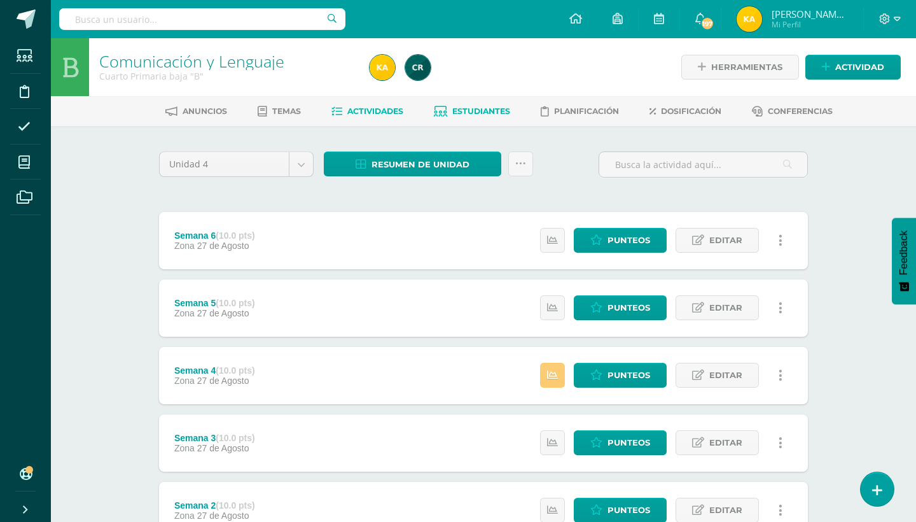
click at [486, 109] on span "Estudiantes" at bounding box center [481, 111] width 58 height 10
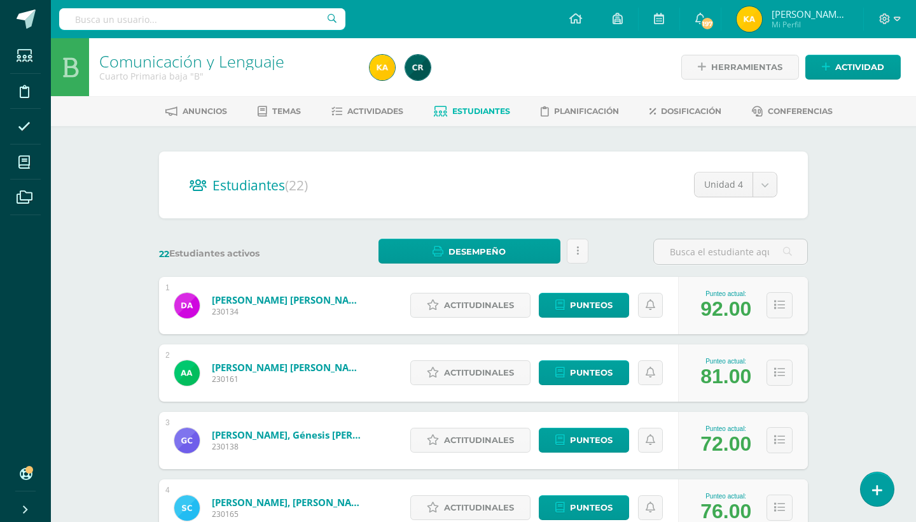
click at [886, 275] on div "Comunicación y Lenguaje Cuarto Primaria baja "B" Herramientas Detalle de asiste…" at bounding box center [483, 529] width 865 height 983
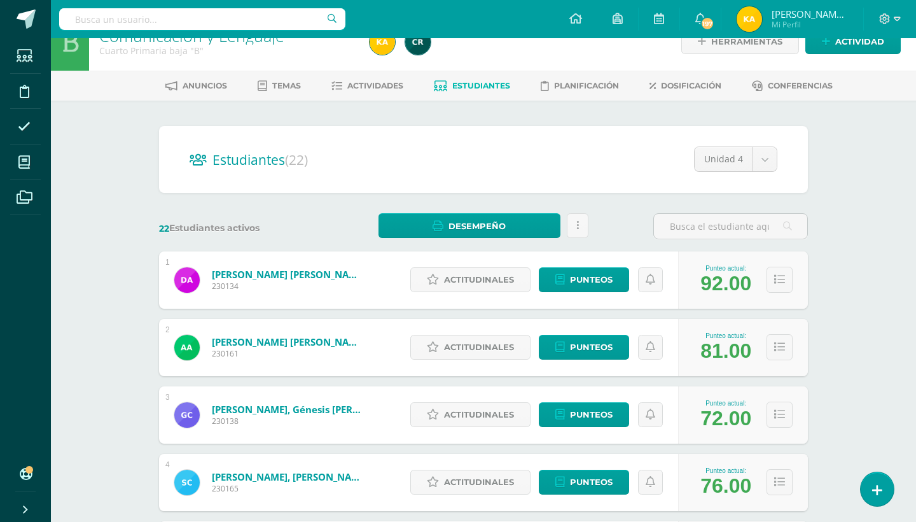
click at [886, 275] on div "Comunicación y Lenguaje Cuarto Primaria baja "B" Herramientas Detalle de asiste…" at bounding box center [483, 504] width 865 height 983
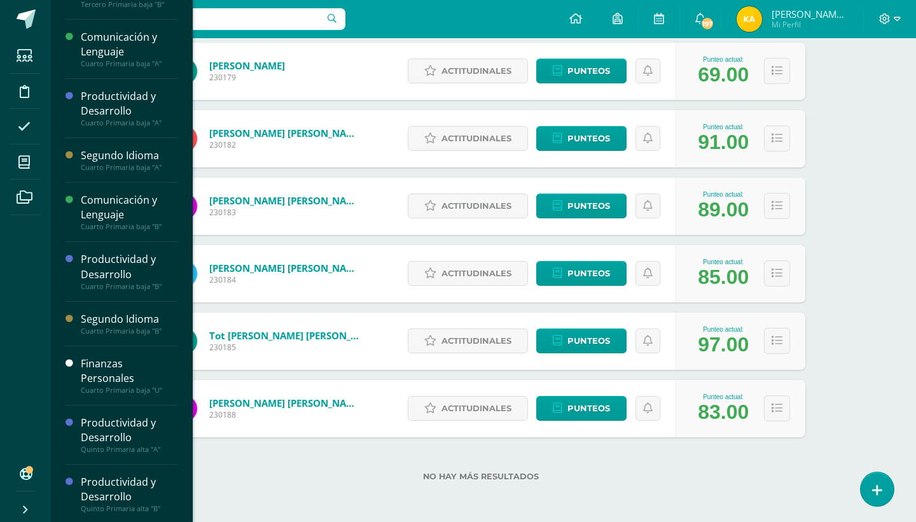
scroll to position [189, 0]
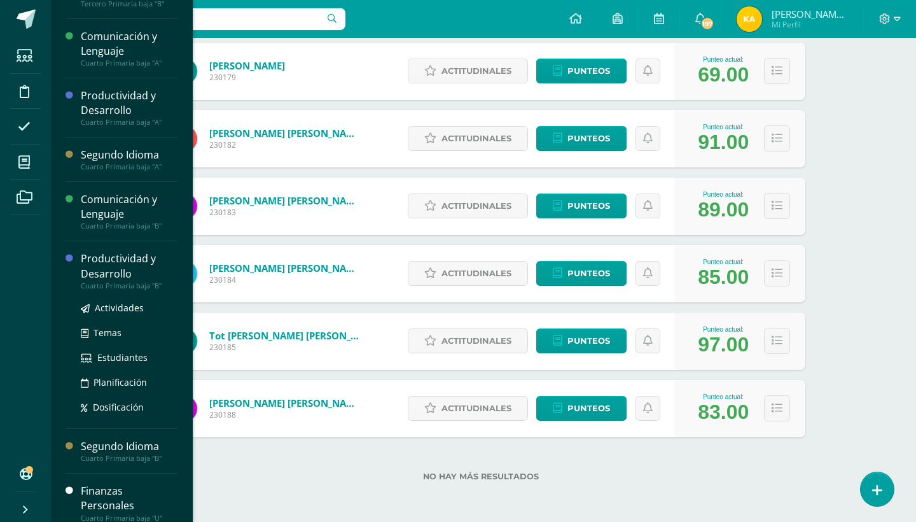
click at [144, 276] on div "Productividad y Desarrollo" at bounding box center [129, 265] width 97 height 29
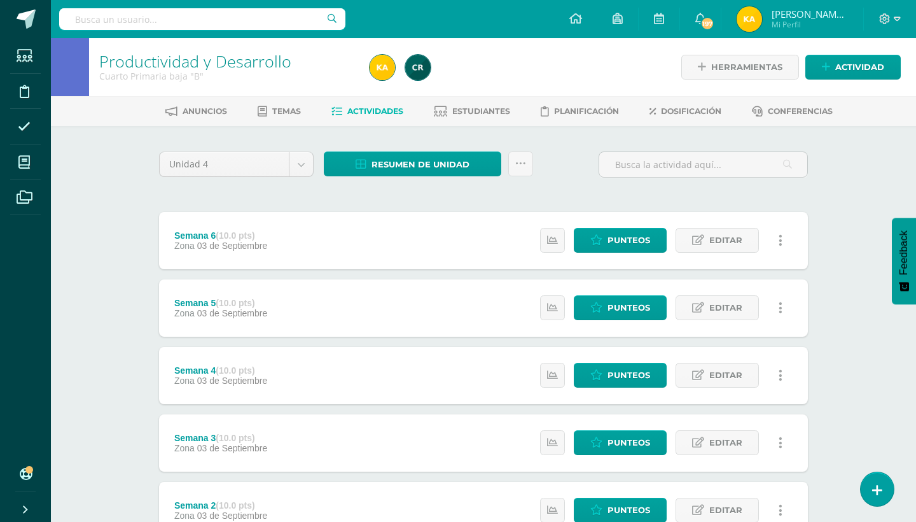
scroll to position [25, 0]
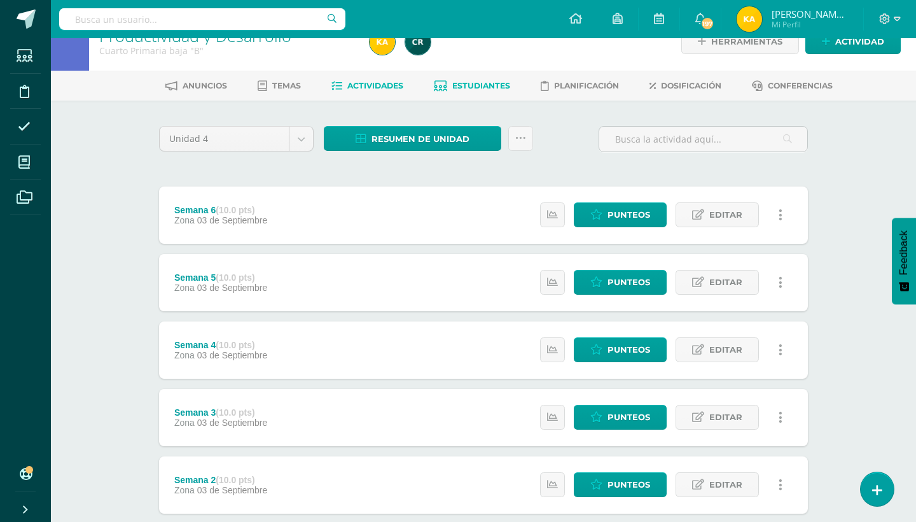
click at [508, 79] on link "Estudiantes" at bounding box center [472, 86] width 76 height 20
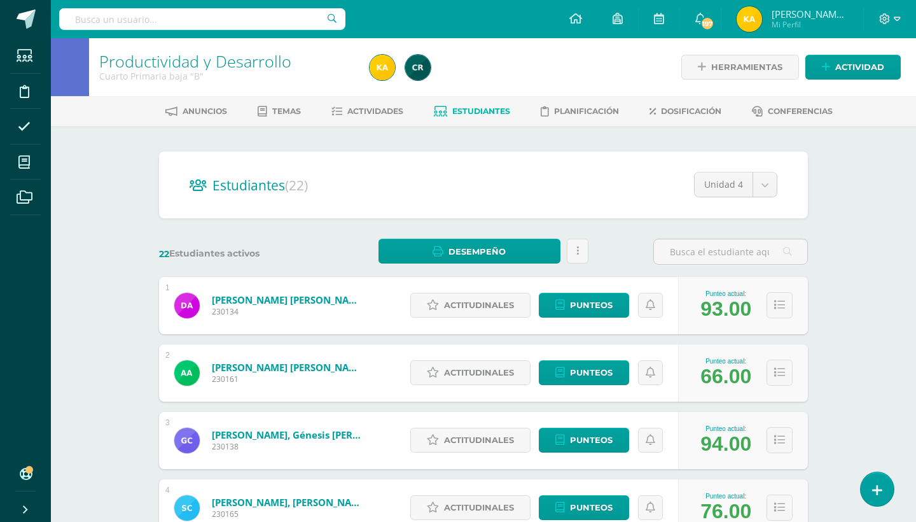
click at [895, 312] on div "Productividad y Desarrollo Cuarto Primaria baja "B" Herramientas Detalle de asi…" at bounding box center [483, 529] width 865 height 983
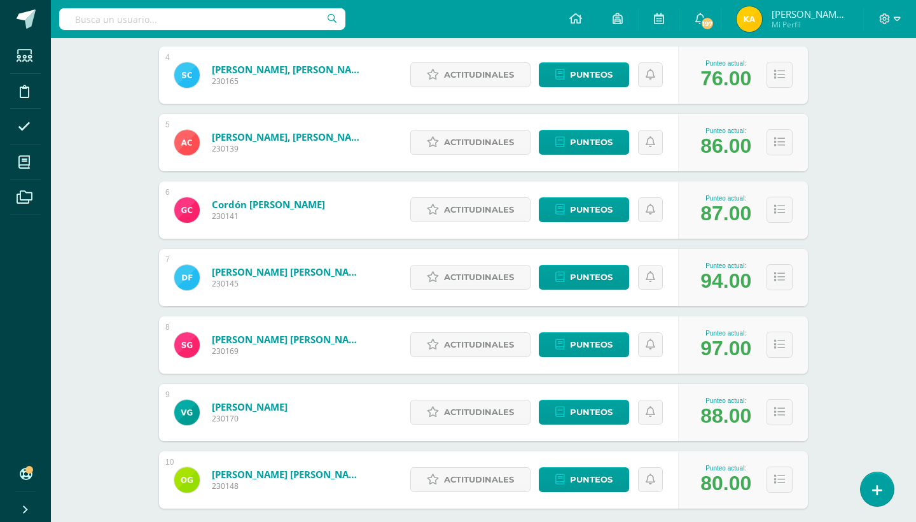
scroll to position [499, 0]
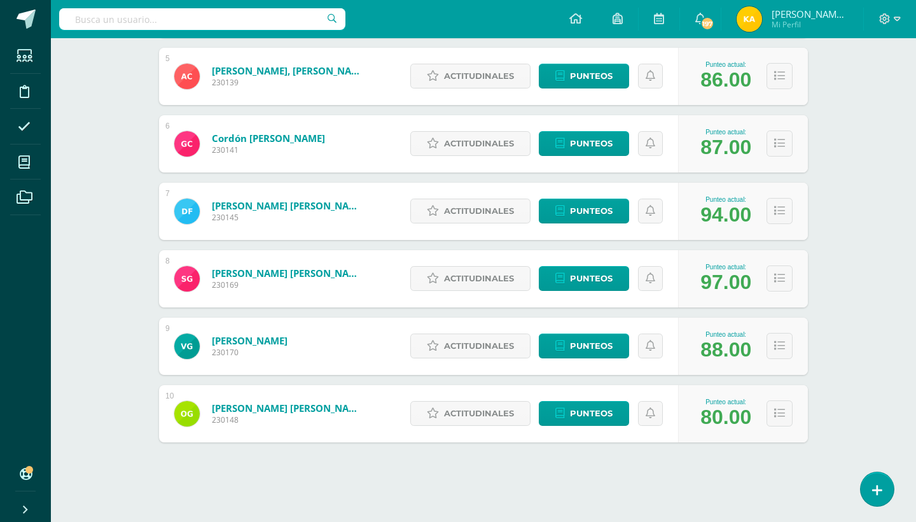
click at [895, 312] on div "Productividad y Desarrollo Cuarto Primaria baja "B" Herramientas Detalle de asi…" at bounding box center [483, 30] width 865 height 983
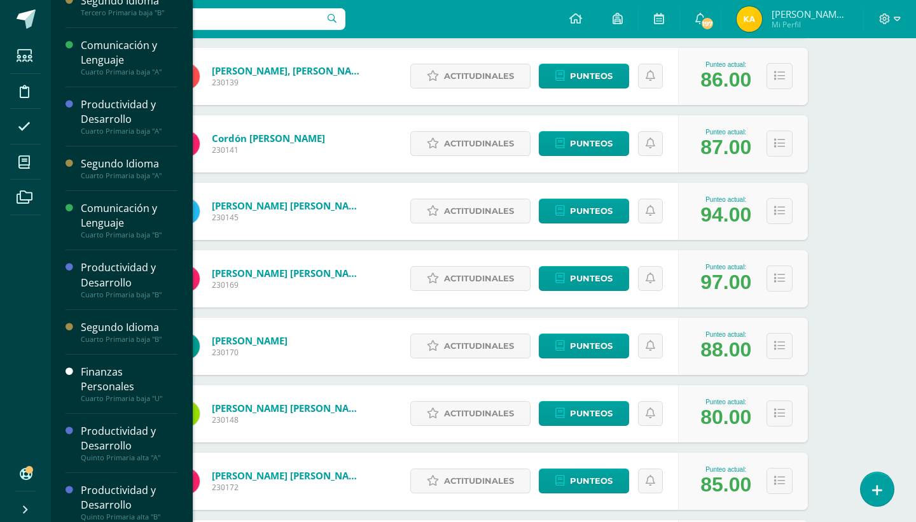
scroll to position [189, 0]
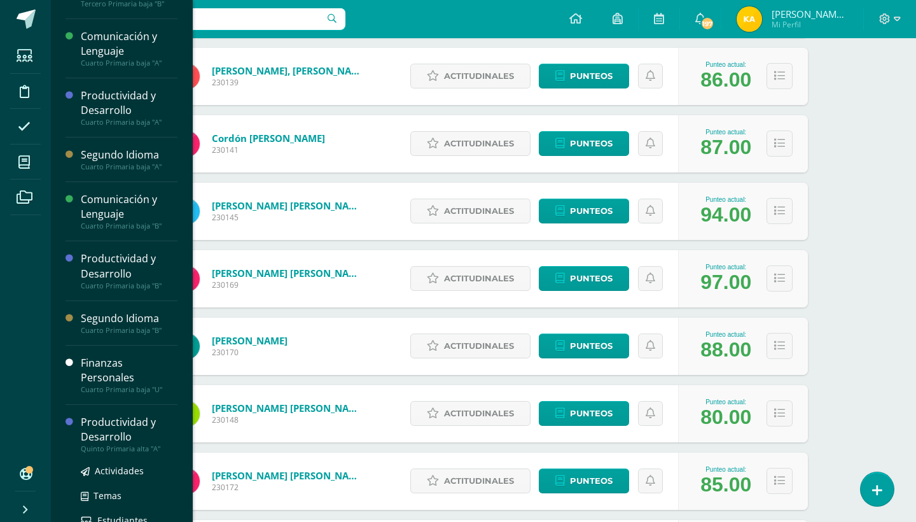
click at [129, 431] on div "Productividad y Desarrollo" at bounding box center [129, 429] width 97 height 29
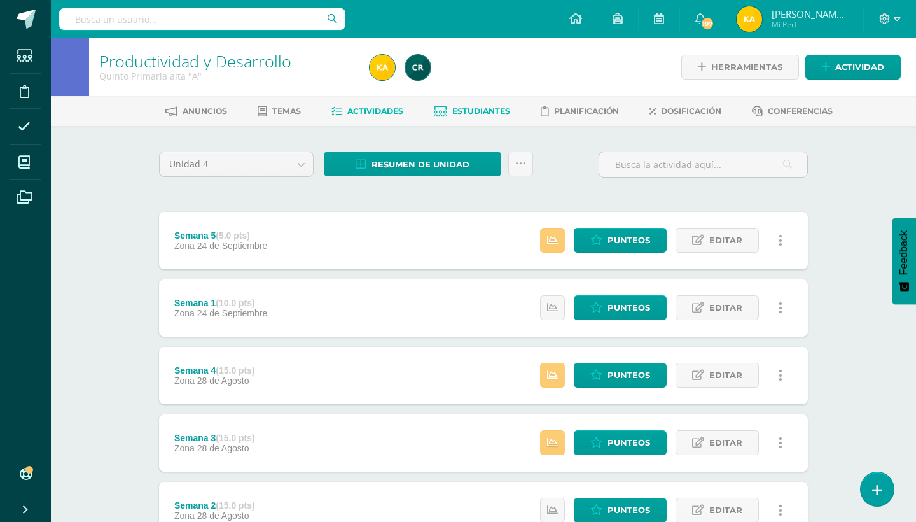
click at [510, 113] on span "Estudiantes" at bounding box center [481, 111] width 58 height 10
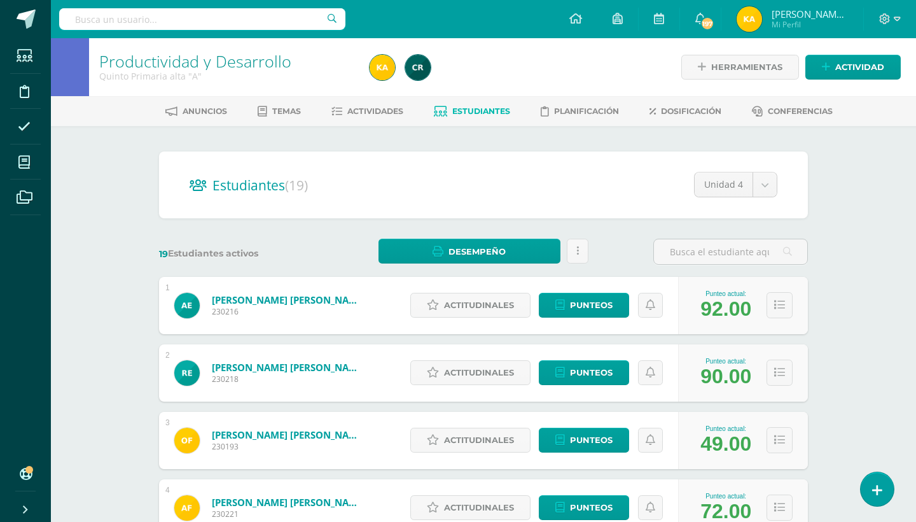
click at [887, 235] on div "Productividad y Desarrollo Quinto Primaria alta "A" Herramientas Detalle de asi…" at bounding box center [483, 529] width 865 height 983
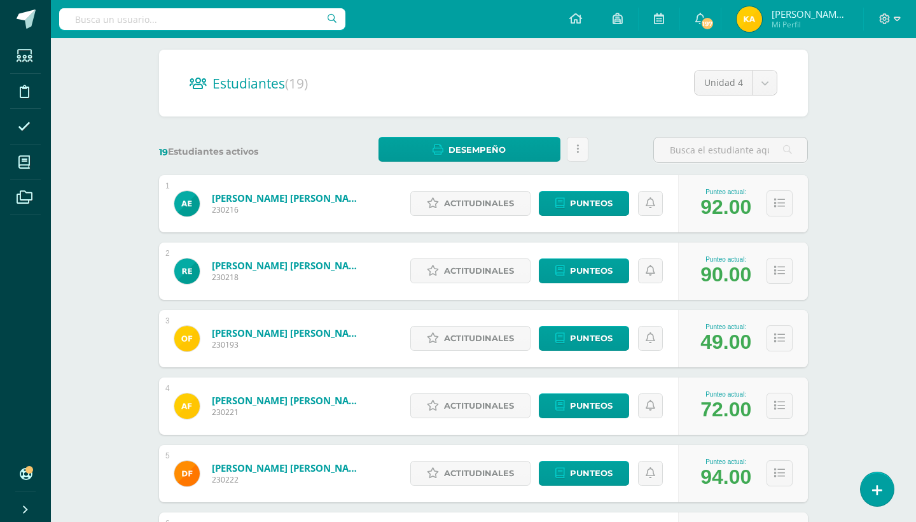
scroll to position [127, 0]
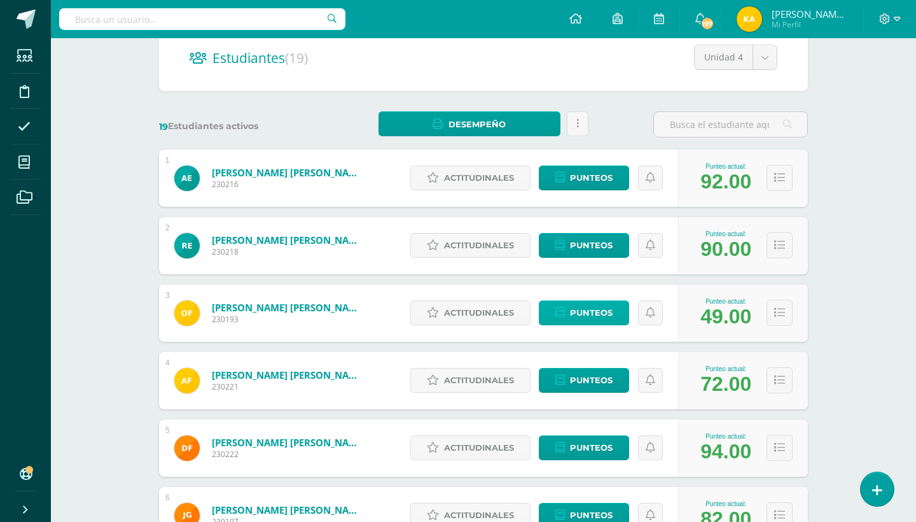
click at [591, 319] on span "Punteos" at bounding box center [591, 313] width 43 height 24
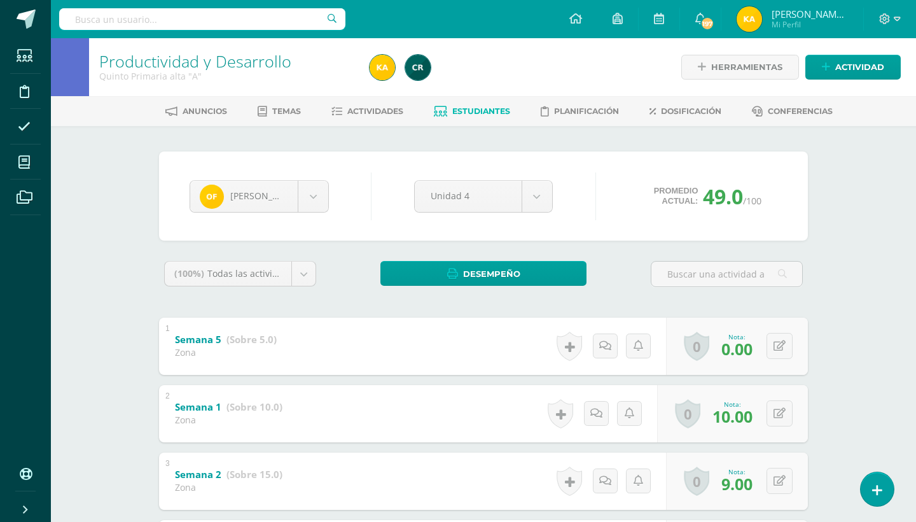
click at [858, 256] on div "Productividad y Desarrollo Quinto Primaria alta "A" Herramientas Detalle de asi…" at bounding box center [483, 451] width 865 height 826
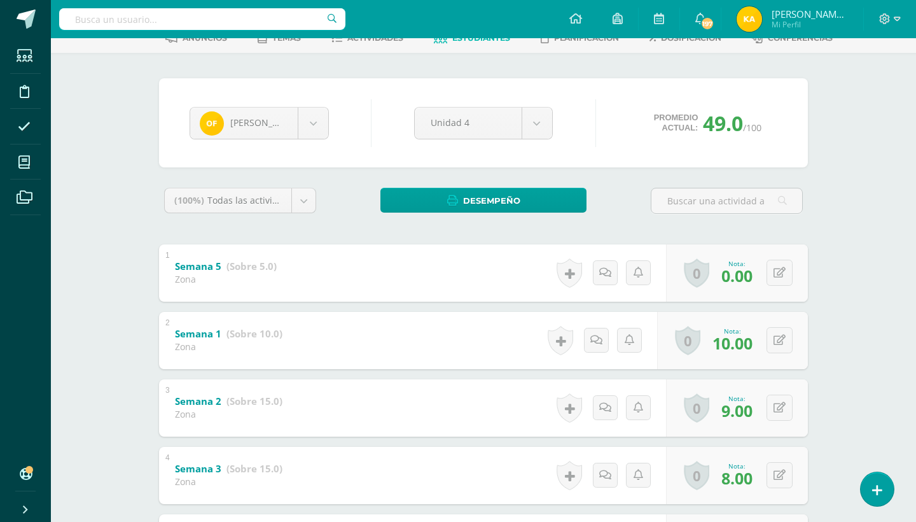
scroll to position [76, 0]
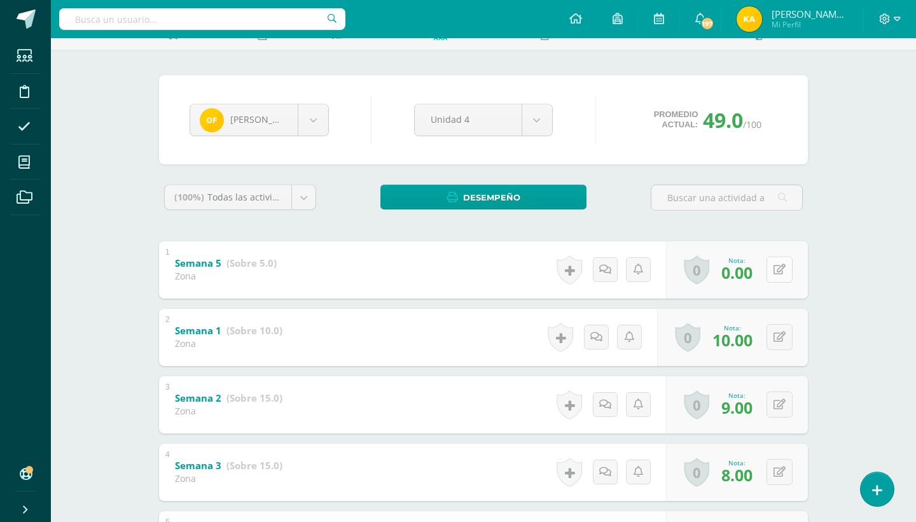
click at [788, 262] on button at bounding box center [780, 269] width 26 height 26
type input "0"
type input "5"
click at [744, 268] on link at bounding box center [754, 273] width 25 height 25
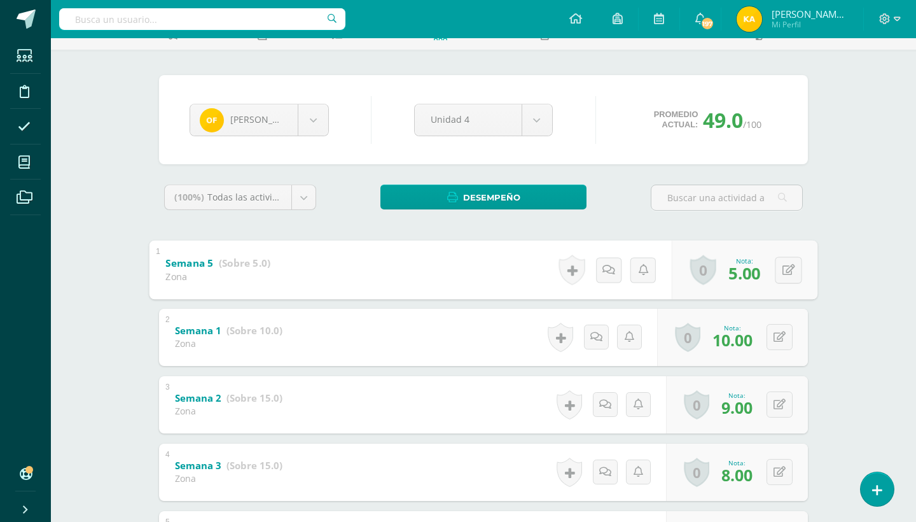
click at [871, 414] on div "Productividad y Desarrollo Quinto Primaria alta "A" Herramientas Detalle de asi…" at bounding box center [483, 375] width 865 height 826
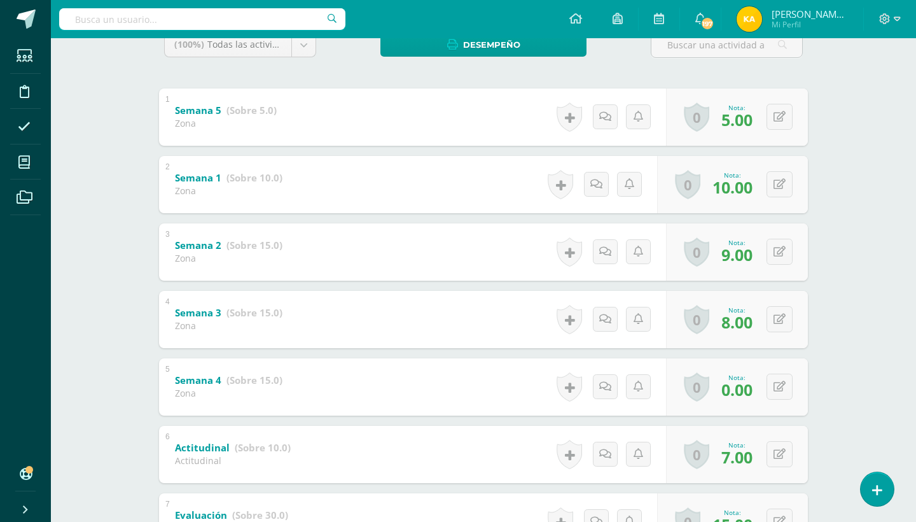
scroll to position [255, 0]
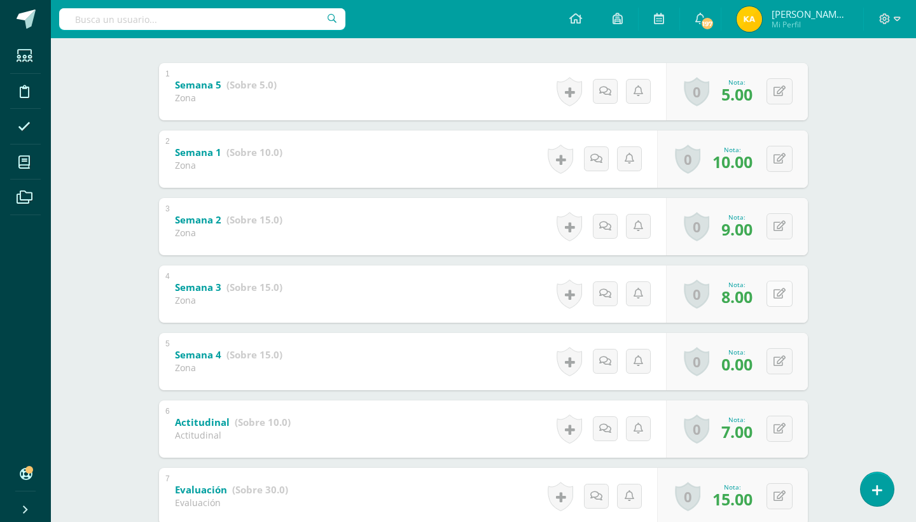
click at [778, 292] on icon at bounding box center [780, 293] width 12 height 11
type input "\"
type input "9\"
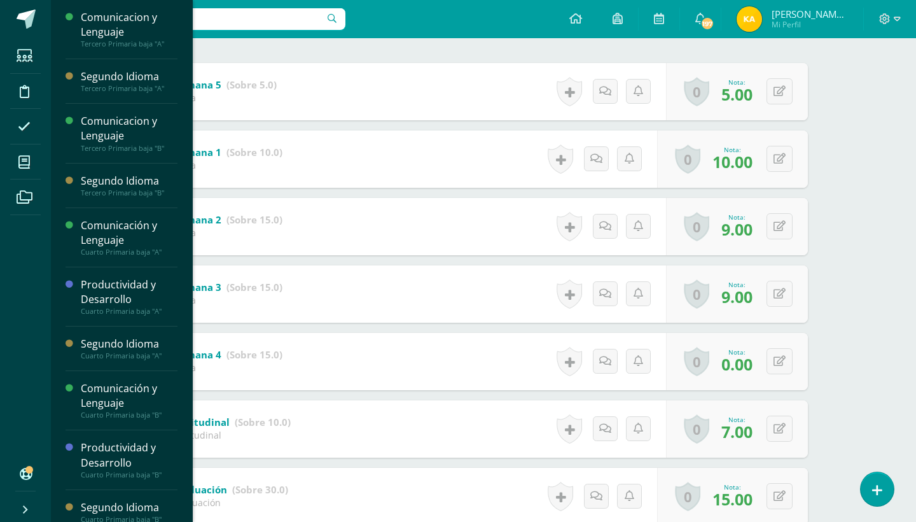
scroll to position [189, 0]
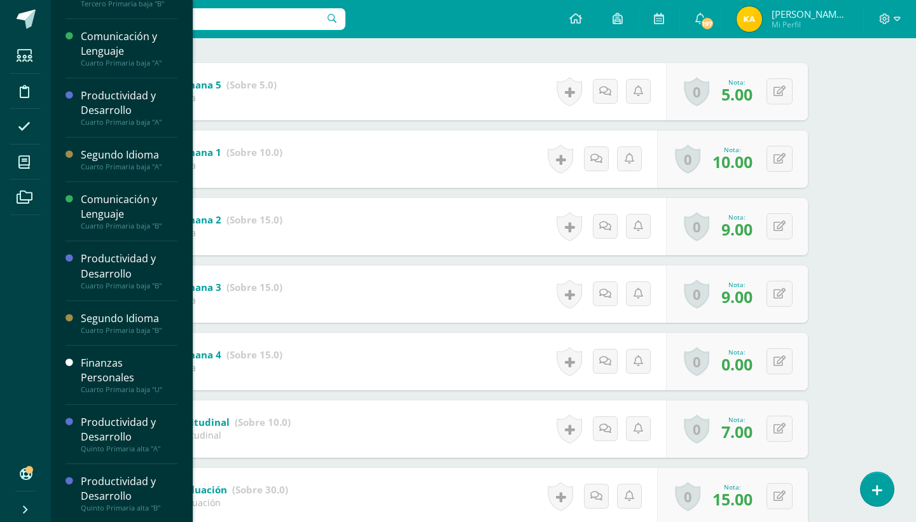
click at [141, 477] on div "Productividad y Desarrollo" at bounding box center [129, 488] width 97 height 29
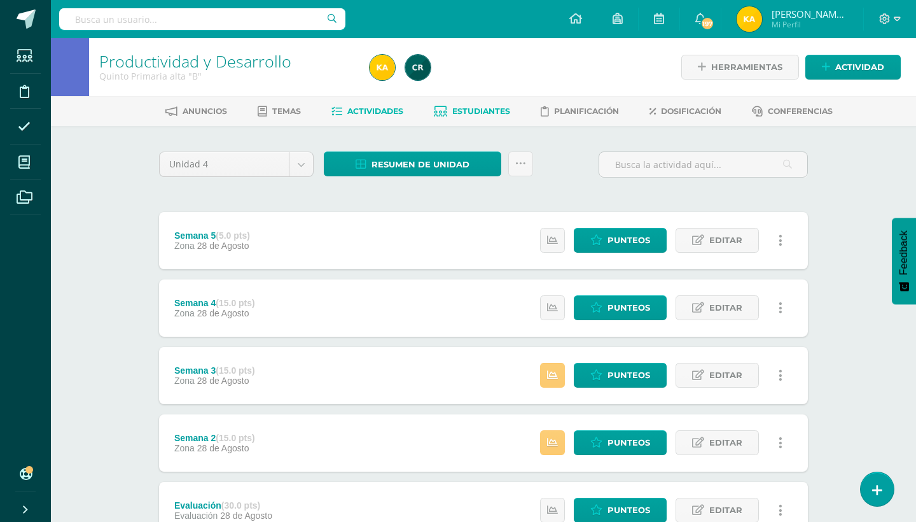
click at [480, 110] on span "Estudiantes" at bounding box center [481, 111] width 58 height 10
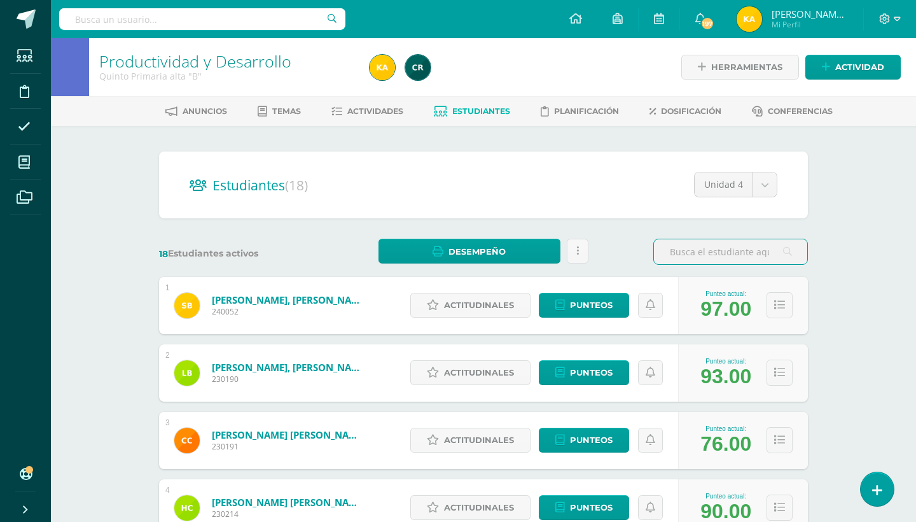
click at [895, 199] on div "Productividad y Desarrollo Quinto Primaria alta "B" Herramientas Detalle de asi…" at bounding box center [483, 529] width 865 height 983
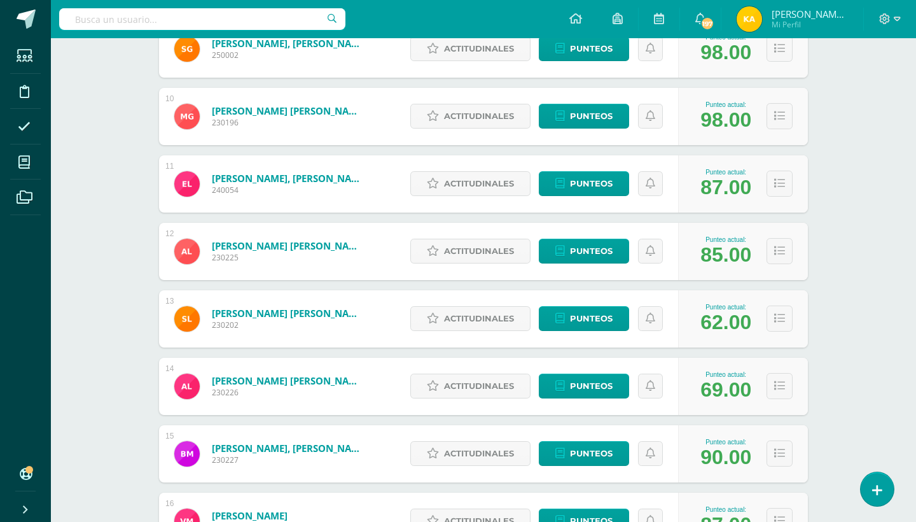
scroll to position [822, 0]
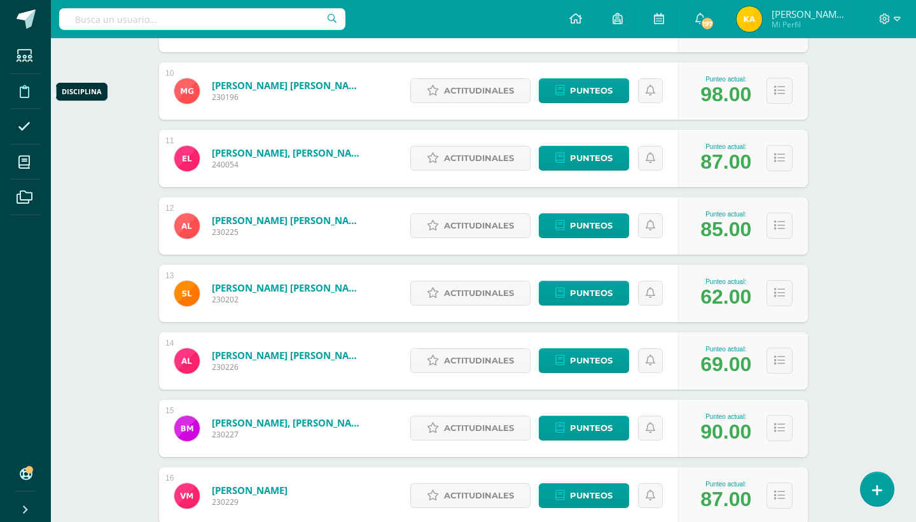
click at [22, 97] on icon at bounding box center [25, 91] width 10 height 13
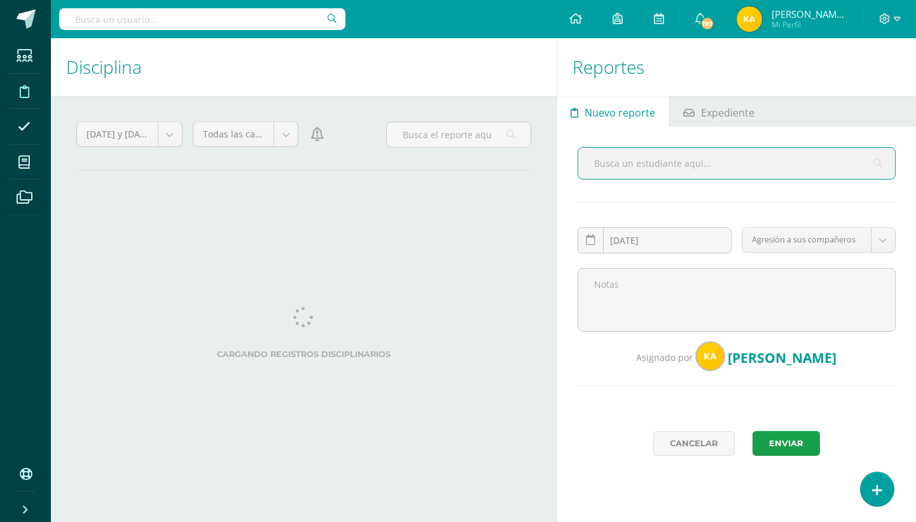
click at [651, 165] on input "text" at bounding box center [736, 163] width 317 height 31
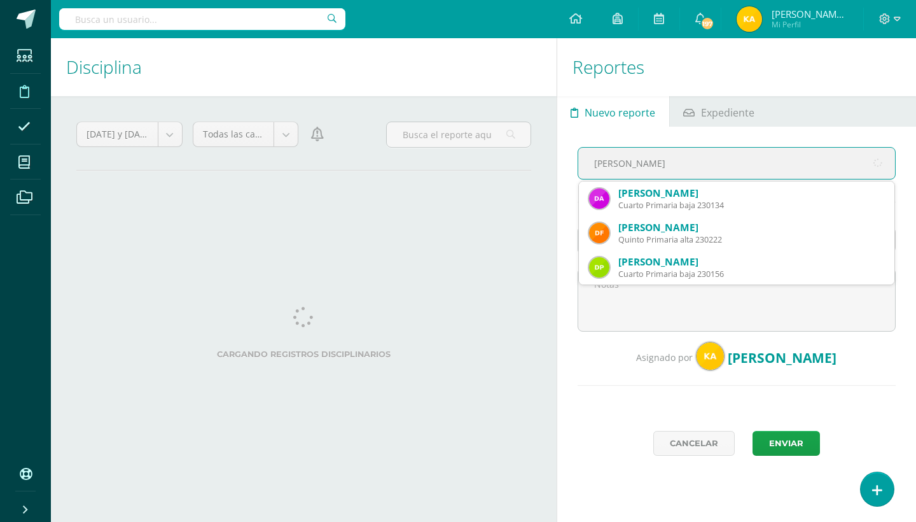
type input "[PERSON_NAME]"
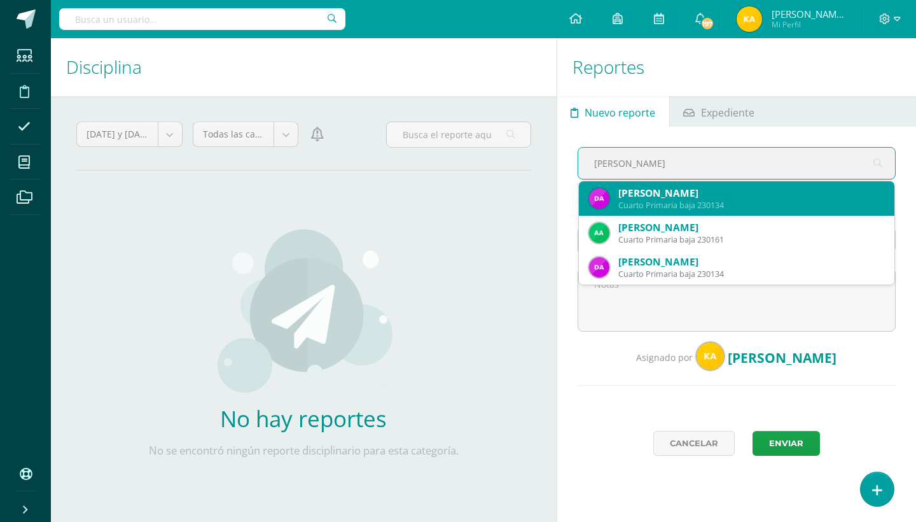
click at [646, 191] on div "[PERSON_NAME]" at bounding box center [752, 192] width 266 height 13
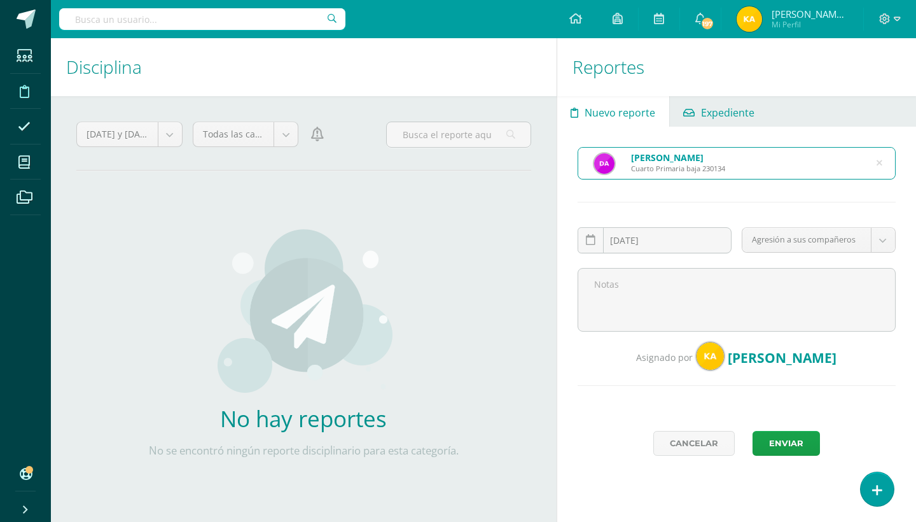
click at [749, 103] on span "Expediente" at bounding box center [727, 112] width 53 height 31
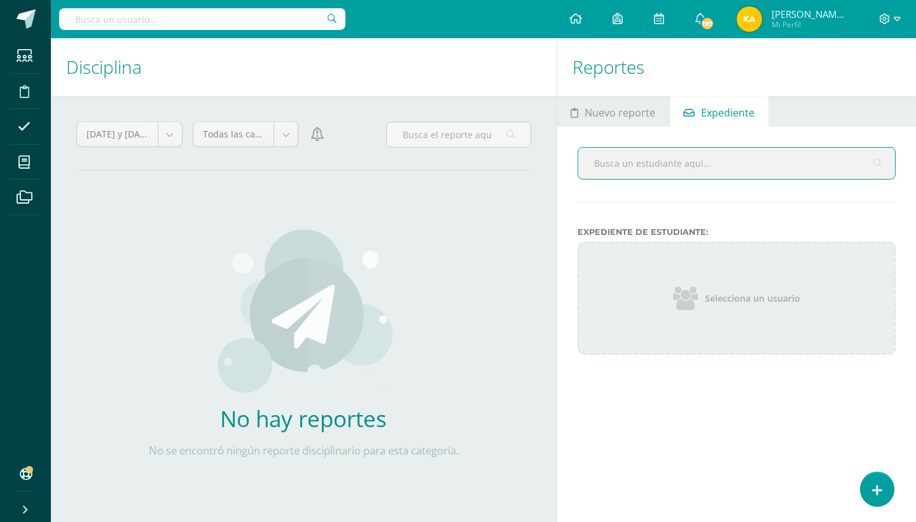
click at [630, 167] on input "text" at bounding box center [736, 163] width 317 height 31
type input "[PERSON_NAME]"
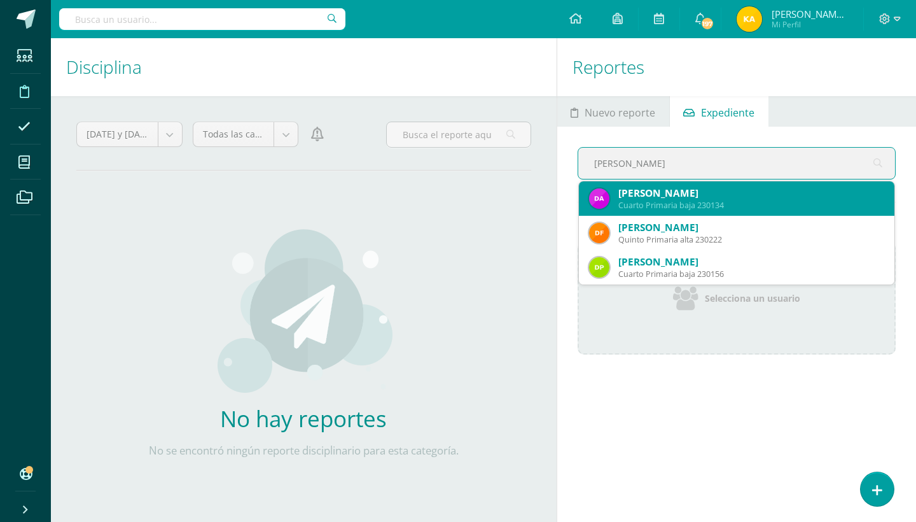
click at [625, 209] on div "Cuarto Primaria baja 230134" at bounding box center [752, 205] width 266 height 11
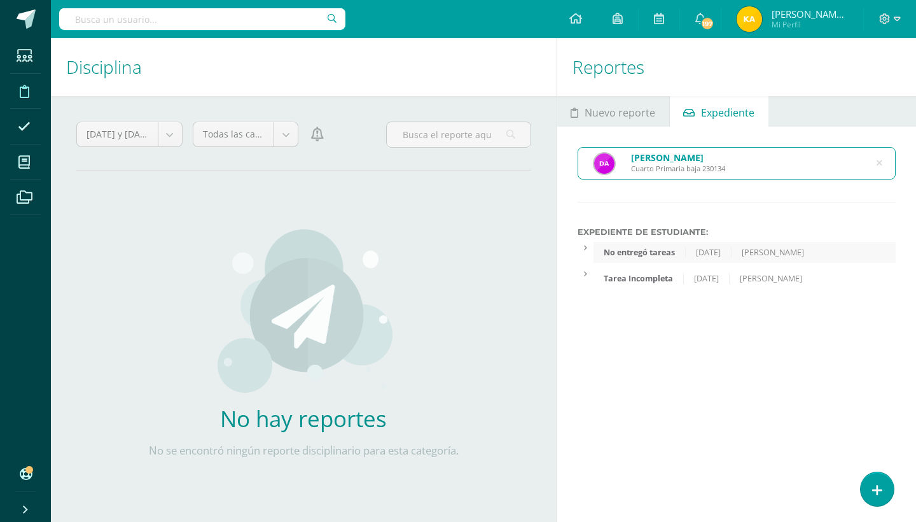
click at [650, 164] on div "Cuarto Primaria baja 230134" at bounding box center [678, 169] width 94 height 10
click at [878, 161] on icon at bounding box center [880, 163] width 6 height 32
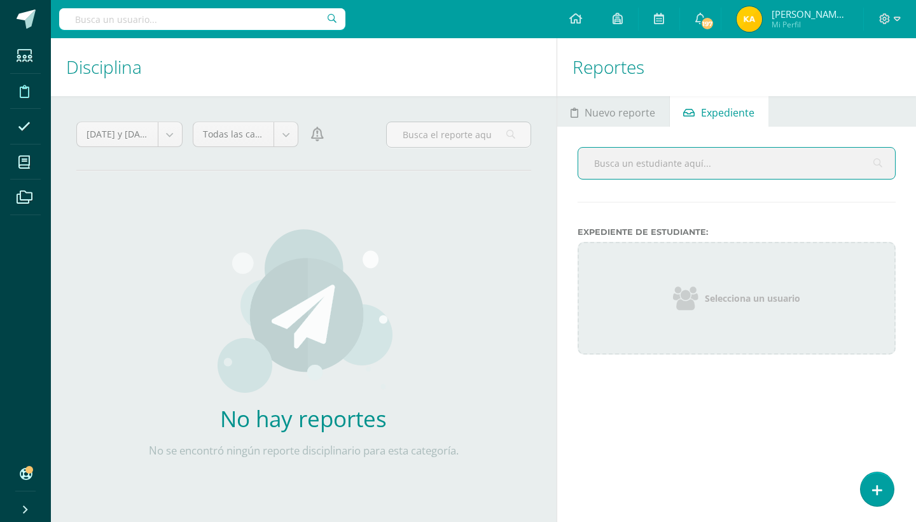
click at [766, 162] on input "text" at bounding box center [736, 163] width 317 height 31
type input "[PERSON_NAME]"
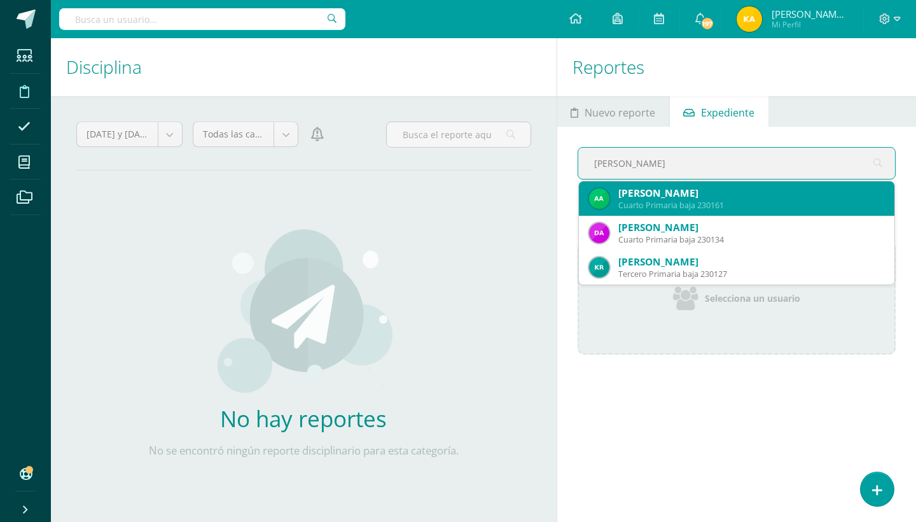
click at [746, 191] on div "[PERSON_NAME]" at bounding box center [752, 192] width 266 height 13
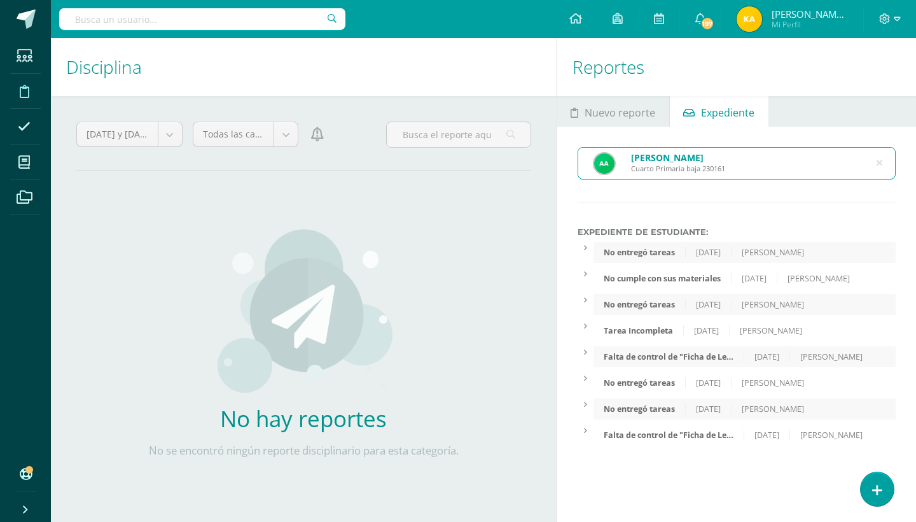
click at [879, 160] on icon at bounding box center [880, 163] width 6 height 32
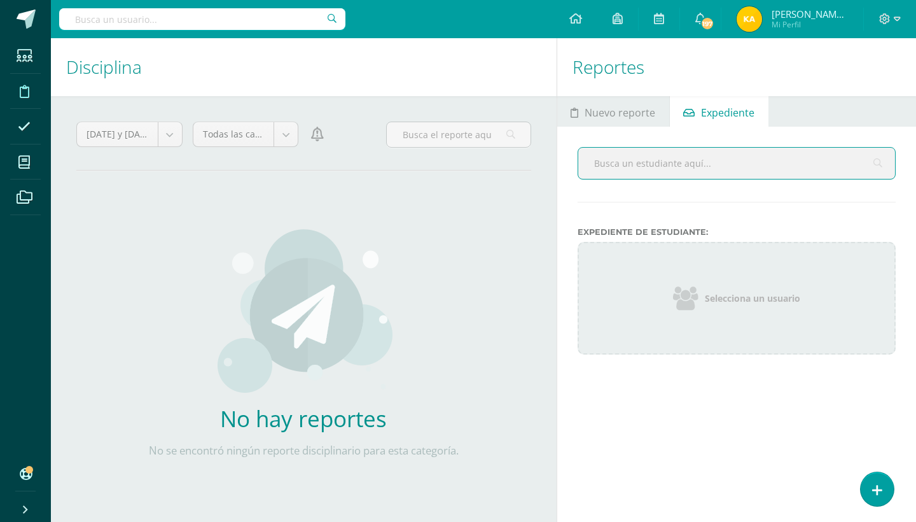
click at [765, 155] on input "text" at bounding box center [736, 163] width 317 height 31
type input "f"
type input "genesis campos"
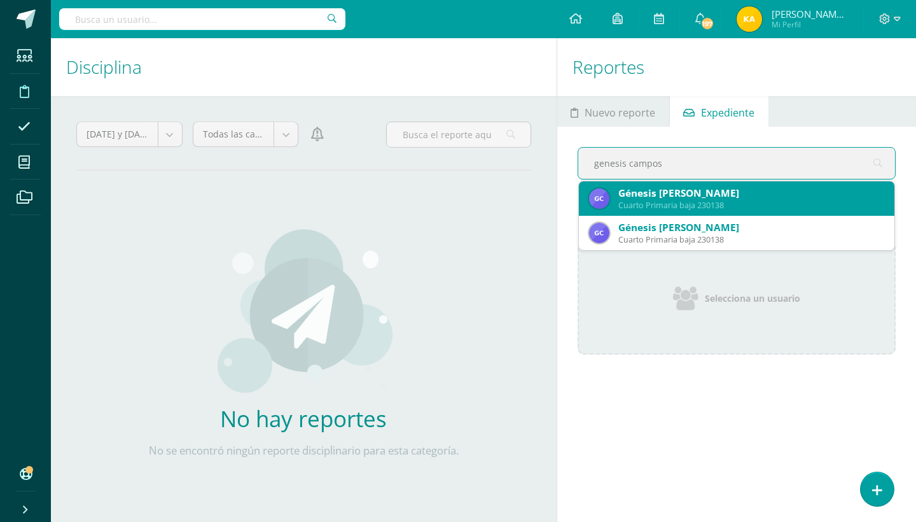
click at [634, 200] on div "Cuarto Primaria baja 230138" at bounding box center [752, 205] width 266 height 11
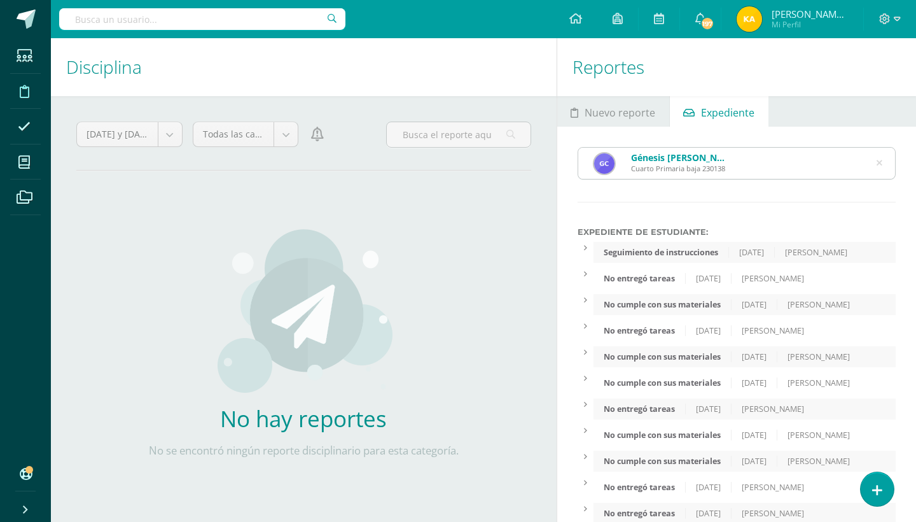
click at [904, 194] on div "Génesis [PERSON_NAME] Cuarto Primaria baja 230138 genesis campos Expediente de …" at bounding box center [736, 416] width 359 height 579
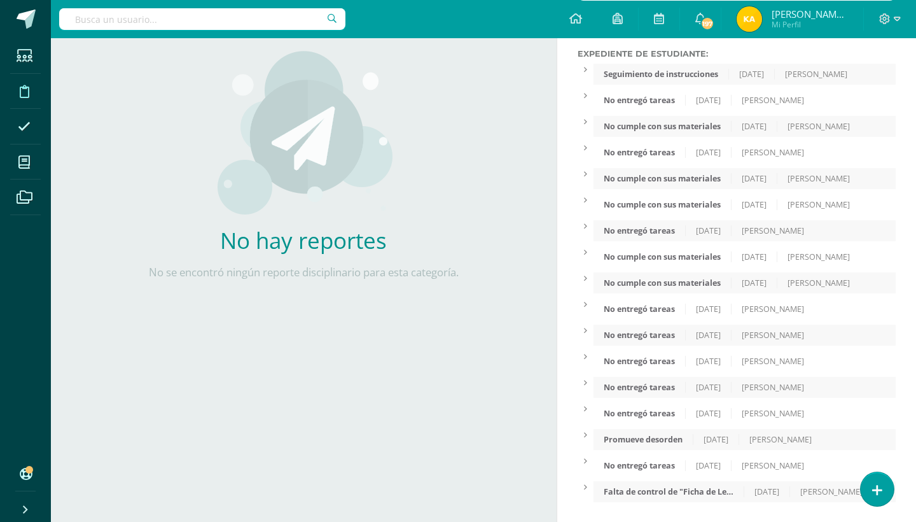
scroll to position [195, 0]
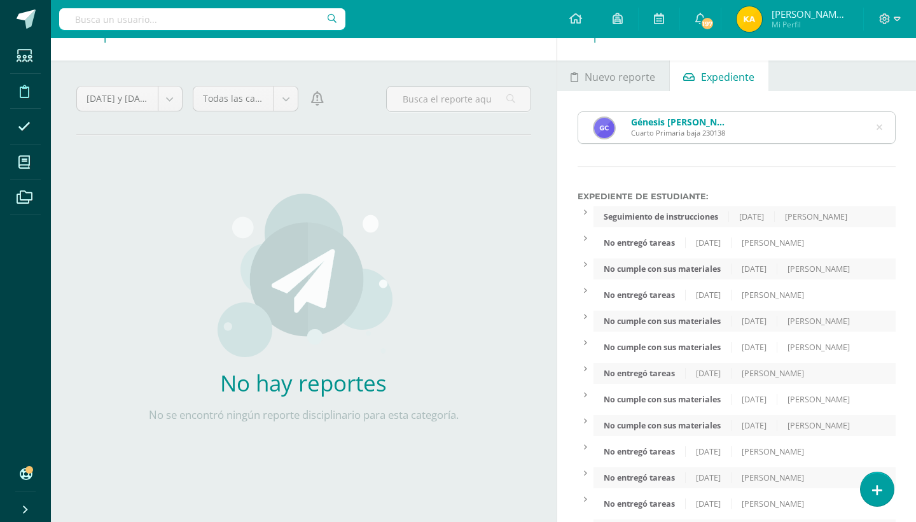
click at [877, 123] on icon at bounding box center [880, 127] width 6 height 32
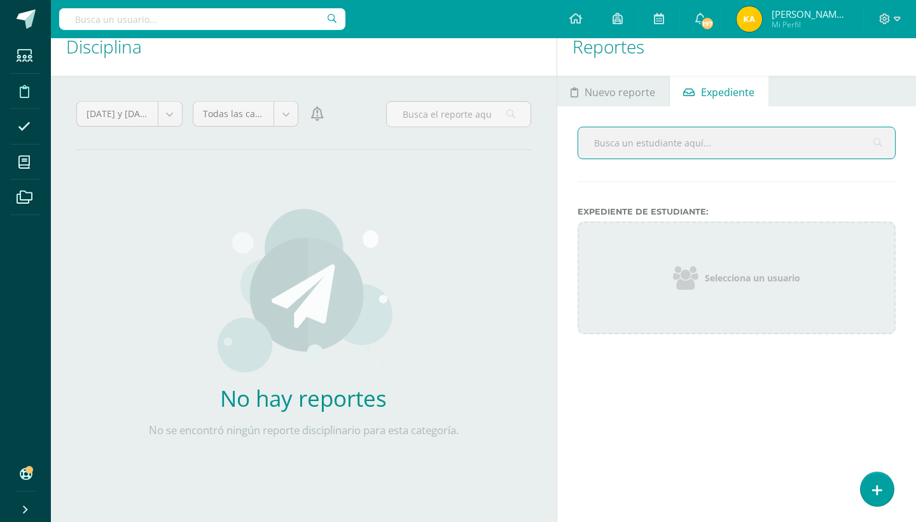
click at [811, 133] on input "text" at bounding box center [736, 142] width 317 height 31
type input "[PERSON_NAME]"
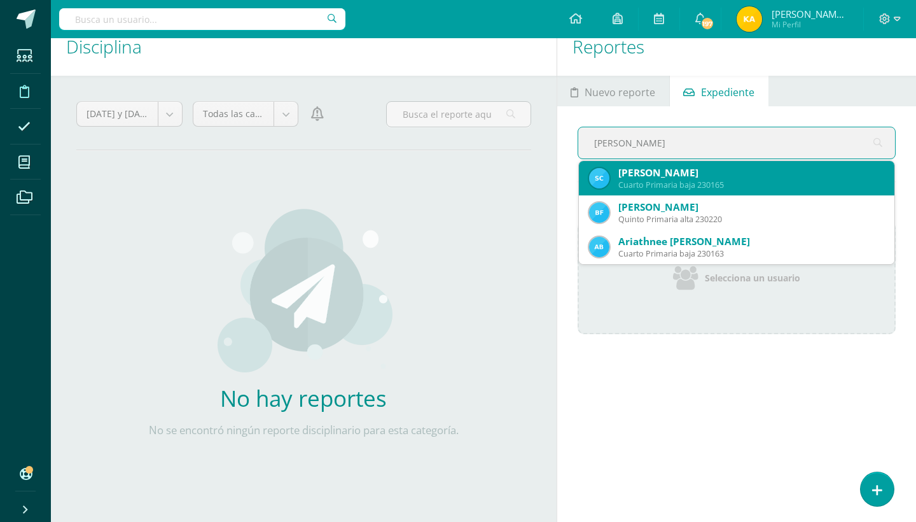
click at [802, 189] on div "Cuarto Primaria baja 230165" at bounding box center [752, 184] width 266 height 11
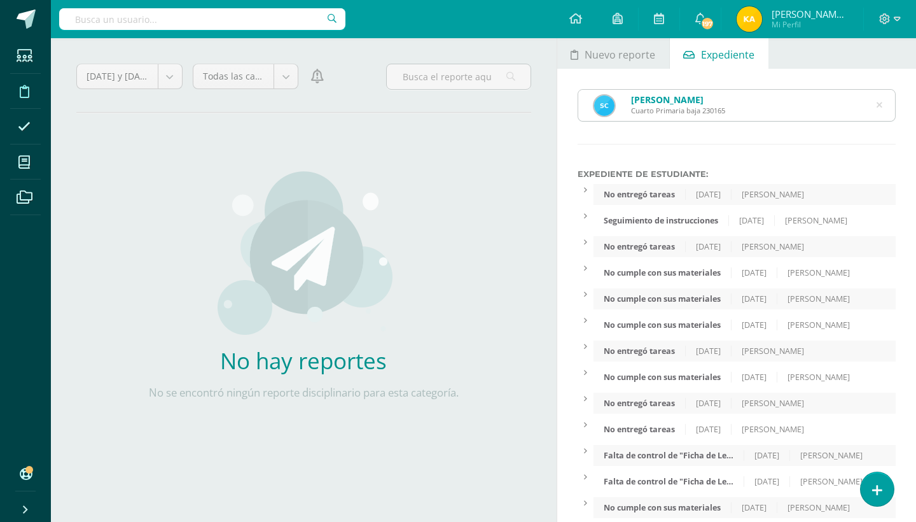
scroll to position [36, 0]
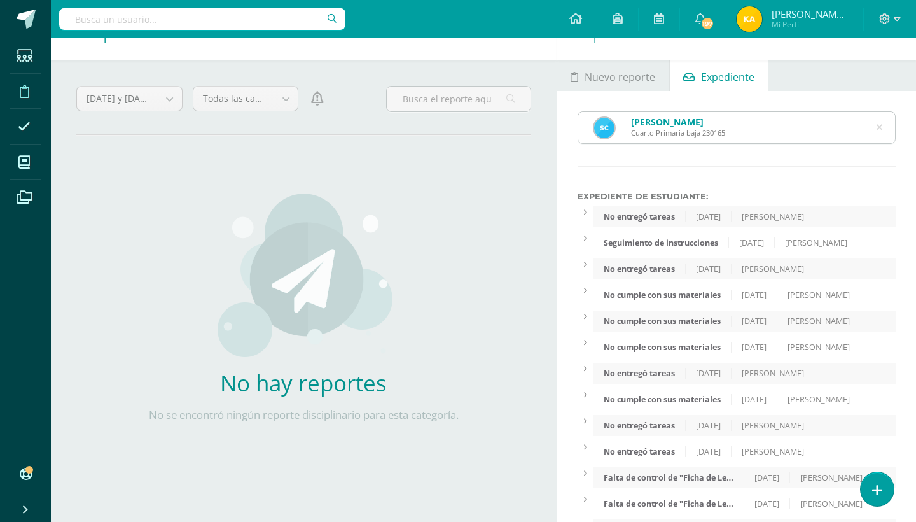
click at [881, 129] on icon at bounding box center [880, 128] width 32 height 6
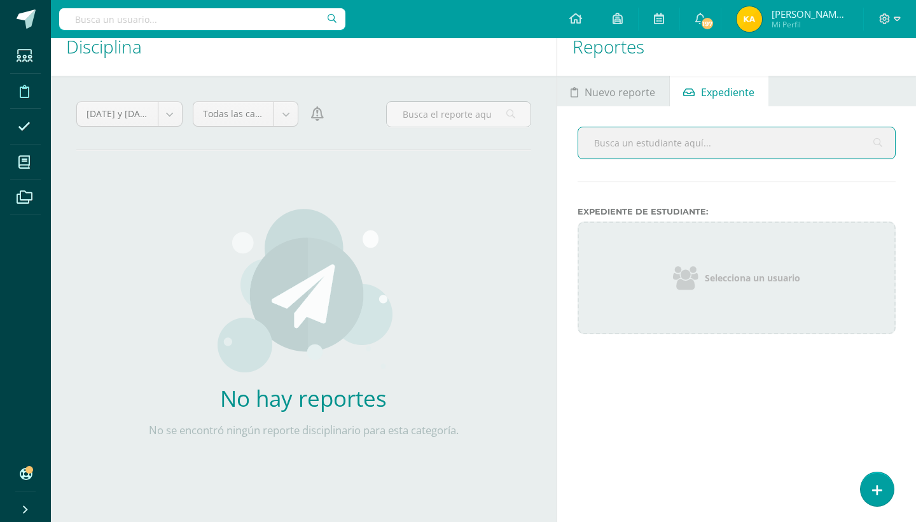
click at [777, 134] on input "text" at bounding box center [736, 142] width 317 height 31
type input "[PERSON_NAME]"
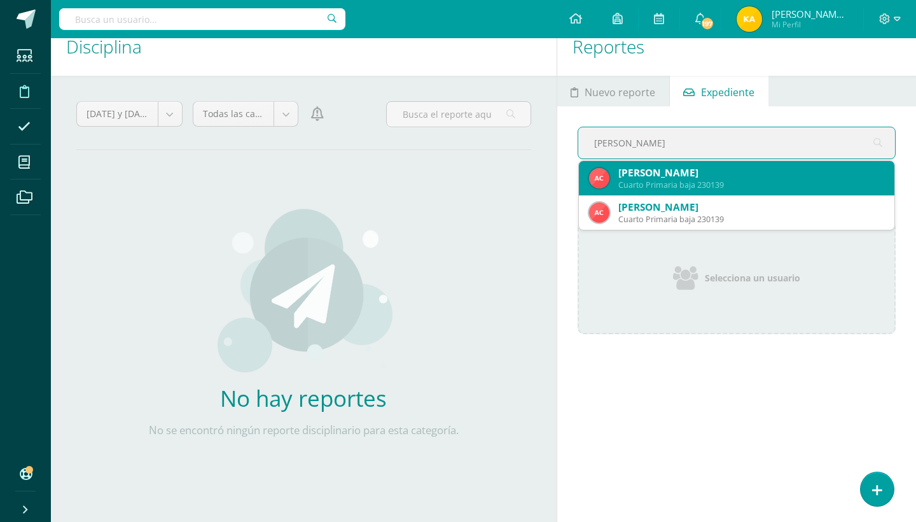
click at [638, 163] on div "[PERSON_NAME] Cuarto Primaria baja 230139" at bounding box center [736, 178] width 295 height 34
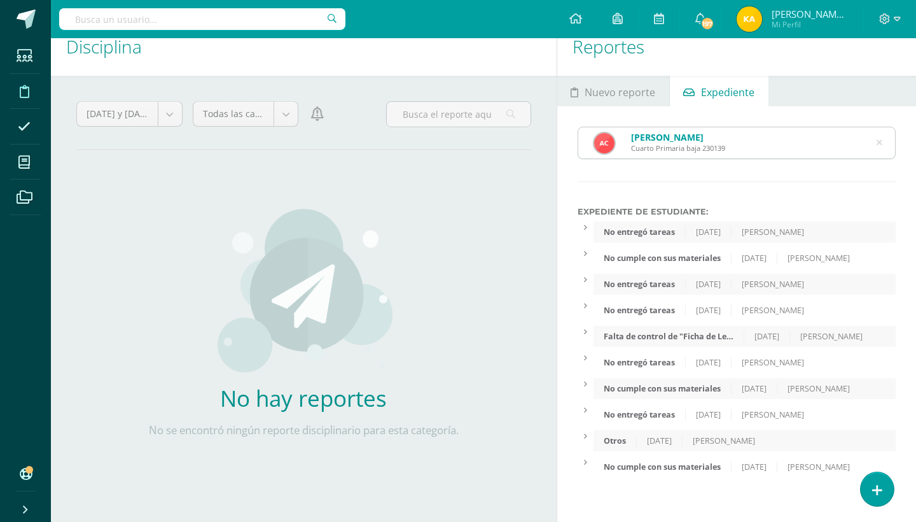
click at [633, 446] on div "Otros" at bounding box center [615, 440] width 43 height 11
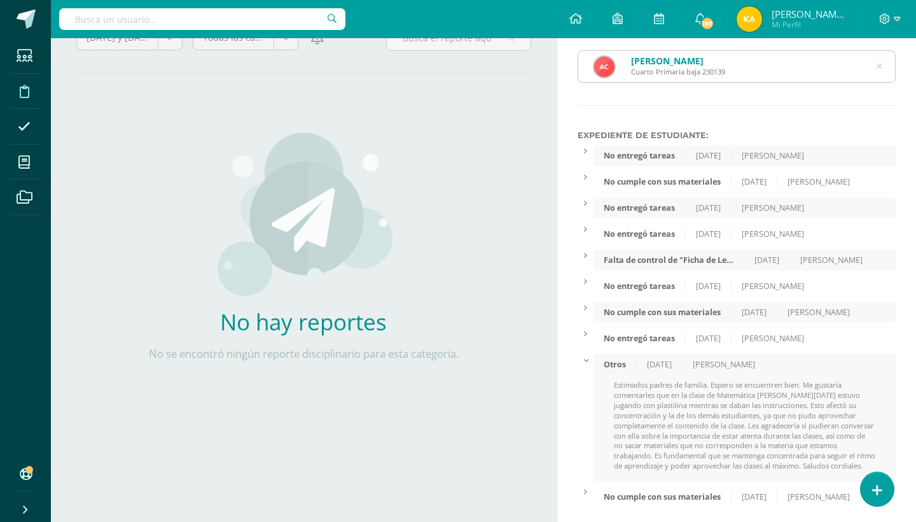
scroll to position [109, 0]
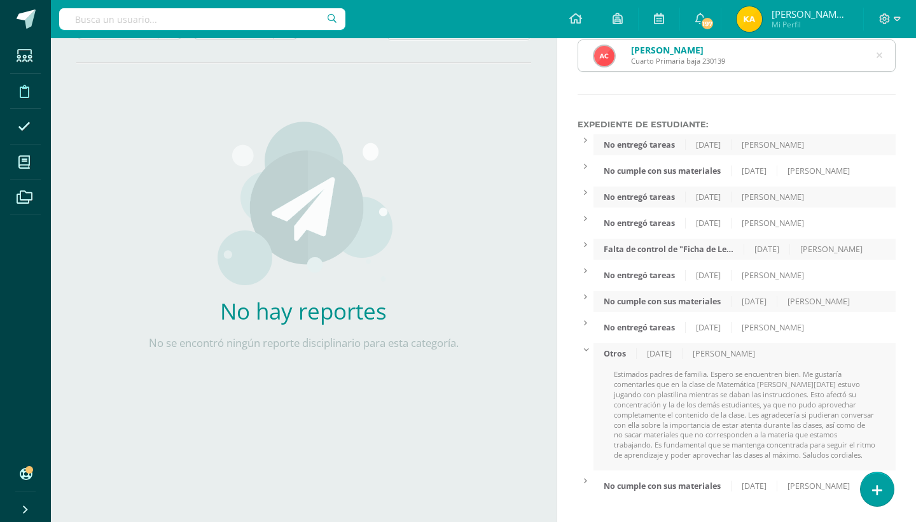
click at [620, 356] on div "Otros" at bounding box center [615, 353] width 43 height 11
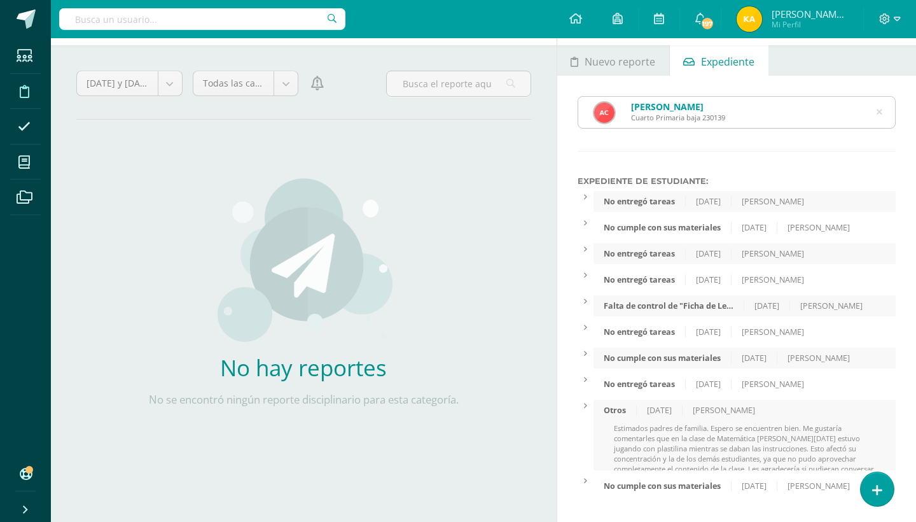
scroll to position [20, 0]
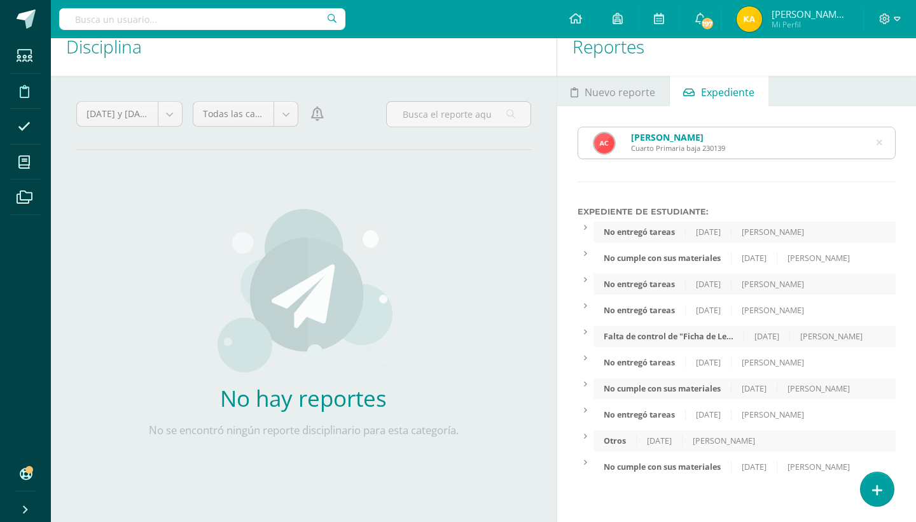
click at [879, 143] on icon at bounding box center [880, 143] width 6 height 32
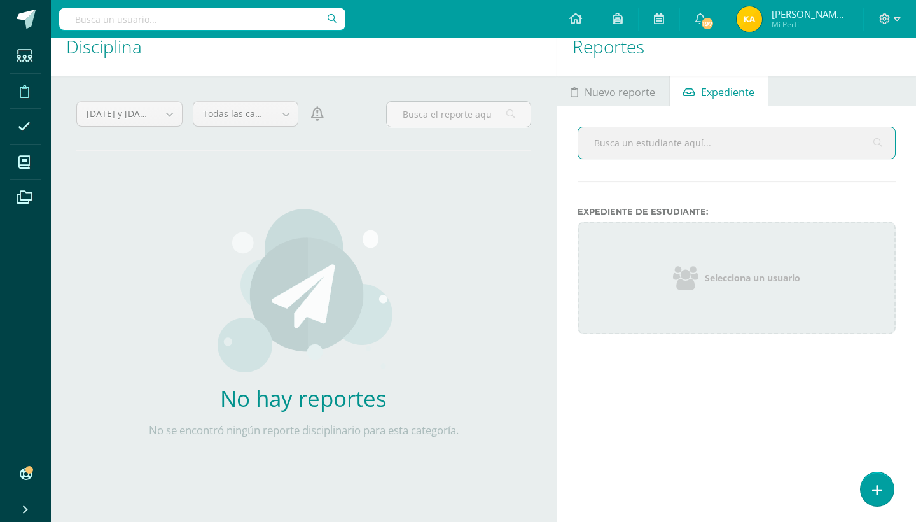
click at [722, 146] on input "text" at bounding box center [736, 142] width 317 height 31
type input "[PERSON_NAME]"
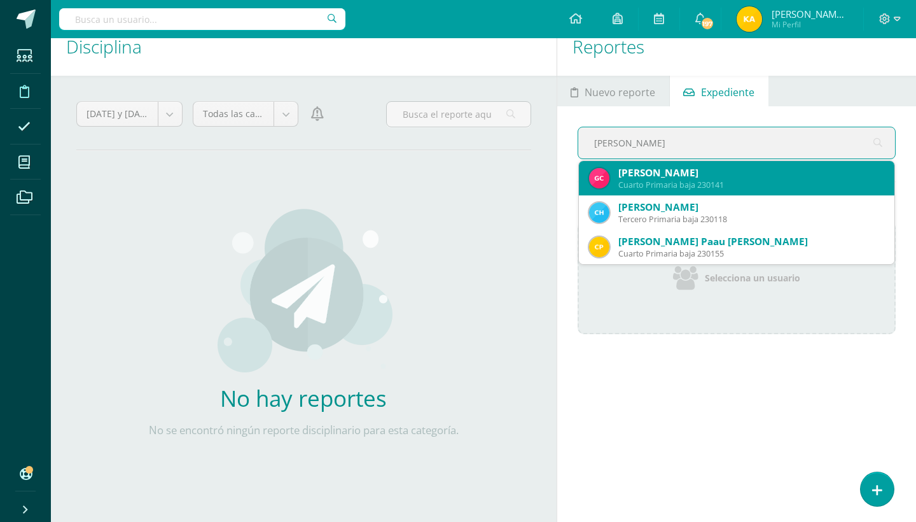
click at [698, 176] on div "[PERSON_NAME]" at bounding box center [752, 172] width 266 height 13
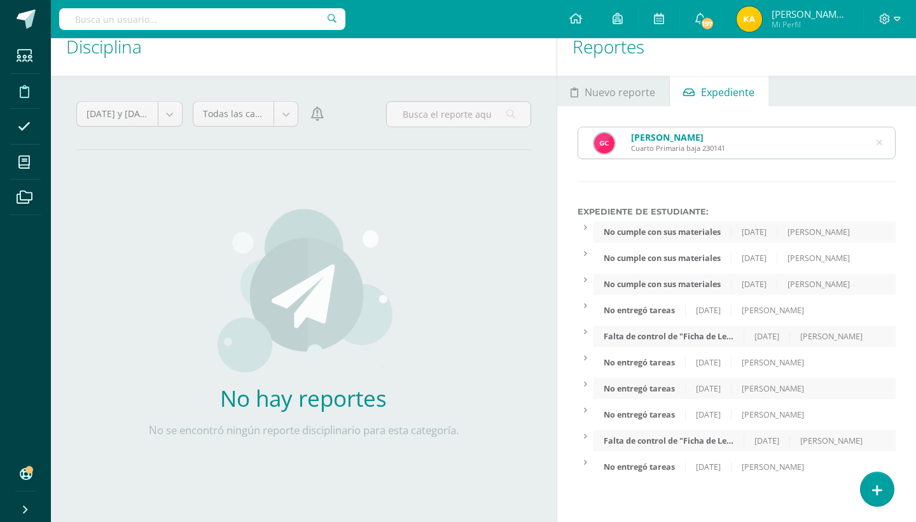
click at [881, 139] on icon at bounding box center [880, 143] width 6 height 32
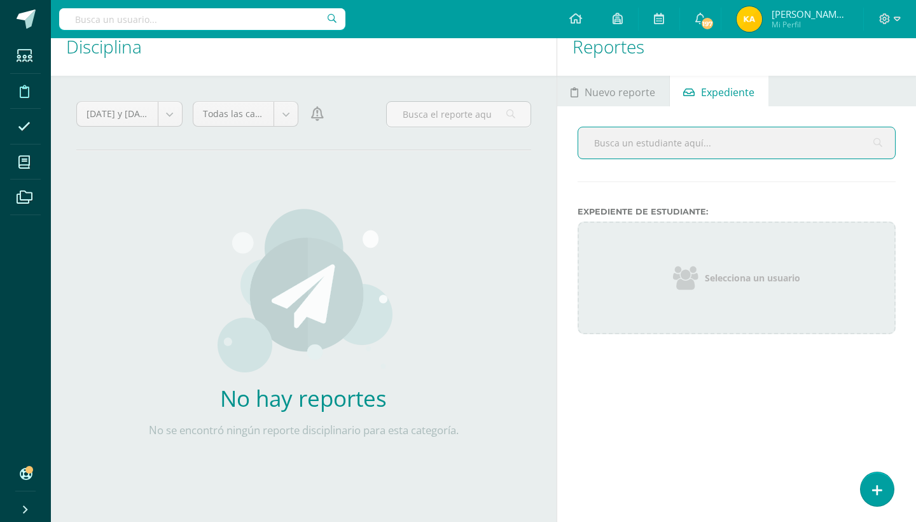
click at [785, 137] on input "text" at bounding box center [736, 142] width 317 height 31
type input "s"
type input "[PERSON_NAME]"
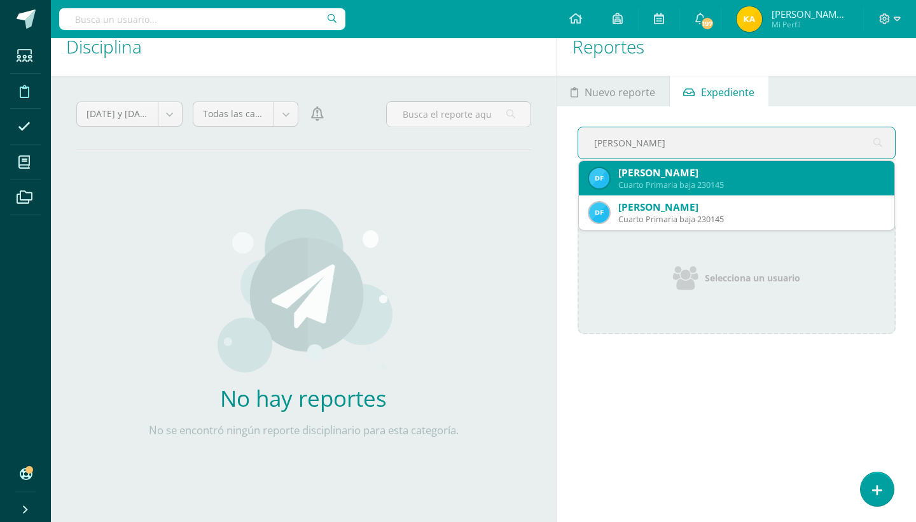
click at [773, 168] on div "[PERSON_NAME]" at bounding box center [752, 172] width 266 height 13
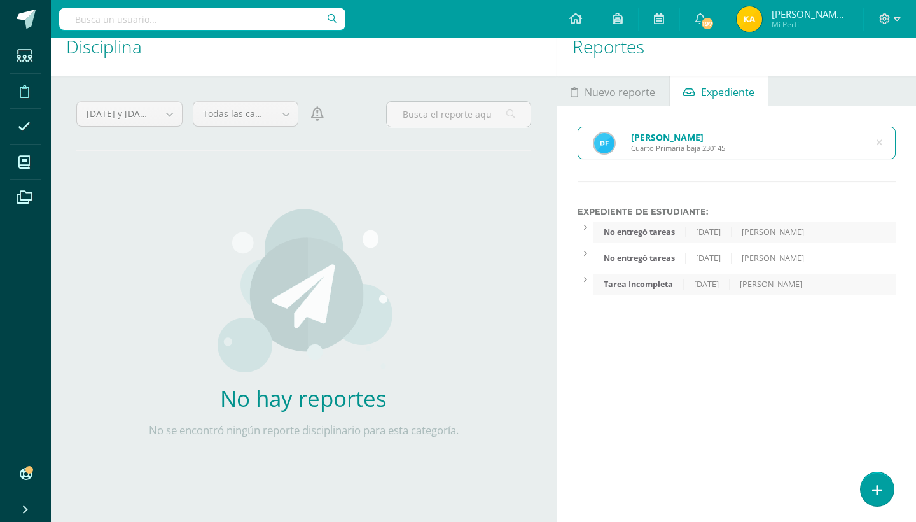
click at [880, 141] on icon at bounding box center [880, 143] width 6 height 32
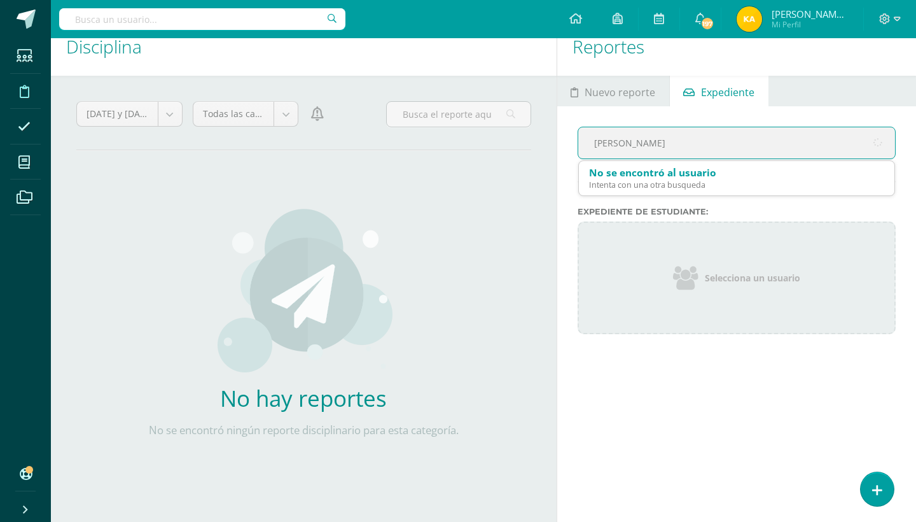
type input "[PERSON_NAME]"
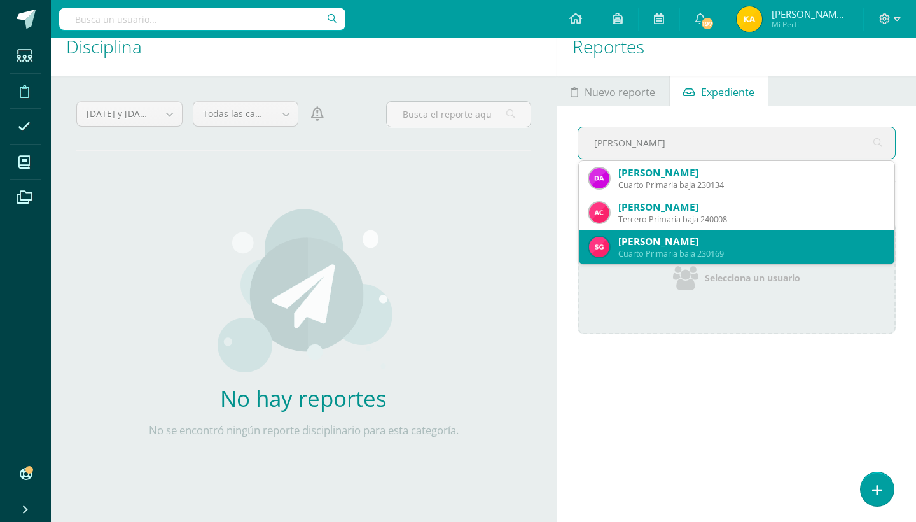
click at [777, 235] on div "[PERSON_NAME]" at bounding box center [752, 241] width 266 height 13
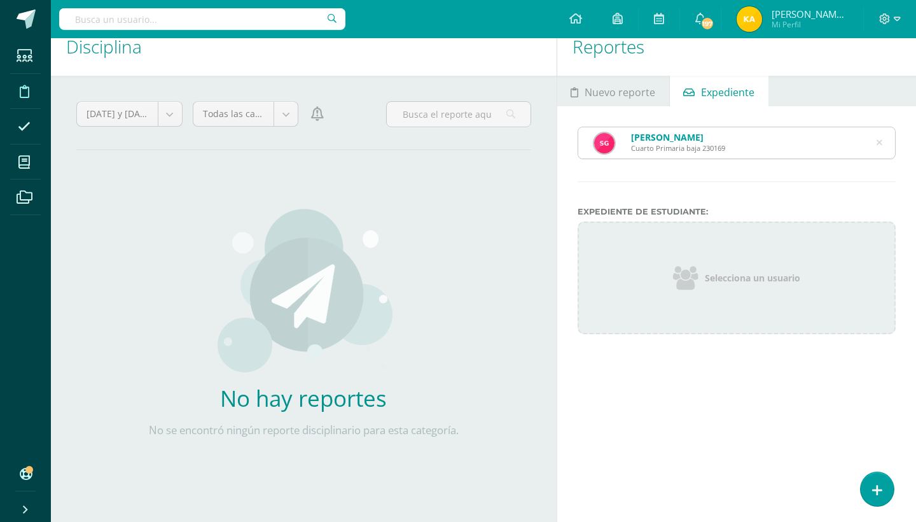
click at [880, 140] on icon at bounding box center [880, 143] width 6 height 32
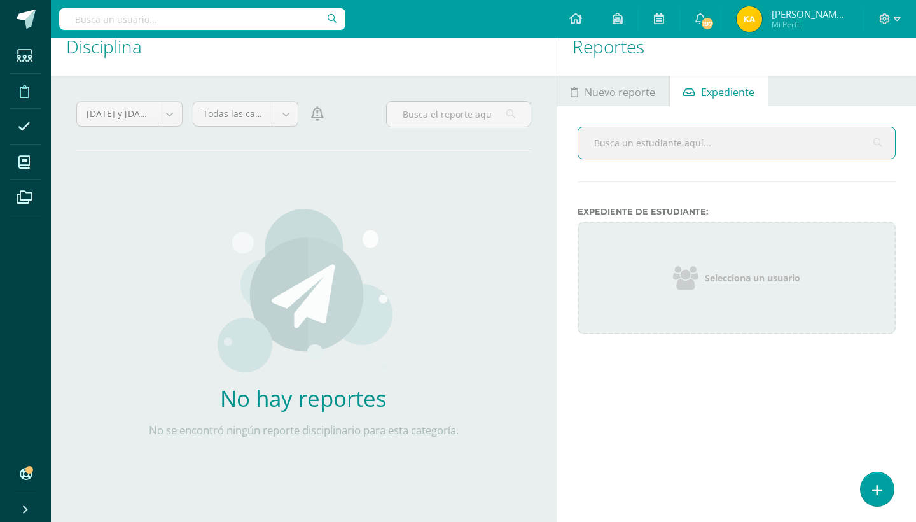
click at [783, 150] on input "text" at bounding box center [736, 142] width 317 height 31
type input "[PERSON_NAME]"
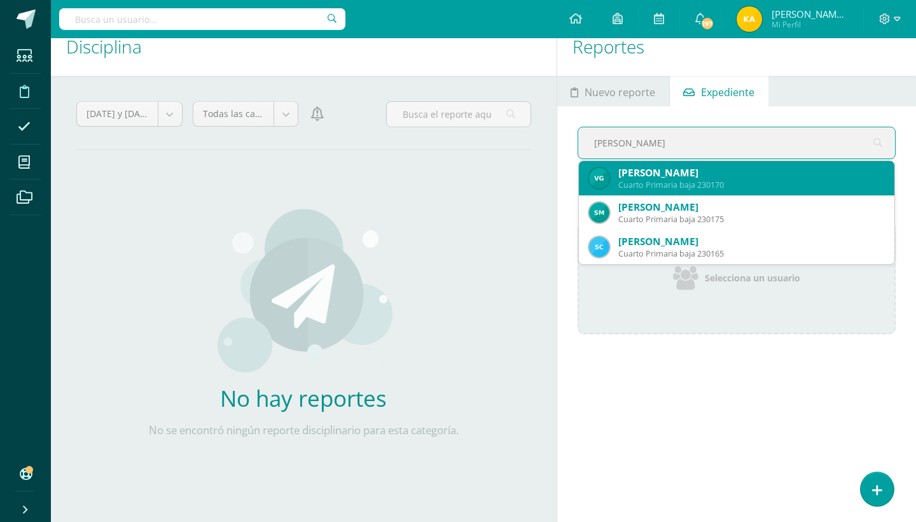
click at [630, 174] on div "[PERSON_NAME]" at bounding box center [752, 172] width 266 height 13
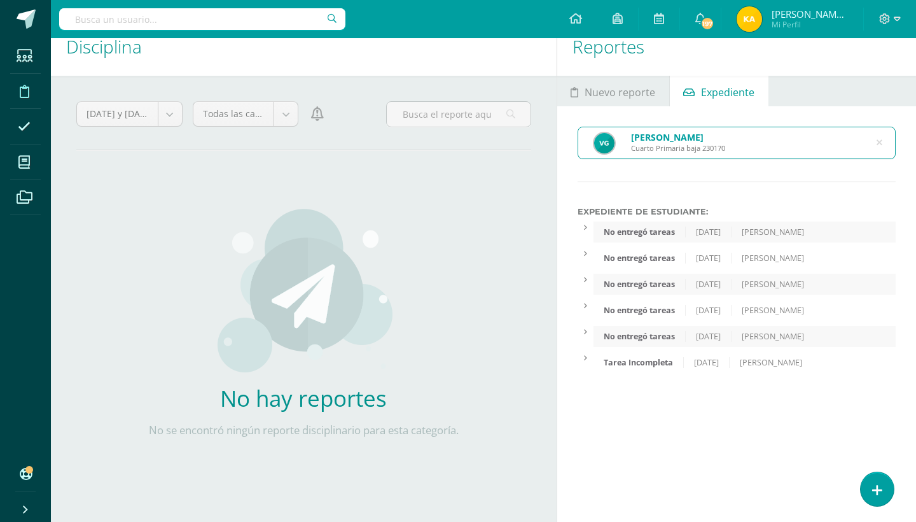
click at [883, 143] on div "[PERSON_NAME] Cuarto Primaria baja 230170" at bounding box center [736, 142] width 317 height 31
click at [881, 143] on icon at bounding box center [880, 143] width 6 height 32
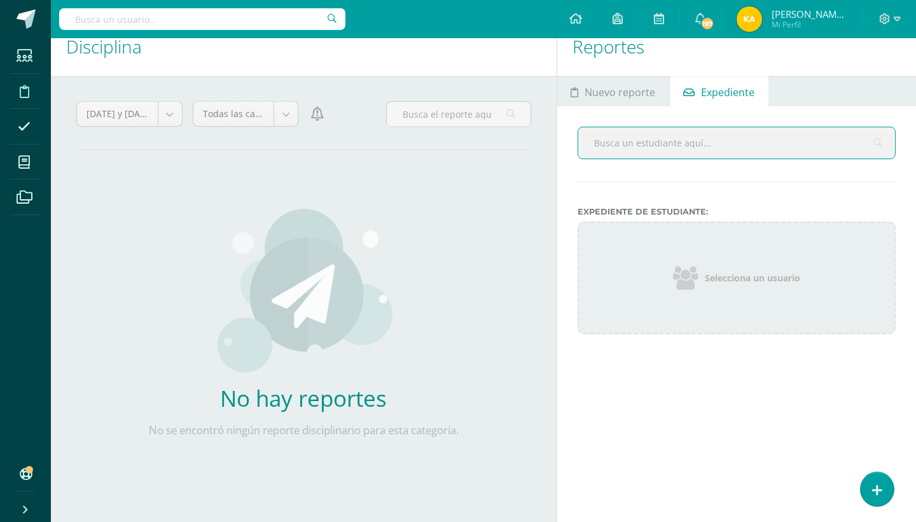
click at [719, 153] on input "text" at bounding box center [736, 142] width 317 height 31
type input "[PERSON_NAME]"
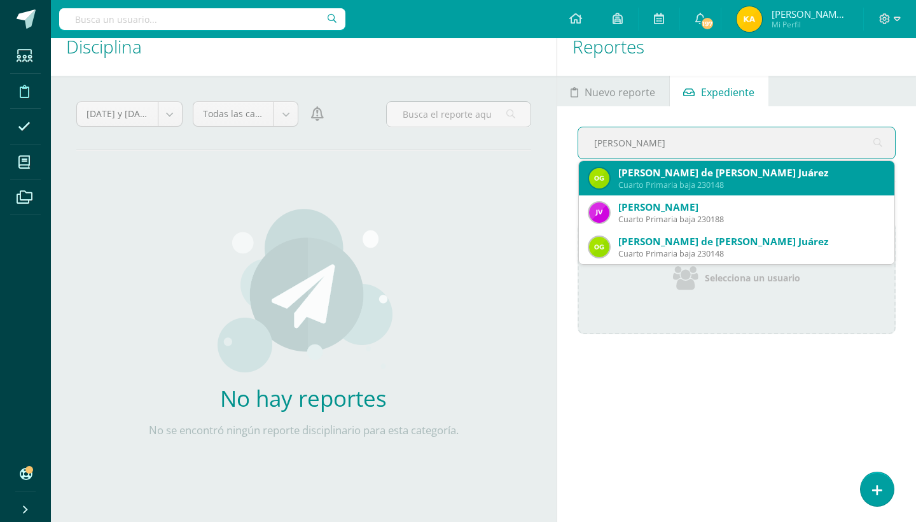
click at [718, 183] on div "Cuarto Primaria baja 230148" at bounding box center [752, 184] width 266 height 11
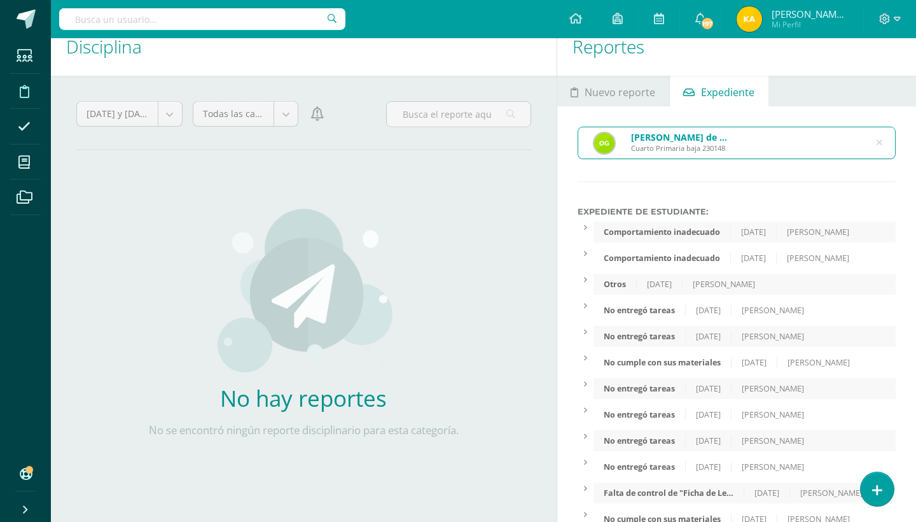
click at [640, 283] on div "[DATE]" at bounding box center [660, 284] width 46 height 11
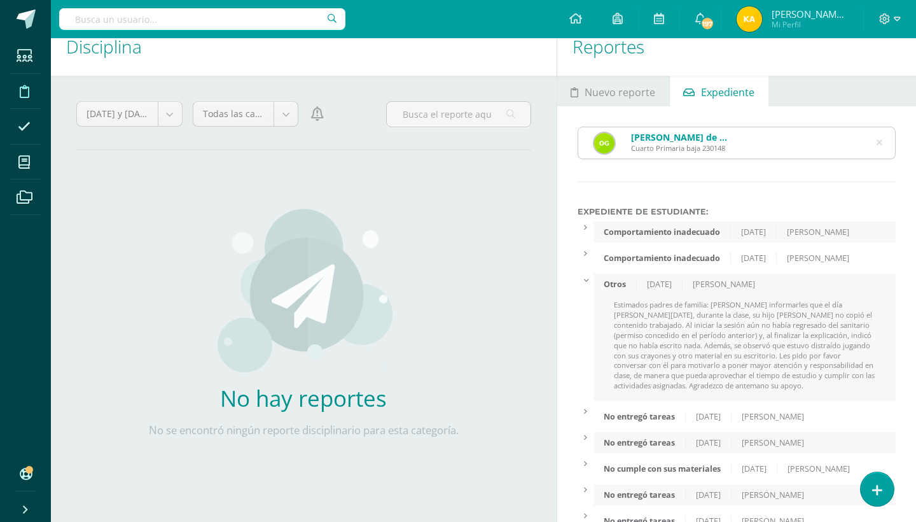
click at [640, 283] on div "[DATE]" at bounding box center [660, 284] width 46 height 11
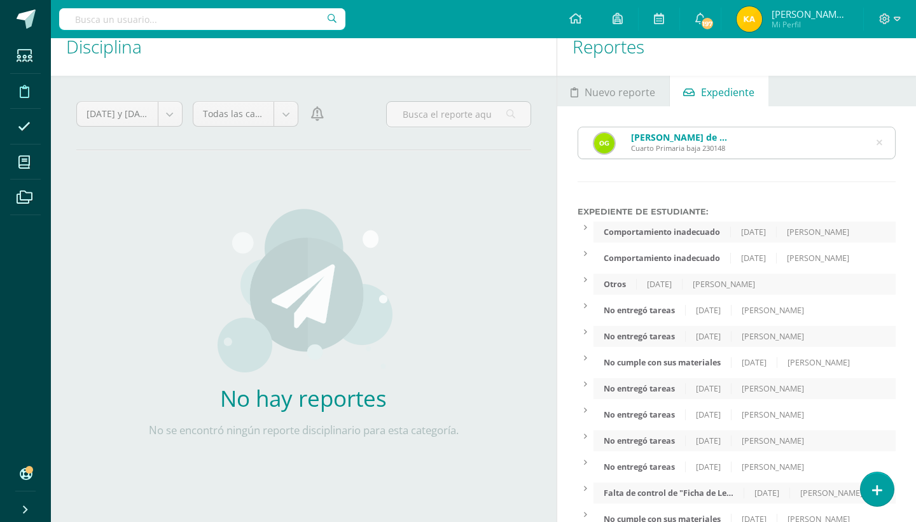
click at [656, 284] on div "[DATE]" at bounding box center [660, 284] width 46 height 11
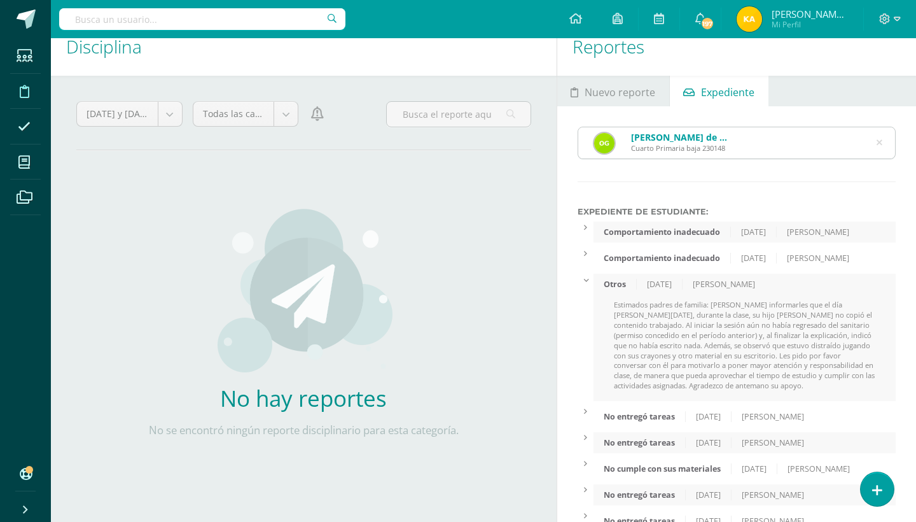
click at [656, 284] on div "[DATE]" at bounding box center [660, 284] width 46 height 11
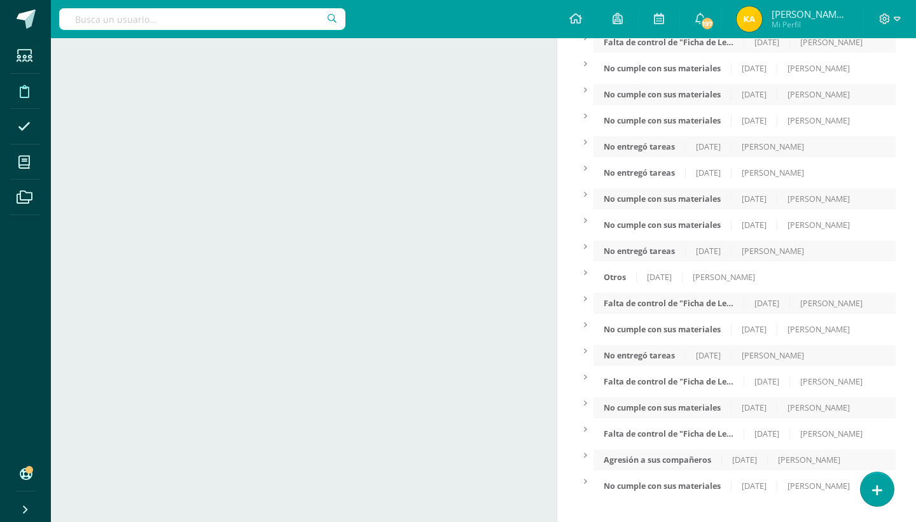
scroll to position [489, 0]
click at [616, 276] on div "Otros" at bounding box center [615, 277] width 43 height 11
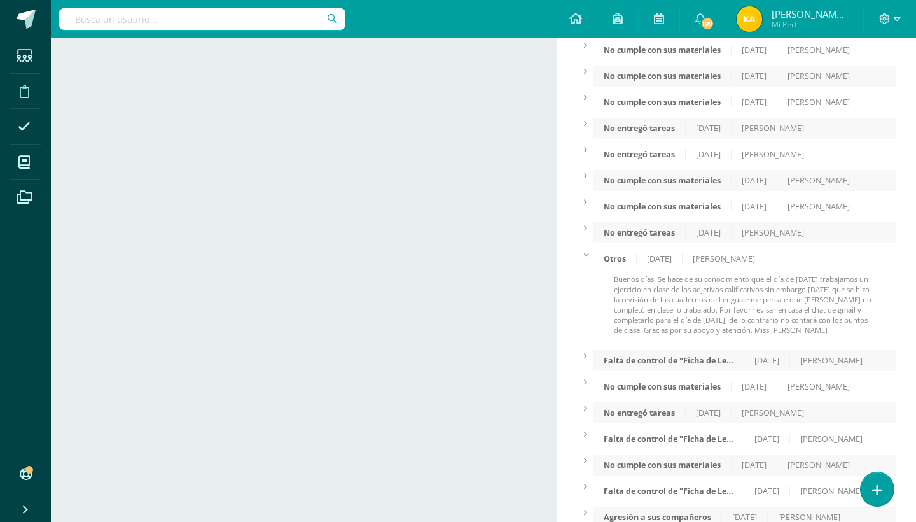
click at [616, 264] on div "Otros" at bounding box center [615, 258] width 43 height 11
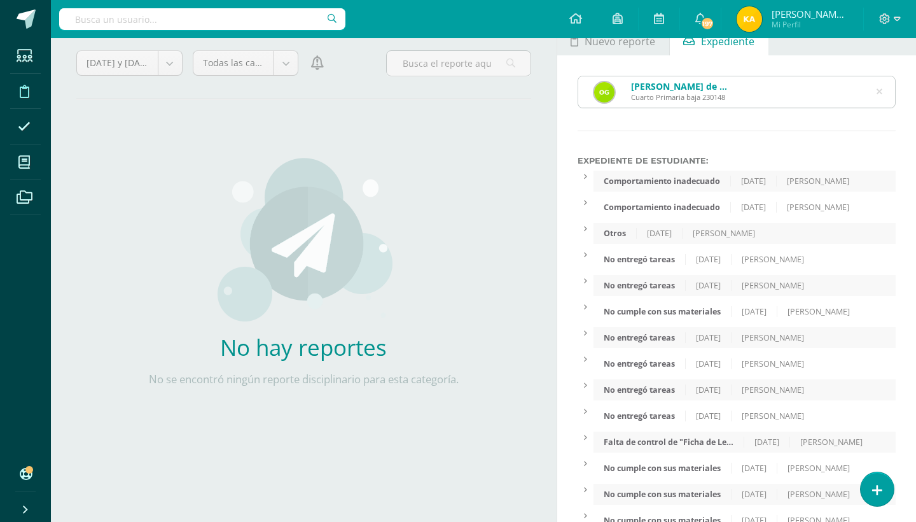
click at [881, 88] on icon at bounding box center [880, 92] width 6 height 32
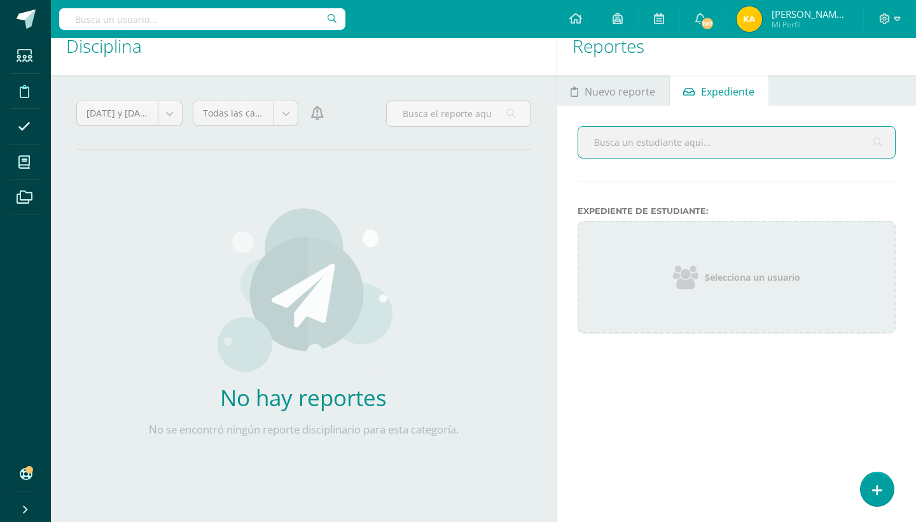
scroll to position [20, 0]
type input "[PERSON_NAME]"
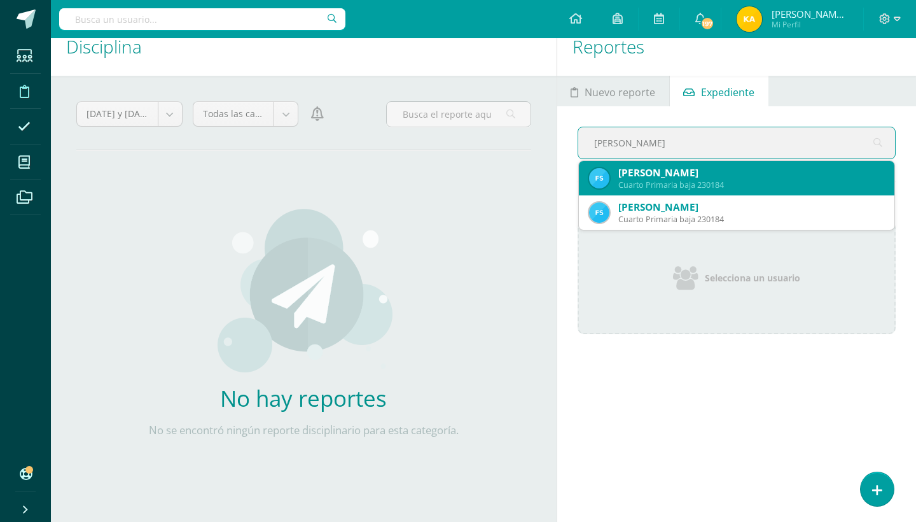
click at [669, 187] on div "Cuarto Primaria baja 230184" at bounding box center [752, 184] width 266 height 11
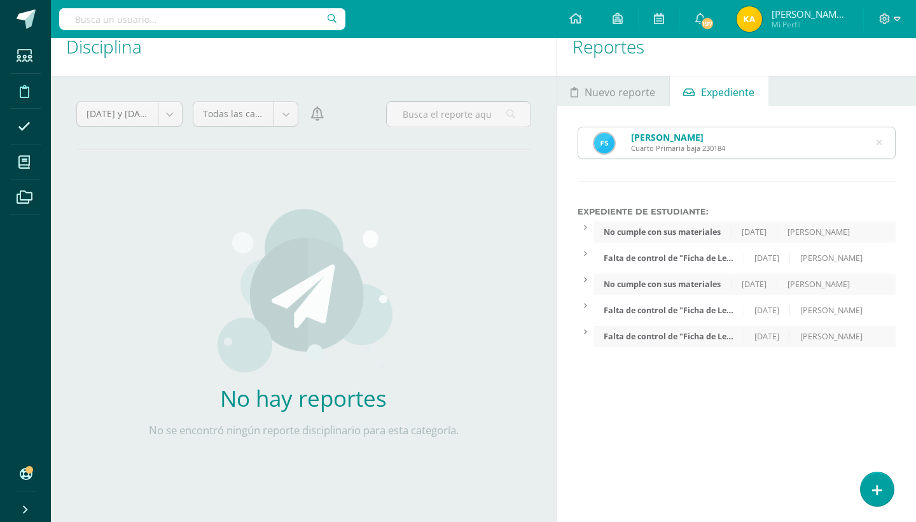
click at [878, 145] on icon at bounding box center [880, 143] width 6 height 32
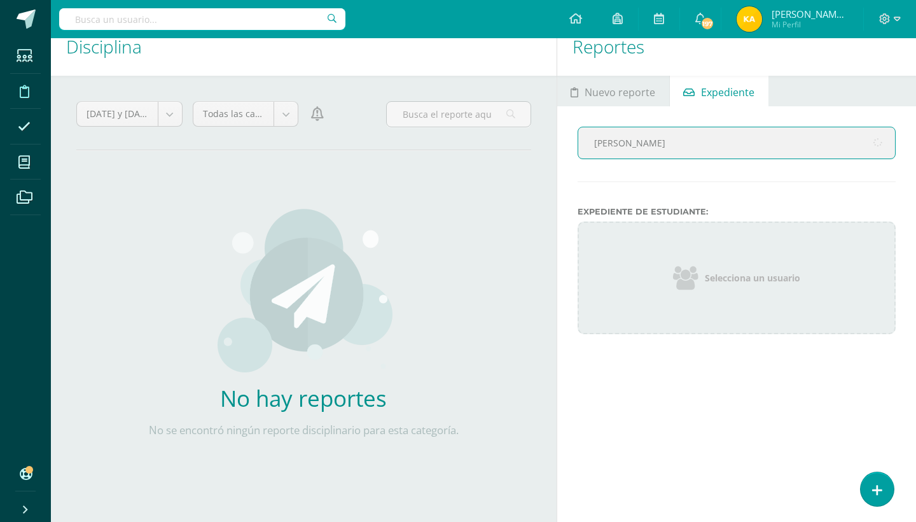
type input "[PERSON_NAME]"
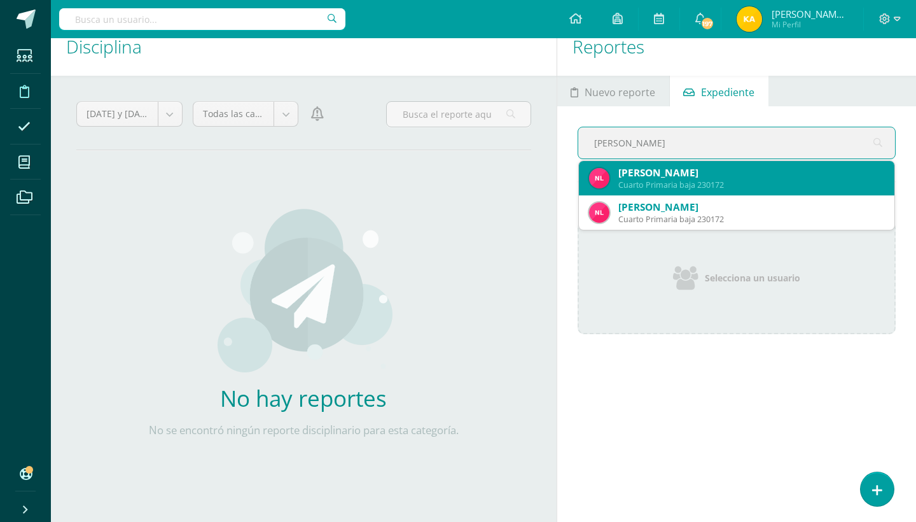
click at [687, 179] on div "Cuarto Primaria baja 230172" at bounding box center [752, 184] width 266 height 11
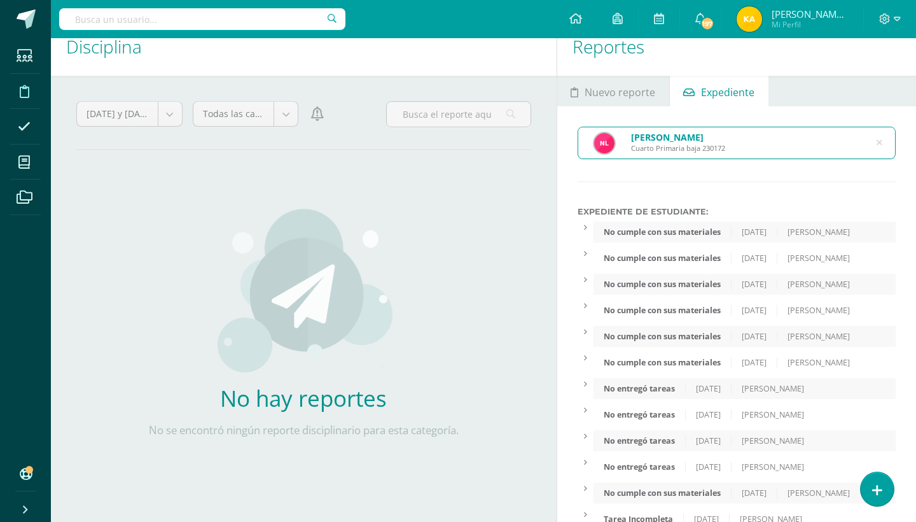
click at [893, 221] on div "[PERSON_NAME] Cuarto Primaria baja 230172 [PERSON_NAME] Expediente de Estudiant…" at bounding box center [736, 408] width 359 height 605
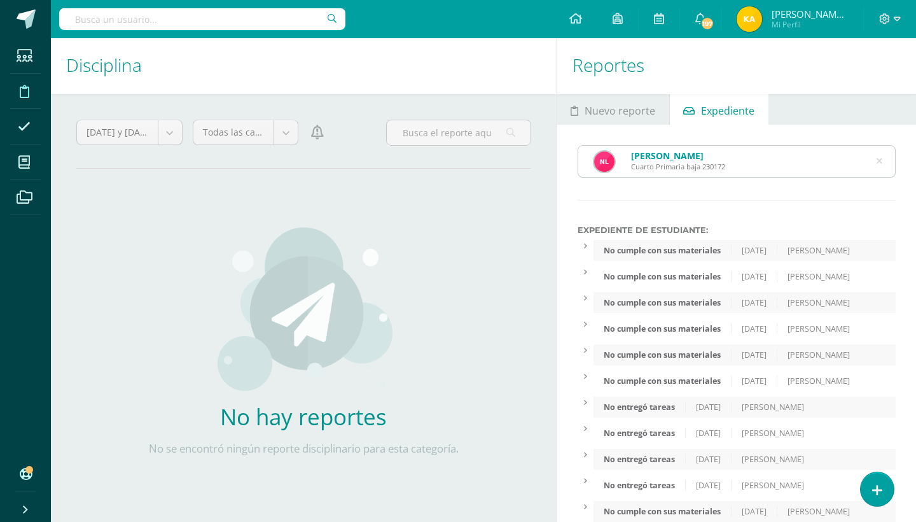
scroll to position [0, 0]
click at [876, 158] on div "[PERSON_NAME] Cuarto Primaria baja 230172" at bounding box center [736, 163] width 317 height 31
click at [878, 162] on icon at bounding box center [880, 163] width 32 height 6
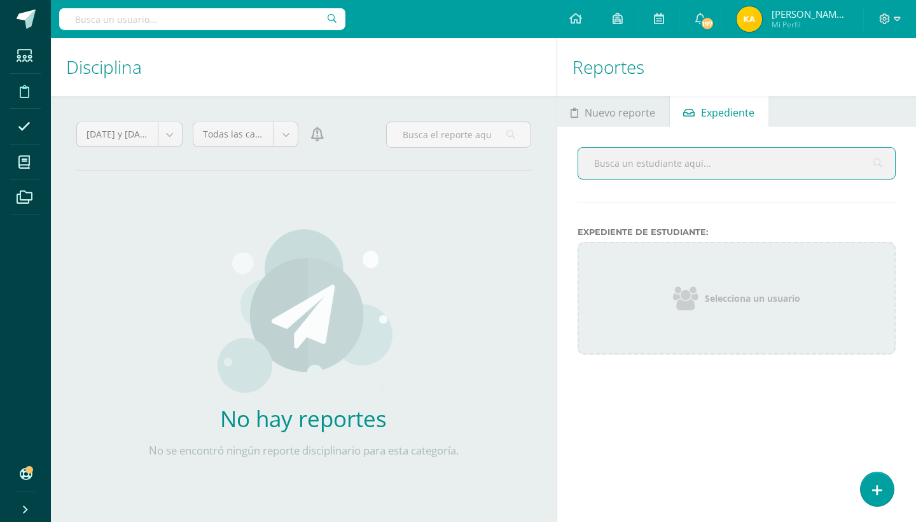
click at [760, 160] on input "text" at bounding box center [736, 163] width 317 height 31
type input "[PERSON_NAME]"
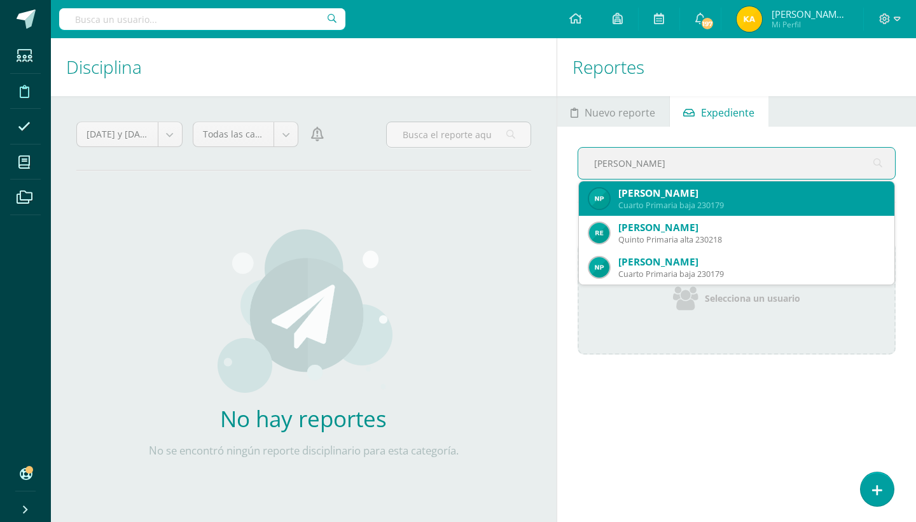
click at [751, 191] on div "[PERSON_NAME]" at bounding box center [752, 192] width 266 height 13
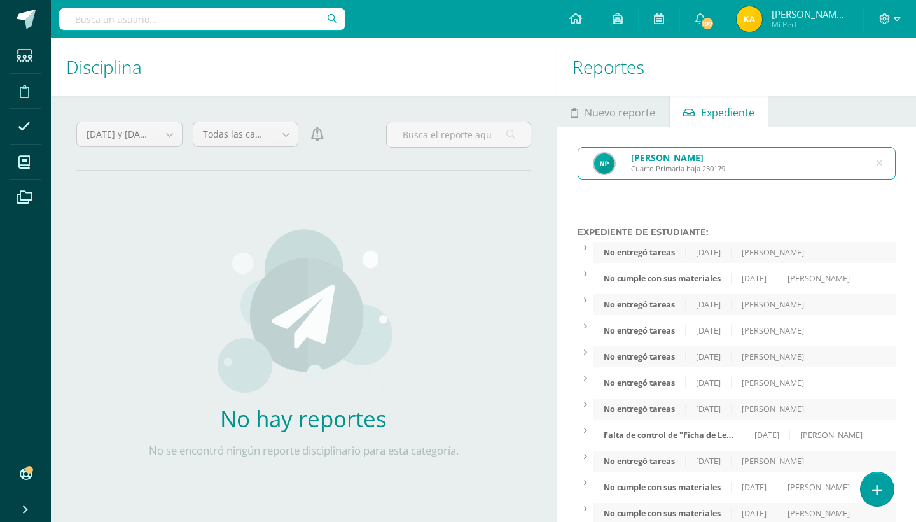
click at [916, 209] on div "[PERSON_NAME] Cuarto Primaria baja 230179 [PERSON_NAME] Expediente de Estudiant…" at bounding box center [736, 377] width 359 height 501
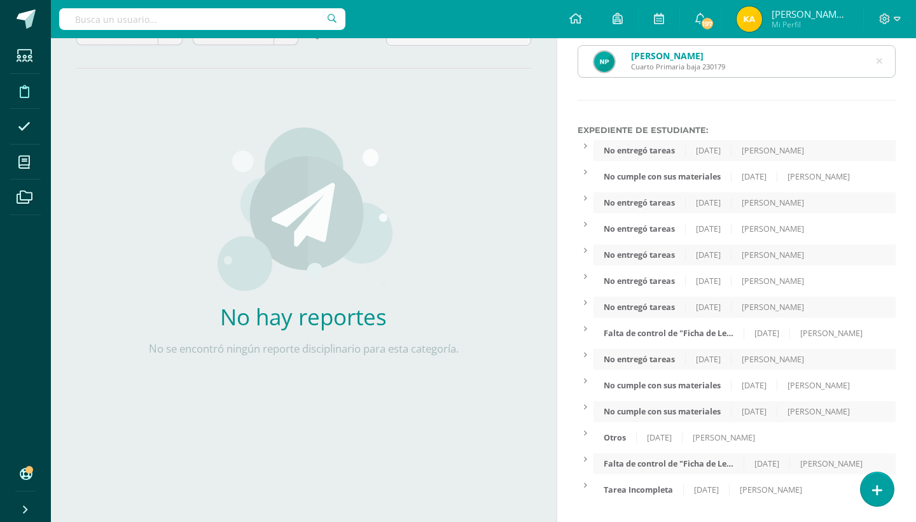
scroll to position [115, 0]
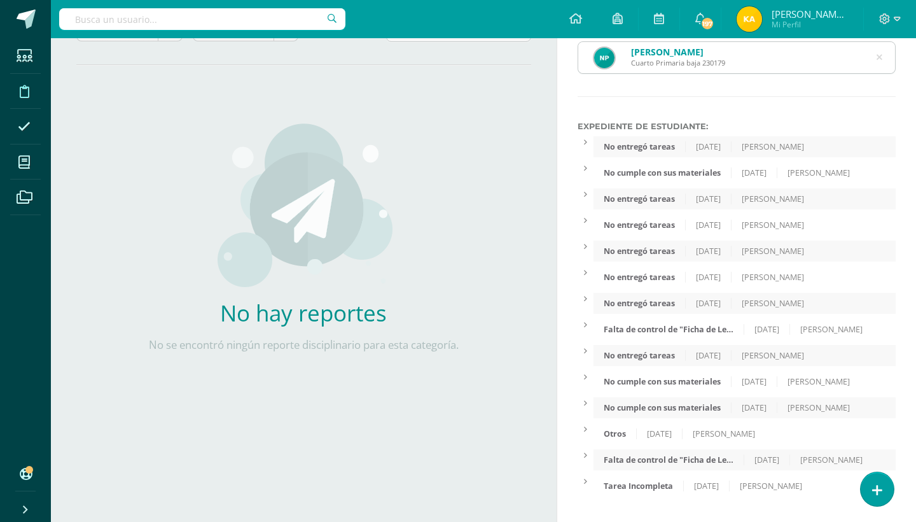
click at [629, 444] on div "No entregó tareas [DATE] [PERSON_NAME] día. Se hace de su conocimiento que su h…" at bounding box center [737, 316] width 318 height 360
click at [629, 433] on div "Otros" at bounding box center [615, 433] width 43 height 11
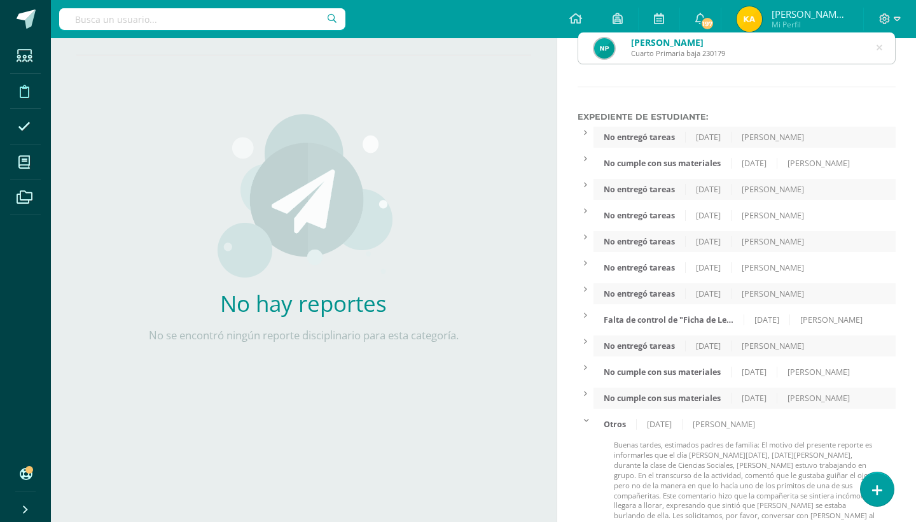
click at [629, 430] on div "Otros" at bounding box center [615, 424] width 43 height 11
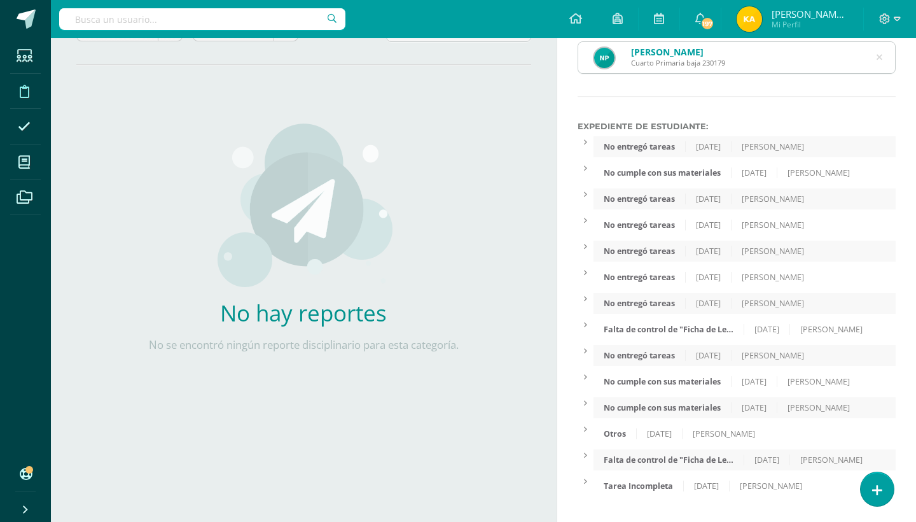
click at [878, 46] on icon at bounding box center [879, 57] width 27 height 27
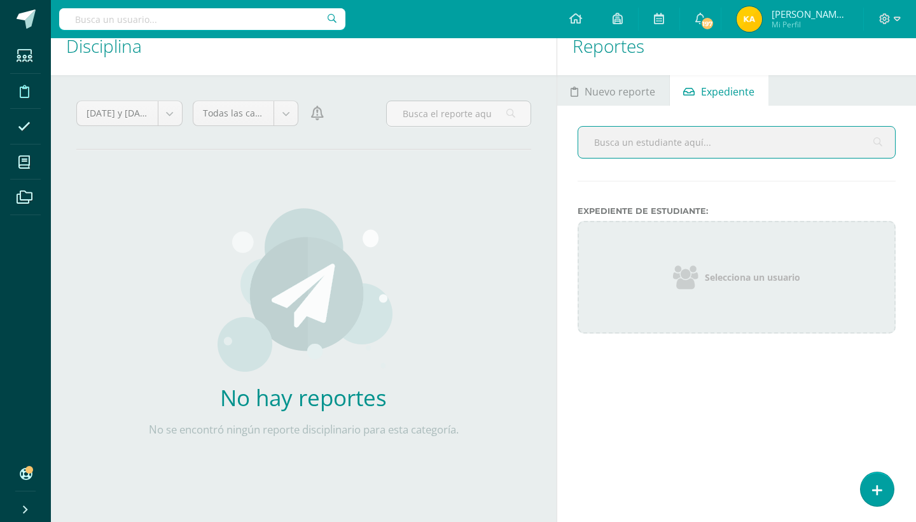
scroll to position [20, 0]
click at [755, 153] on input "text" at bounding box center [736, 142] width 317 height 31
type input "[PERSON_NAME]"
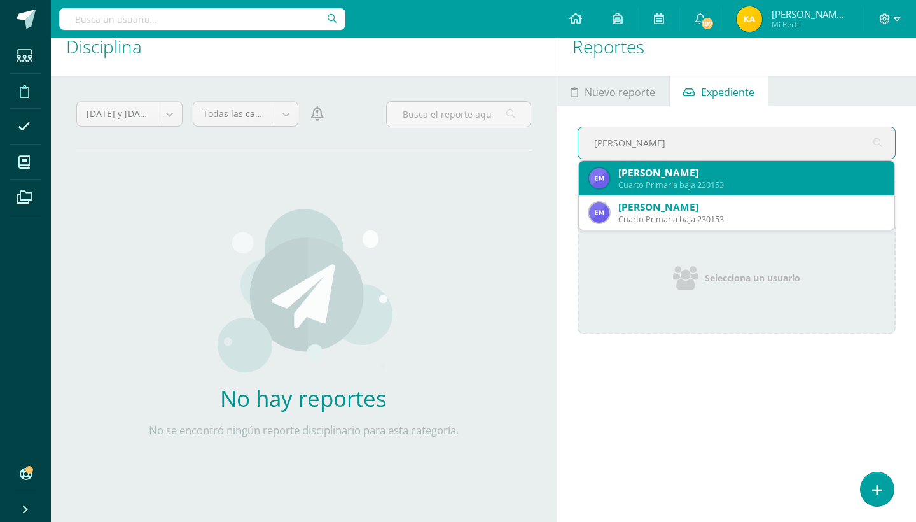
click at [756, 169] on div "[PERSON_NAME]" at bounding box center [752, 172] width 266 height 13
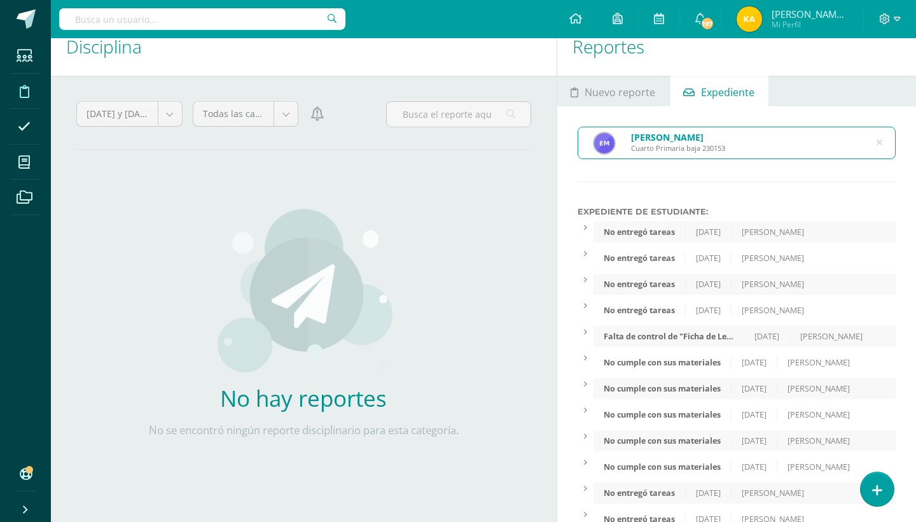
click at [885, 202] on div "[PERSON_NAME] Cuarto Primaria baja 230153 [PERSON_NAME] Expediente de Estudiant…" at bounding box center [736, 395] width 359 height 579
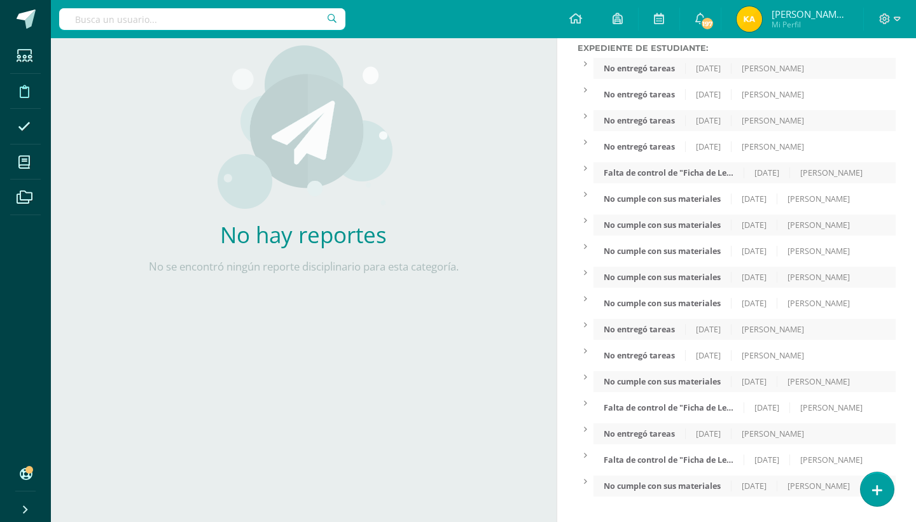
scroll to position [0, 0]
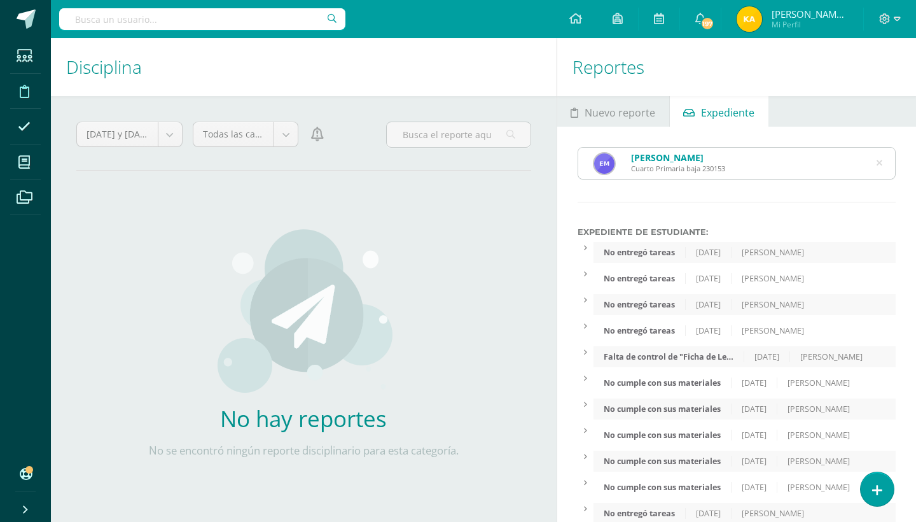
click at [877, 157] on icon at bounding box center [879, 163] width 27 height 27
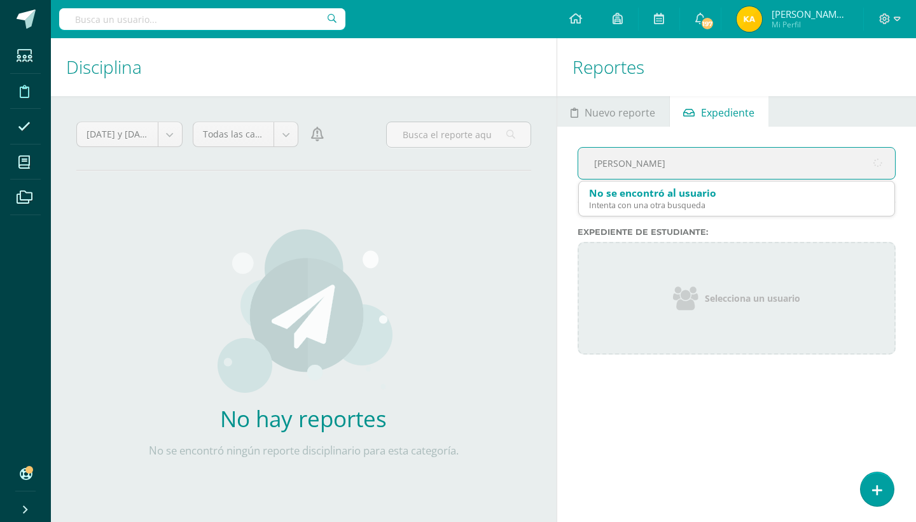
type input "[PERSON_NAME]"
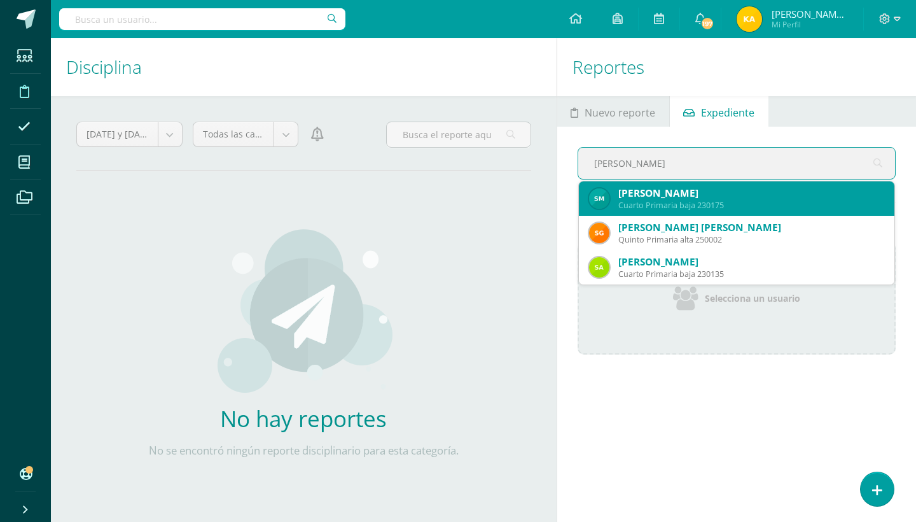
click at [828, 194] on div "[PERSON_NAME]" at bounding box center [752, 192] width 266 height 13
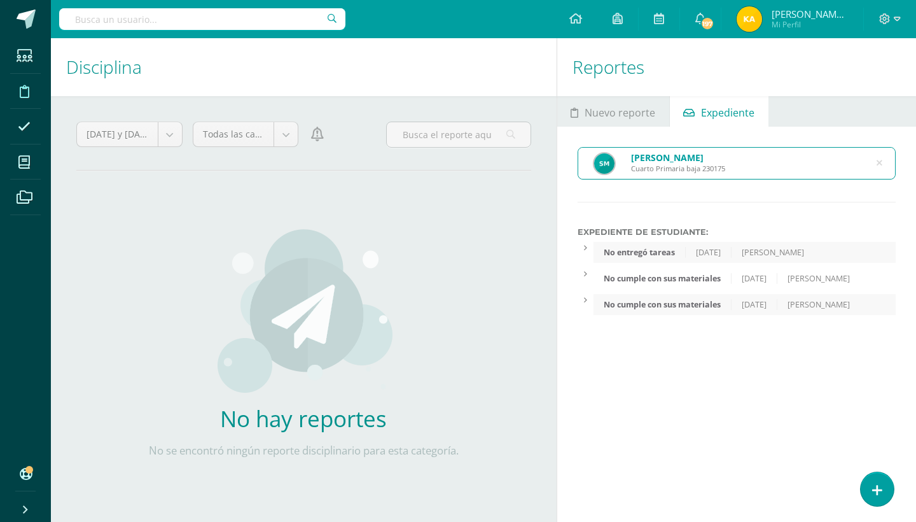
click at [880, 159] on icon at bounding box center [879, 163] width 27 height 27
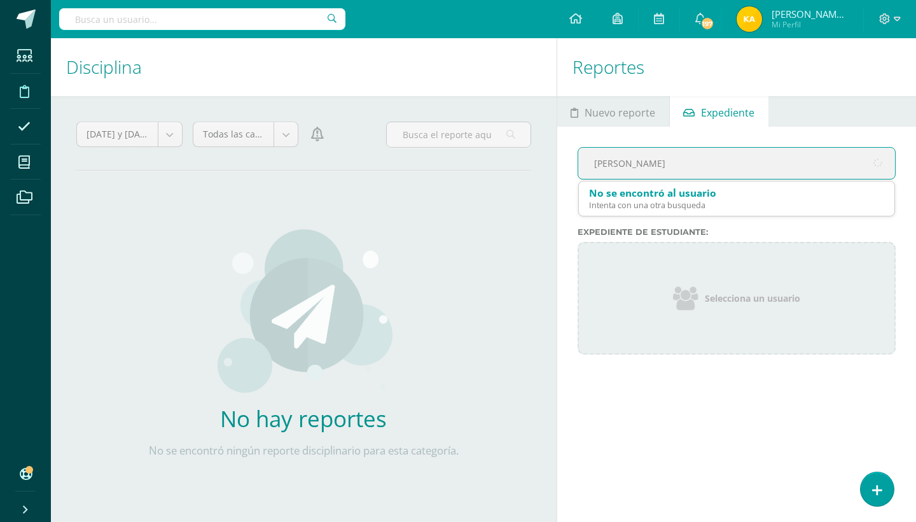
type input "[PERSON_NAME]"
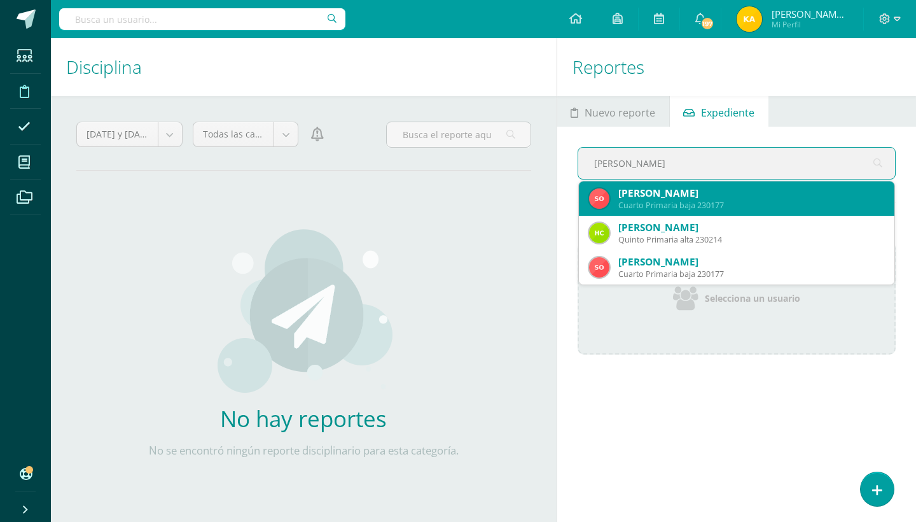
click at [867, 205] on div "Cuarto Primaria baja 230177" at bounding box center [752, 205] width 266 height 11
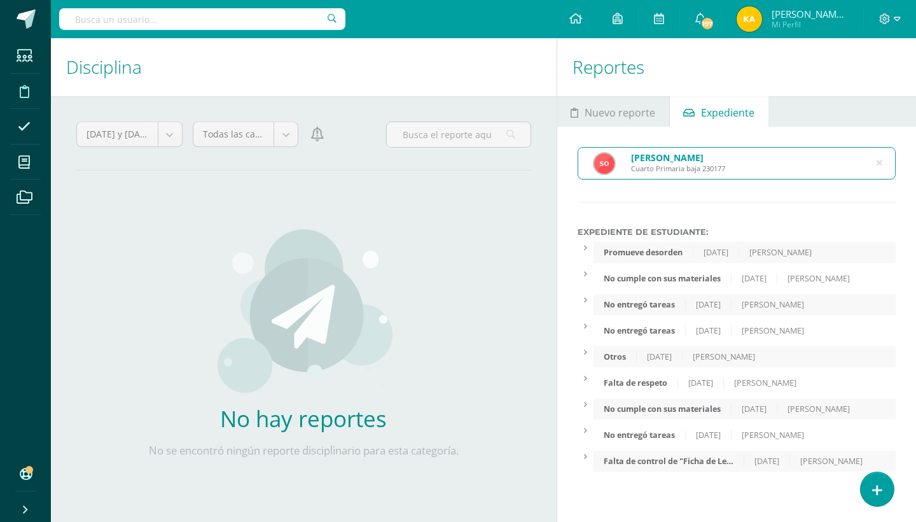
click at [669, 351] on div "Otros [DATE] [PERSON_NAME]" at bounding box center [745, 356] width 302 height 21
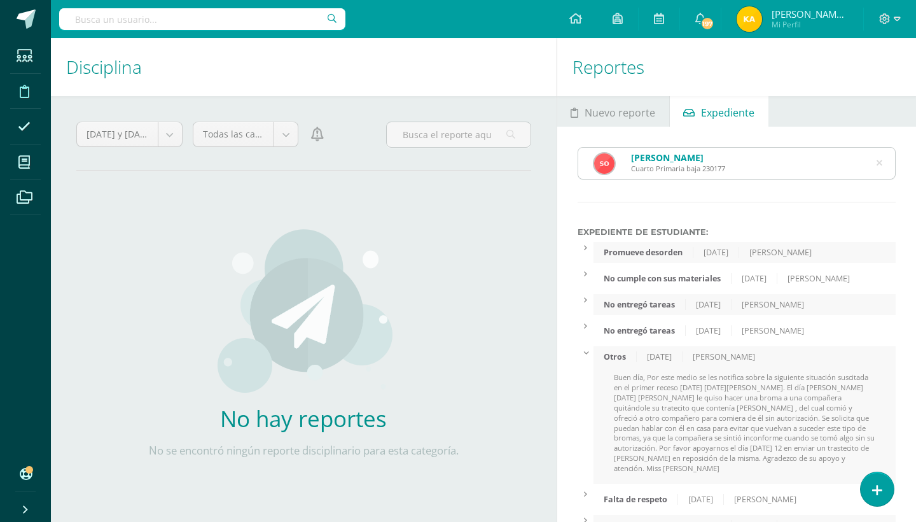
click at [669, 351] on div "Otros [DATE] [PERSON_NAME]" at bounding box center [745, 356] width 302 height 21
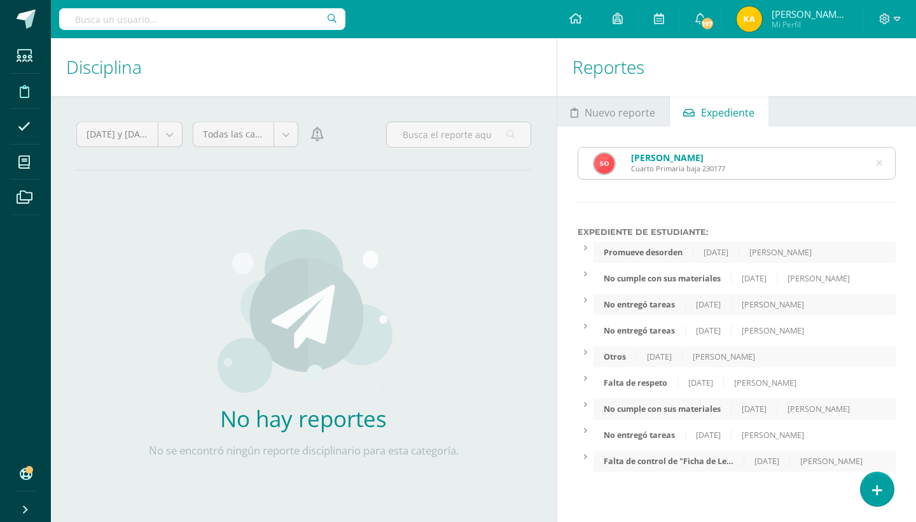
click at [881, 164] on icon at bounding box center [880, 163] width 6 height 32
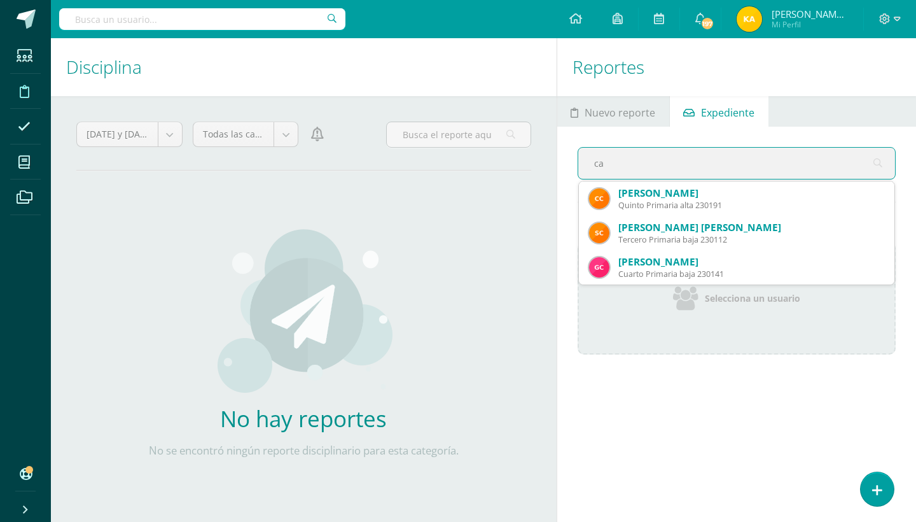
type input "c"
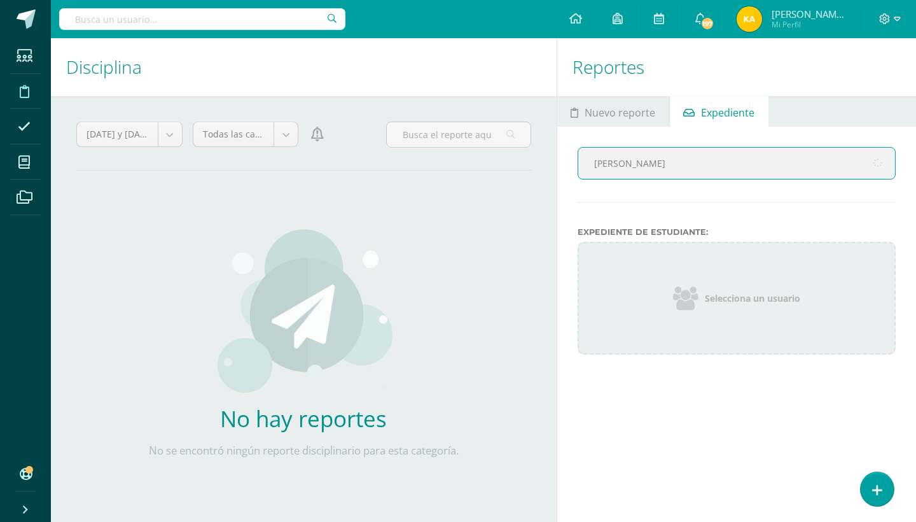
type input "[PERSON_NAME]"
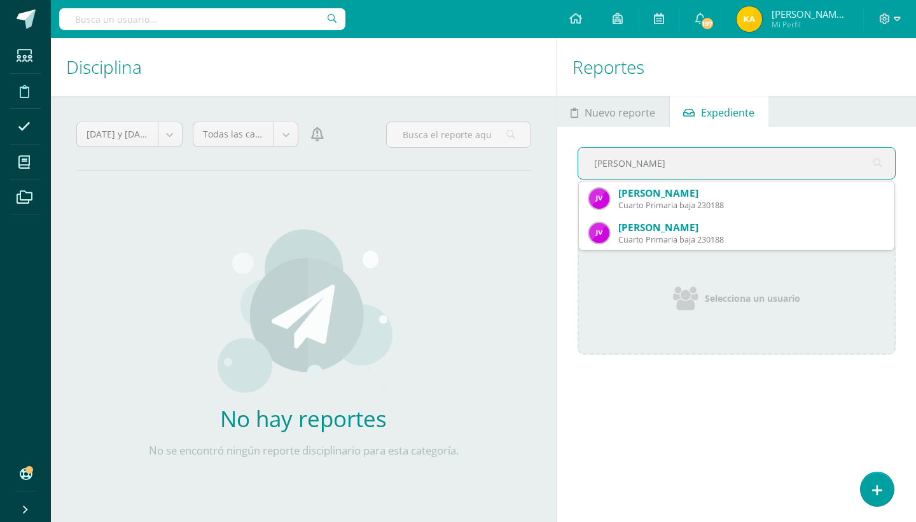
click at [844, 181] on span "[PERSON_NAME] Cuarto Primaria baja 230188 [PERSON_NAME] Cuarto Primaria baja 23…" at bounding box center [736, 216] width 317 height 70
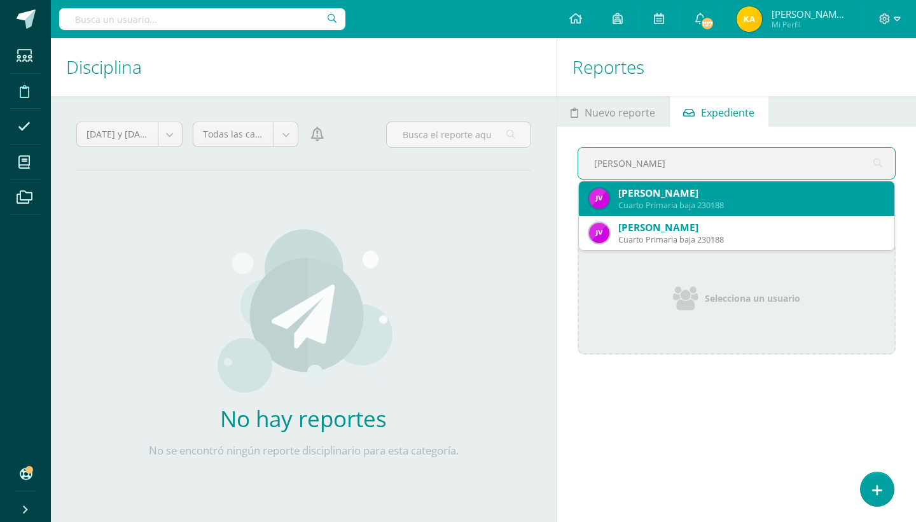
click at [828, 193] on div "[PERSON_NAME]" at bounding box center [752, 192] width 266 height 13
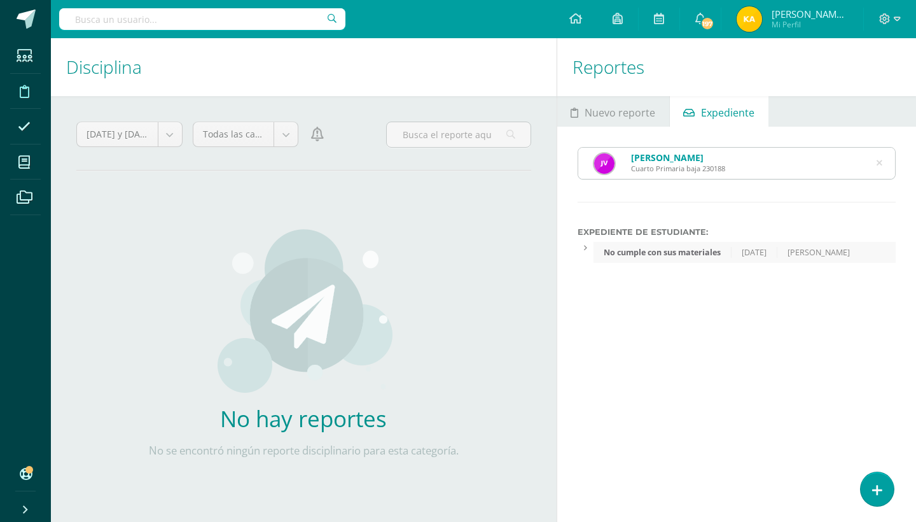
click at [875, 161] on div "[PERSON_NAME] Cuarto Primaria baja 230188" at bounding box center [736, 163] width 317 height 31
click at [878, 161] on icon at bounding box center [880, 163] width 6 height 32
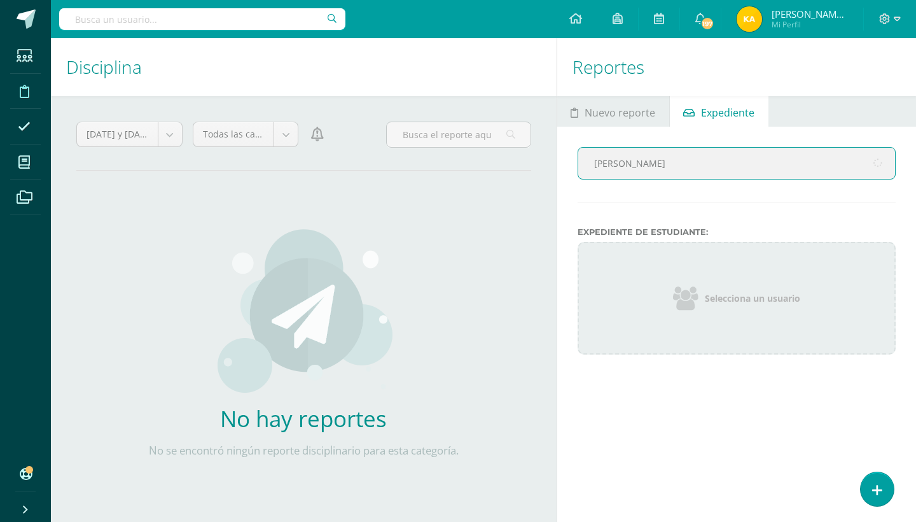
type input "[PERSON_NAME]"
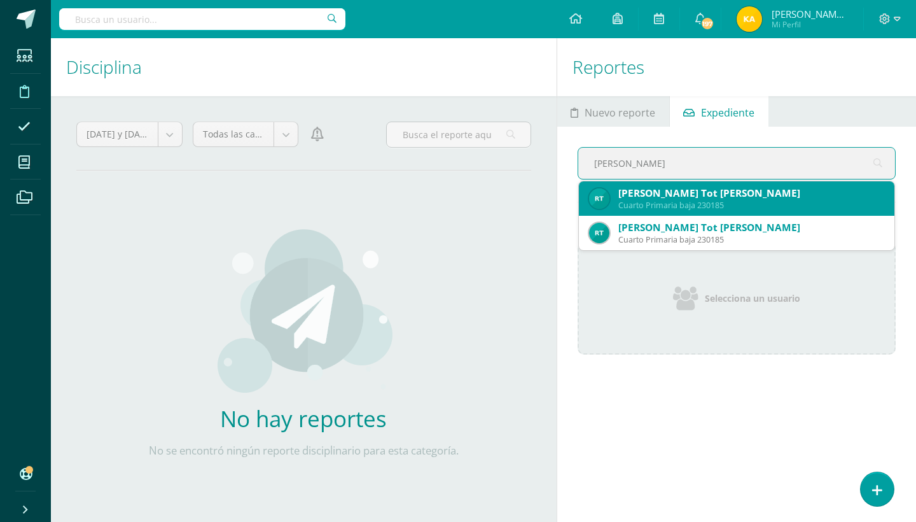
click at [835, 194] on div "[PERSON_NAME] Tot [PERSON_NAME]" at bounding box center [752, 192] width 266 height 13
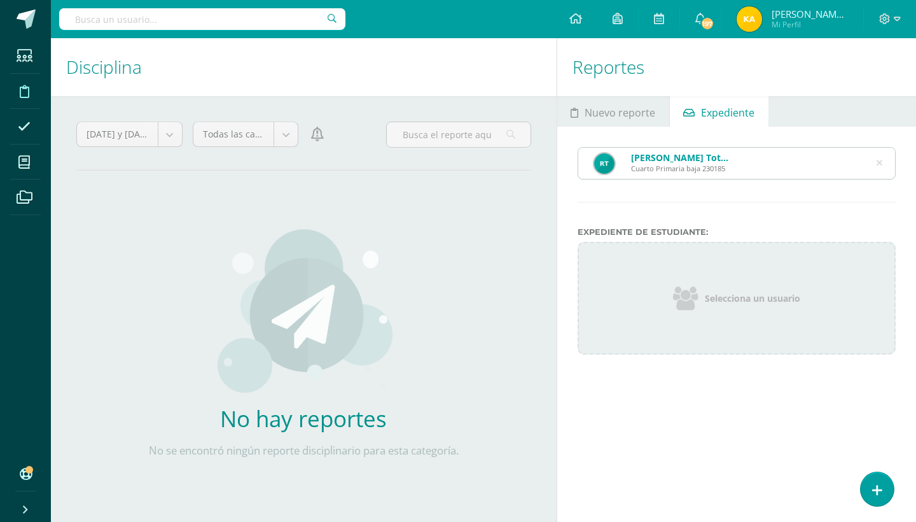
click at [881, 153] on icon at bounding box center [880, 163] width 6 height 32
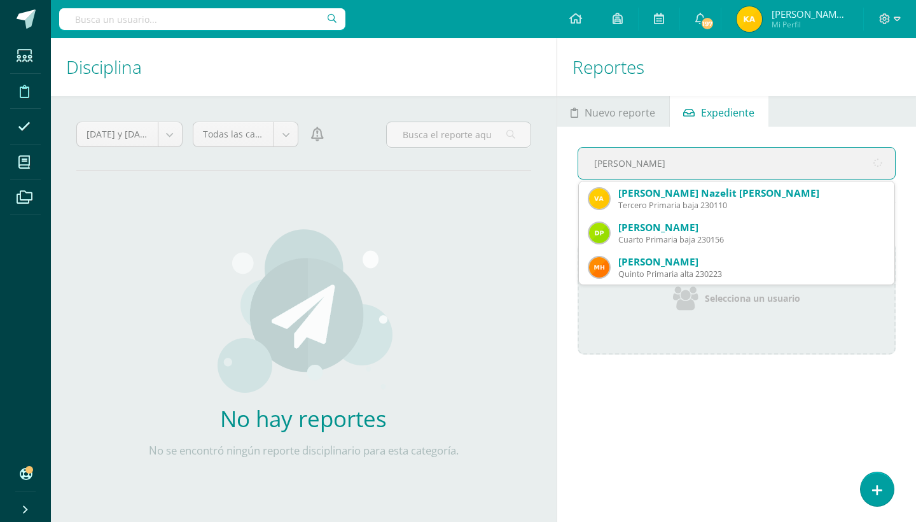
type input "[PERSON_NAME]"
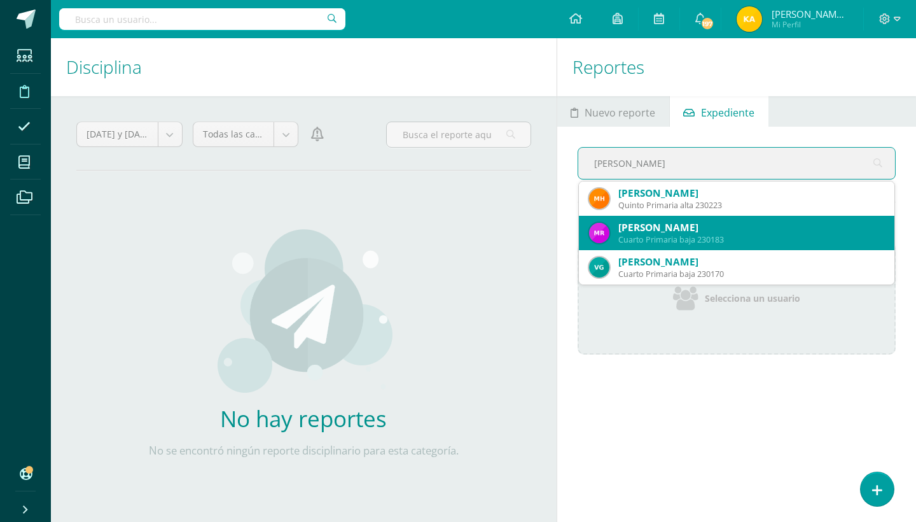
click at [799, 225] on div "[PERSON_NAME]" at bounding box center [752, 227] width 266 height 13
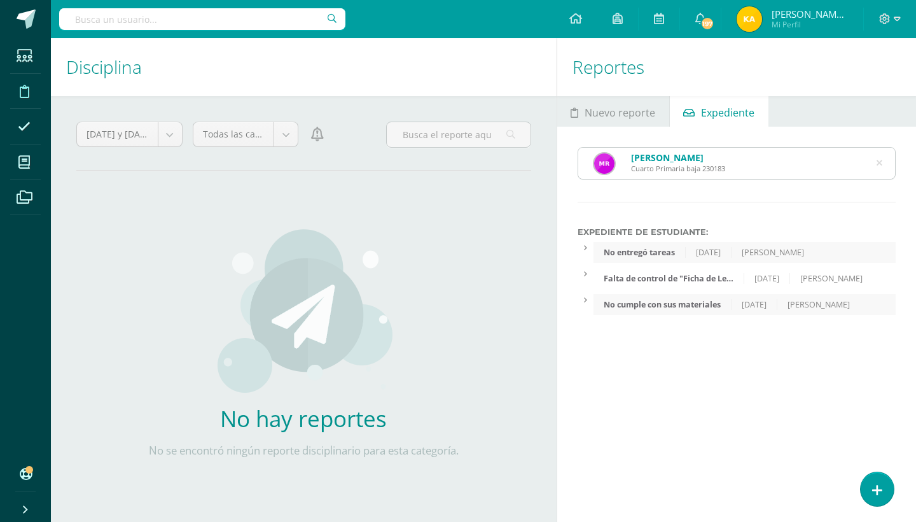
click at [878, 158] on icon at bounding box center [880, 163] width 6 height 32
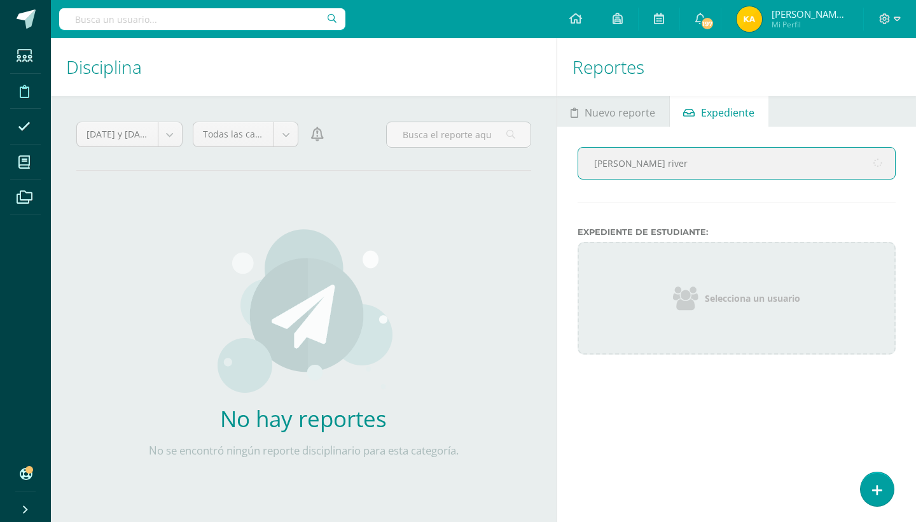
type input "[PERSON_NAME]"
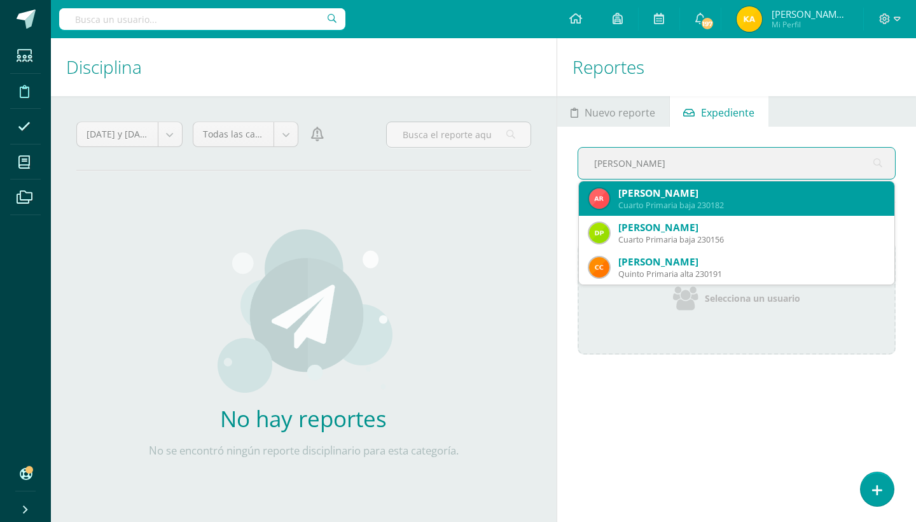
click at [795, 193] on div "[PERSON_NAME]" at bounding box center [752, 192] width 266 height 13
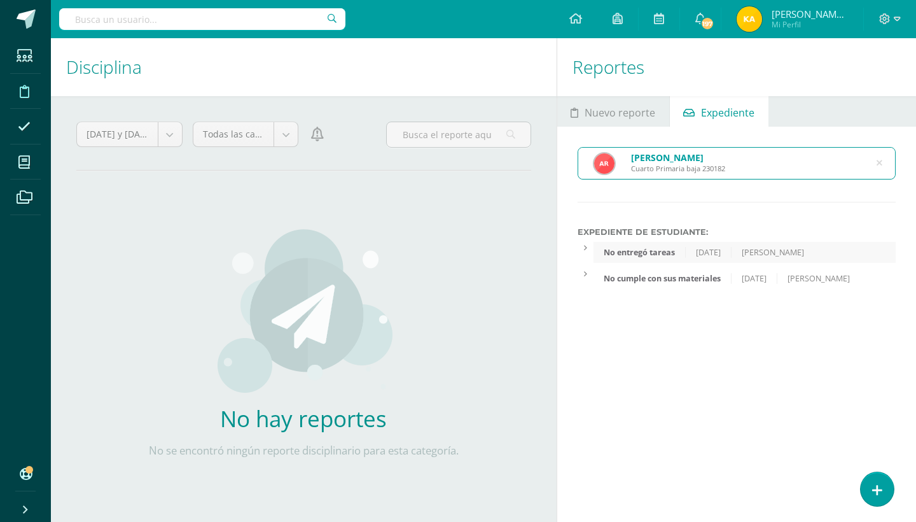
click at [881, 163] on icon at bounding box center [880, 163] width 32 height 6
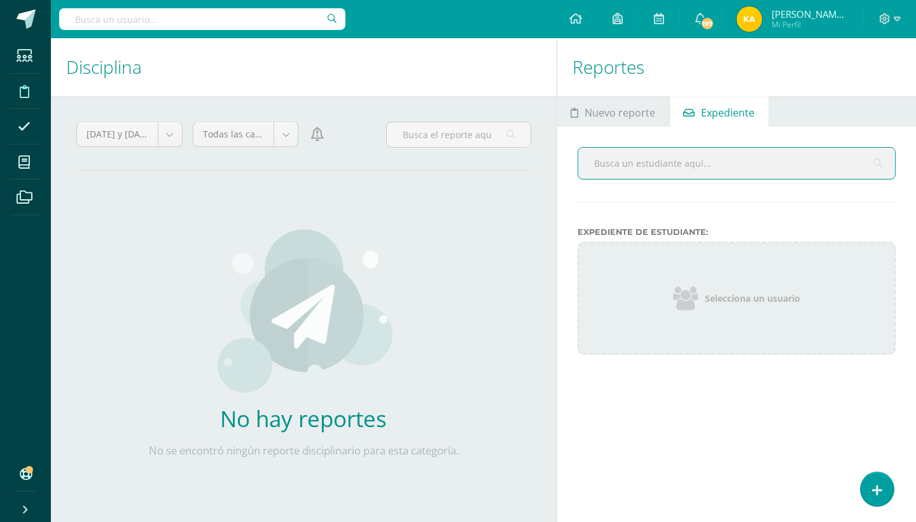
click at [739, 173] on input "text" at bounding box center [736, 163] width 317 height 31
type input "[PERSON_NAME]"
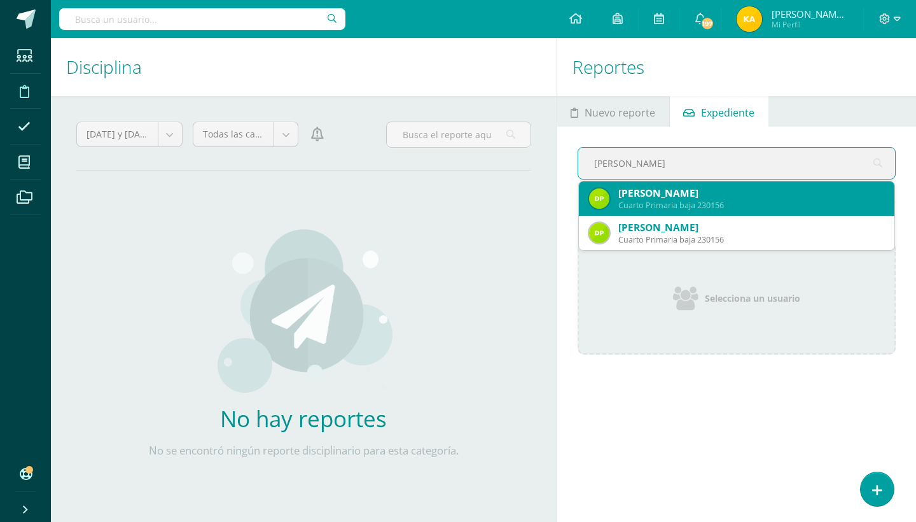
click at [712, 210] on div "Cuarto Primaria baja 230156" at bounding box center [752, 205] width 266 height 11
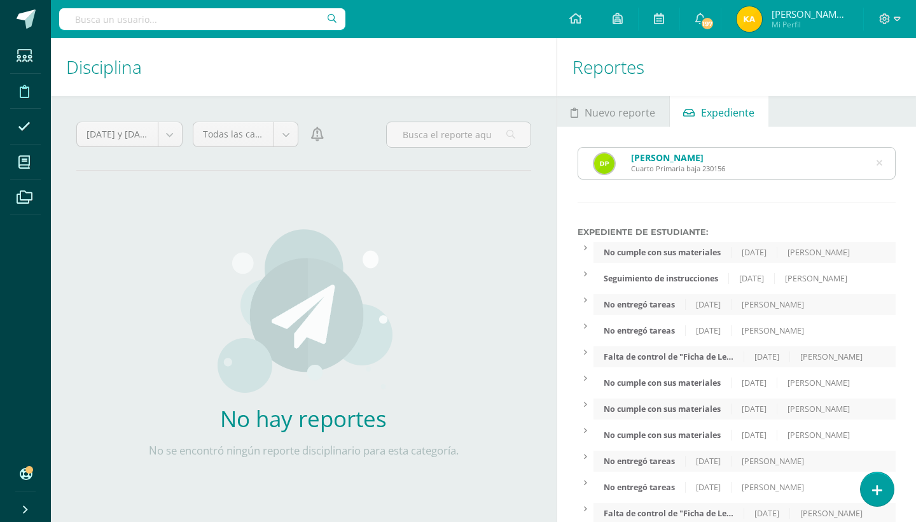
click at [879, 196] on div "[PERSON_NAME] Cuarto Primaria baja 230156 [PERSON_NAME] Expediente de Estudiant…" at bounding box center [736, 338] width 359 height 423
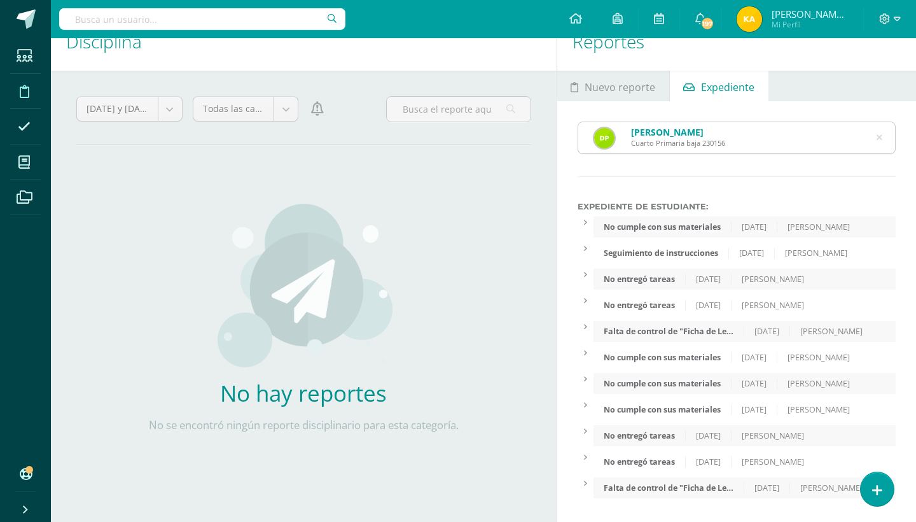
scroll to position [35, 0]
click at [881, 129] on icon at bounding box center [880, 136] width 6 height 32
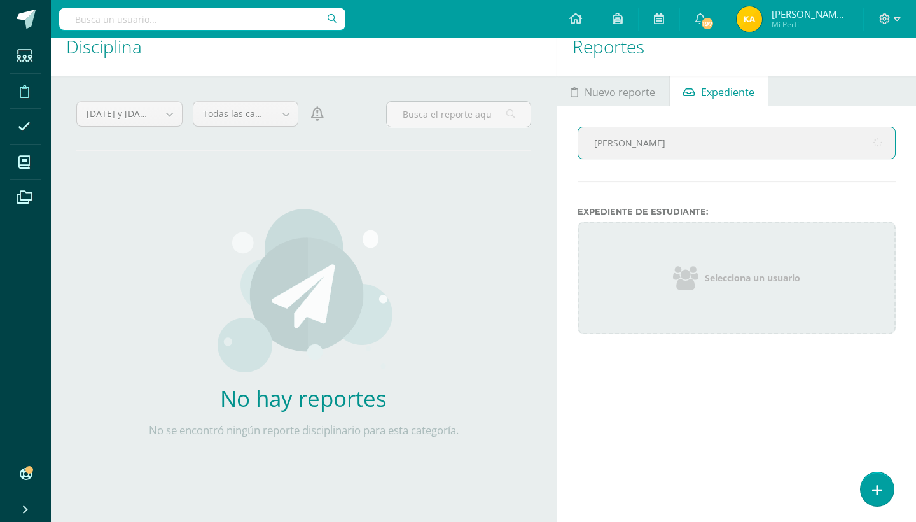
type input "[PERSON_NAME]"
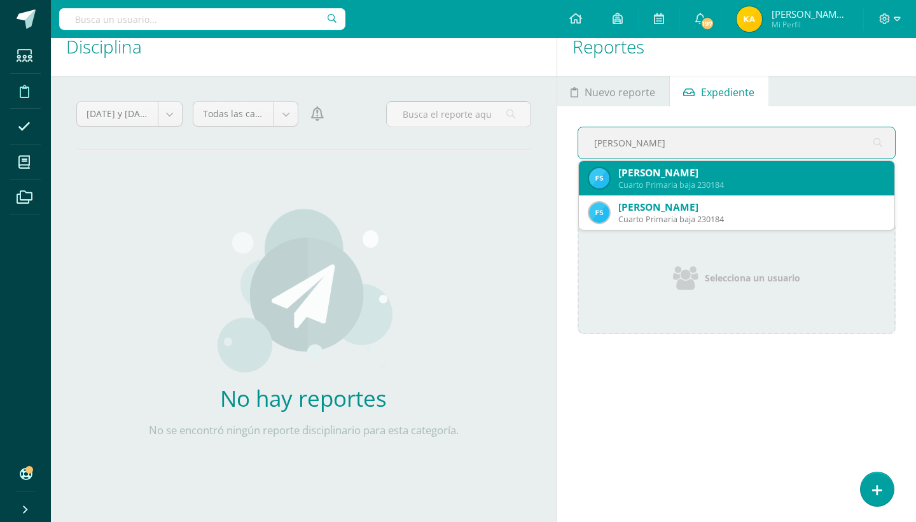
click at [804, 181] on div "Cuarto Primaria baja 230184" at bounding box center [752, 184] width 266 height 11
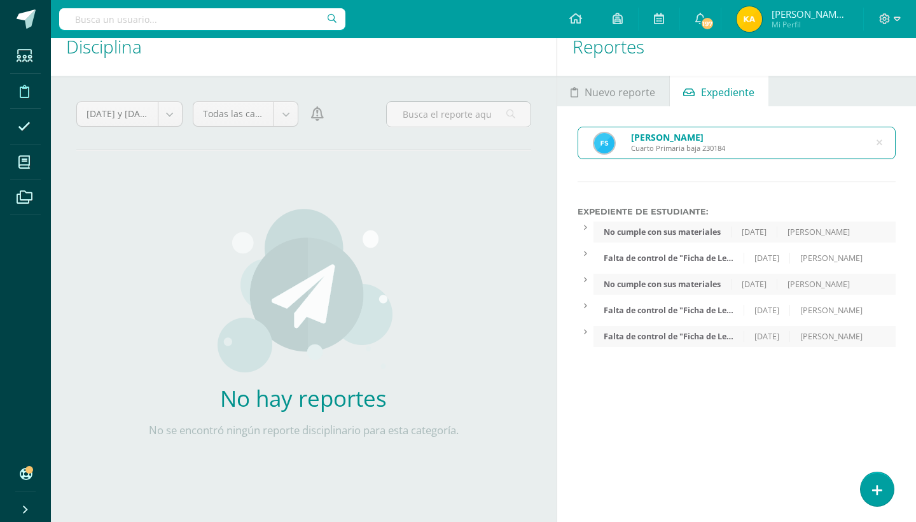
click at [879, 140] on icon at bounding box center [880, 143] width 6 height 32
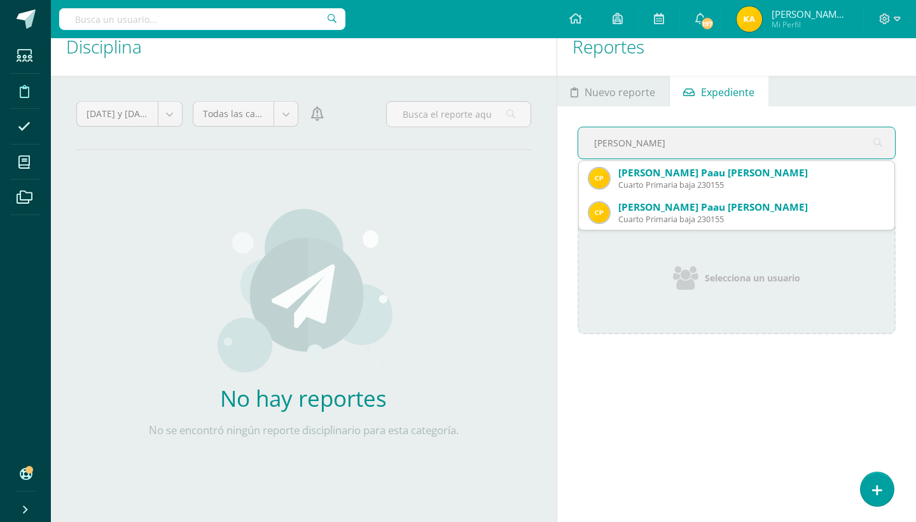
type input "[PERSON_NAME]"
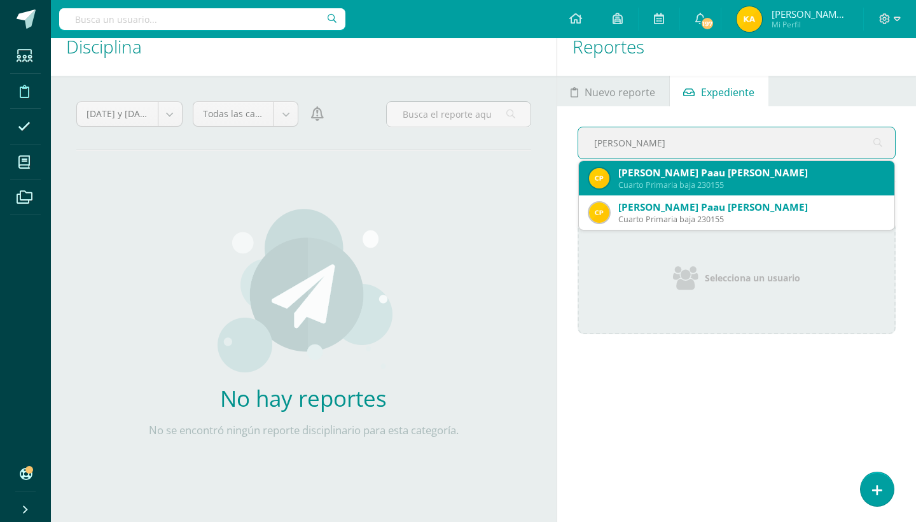
click at [878, 167] on div "[PERSON_NAME] Paau [PERSON_NAME]" at bounding box center [752, 172] width 266 height 13
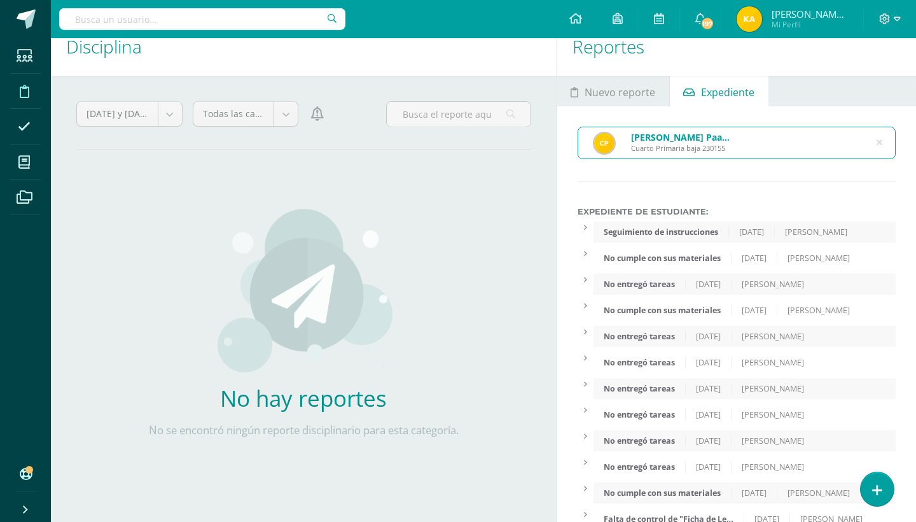
click at [892, 232] on div "Seguimiento de instrucciones [DATE] [PERSON_NAME]" at bounding box center [745, 231] width 302 height 21
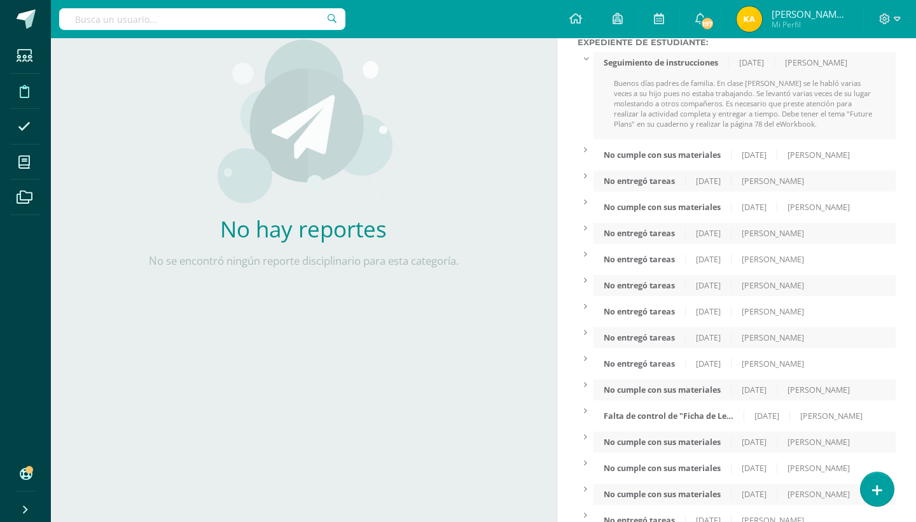
scroll to position [164, 0]
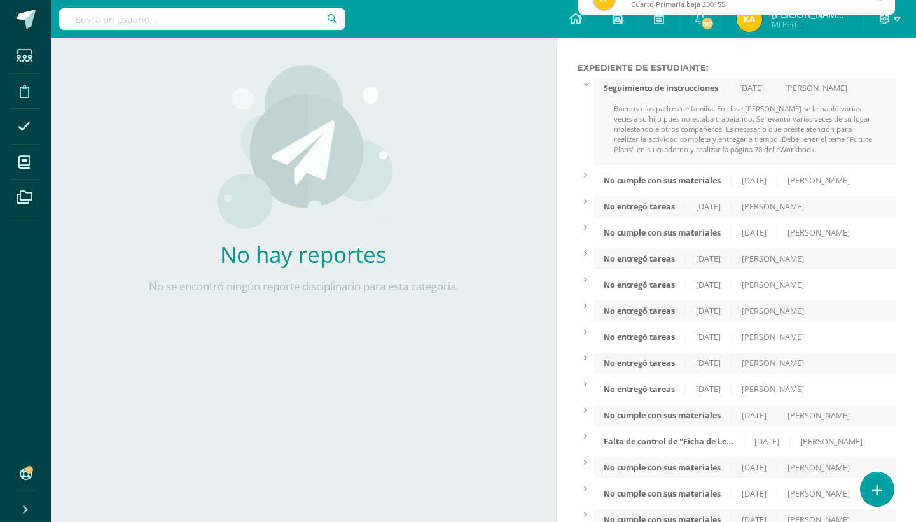
click at [584, 83] on div at bounding box center [586, 83] width 16 height 11
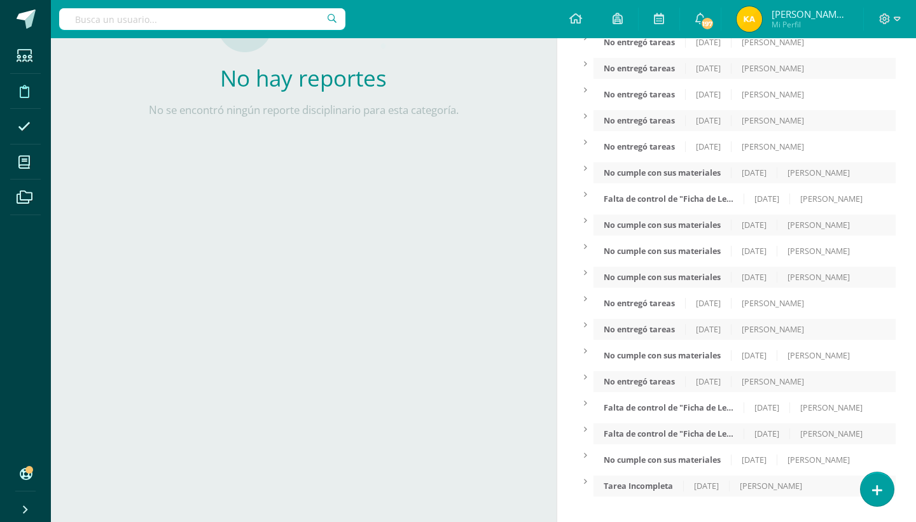
scroll to position [74, 0]
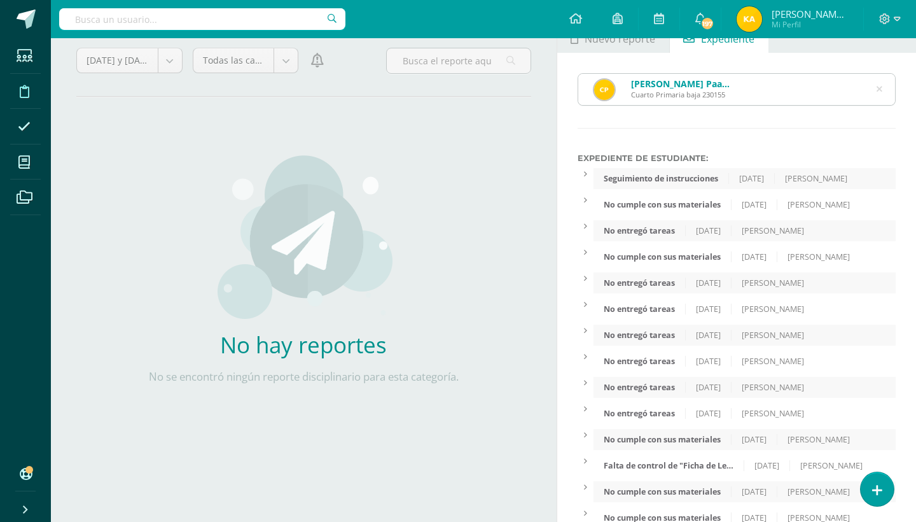
click at [879, 87] on icon at bounding box center [880, 90] width 32 height 6
